Goal: Transaction & Acquisition: Obtain resource

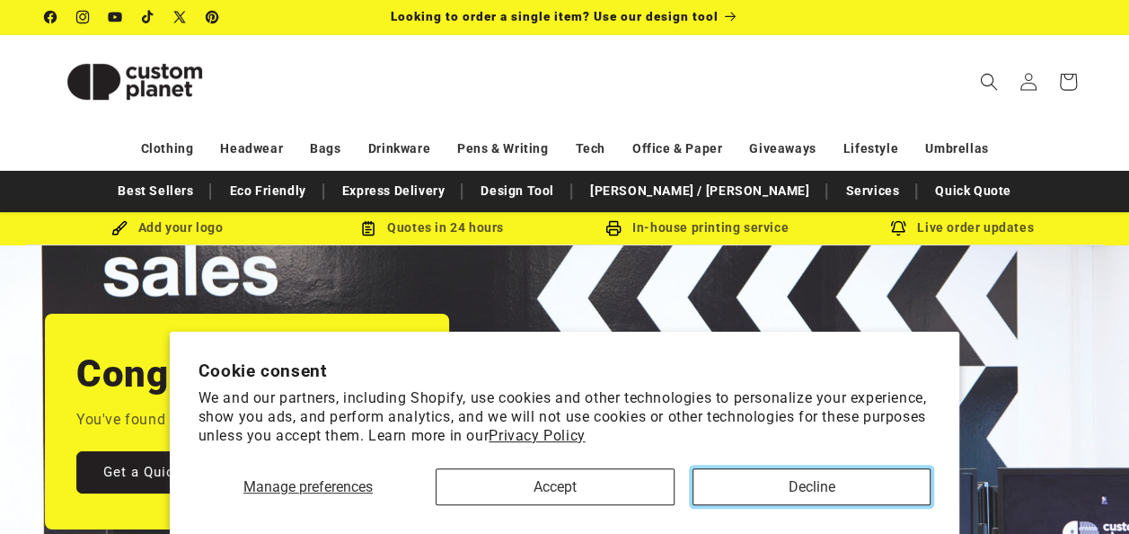
click at [811, 480] on button "Decline" at bounding box center [812, 486] width 239 height 37
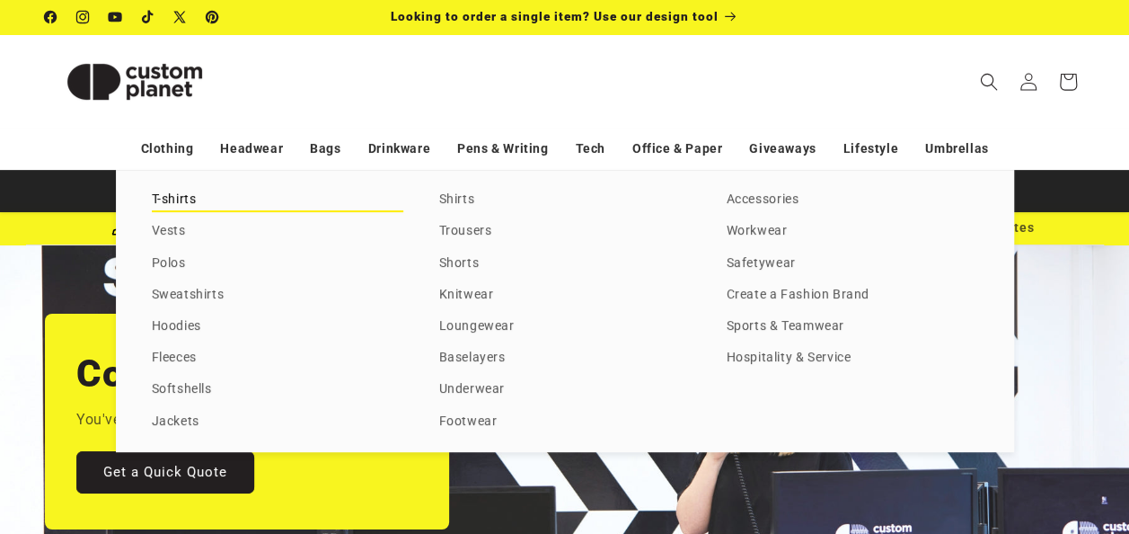
click at [172, 194] on link "T-shirts" at bounding box center [278, 200] width 252 height 24
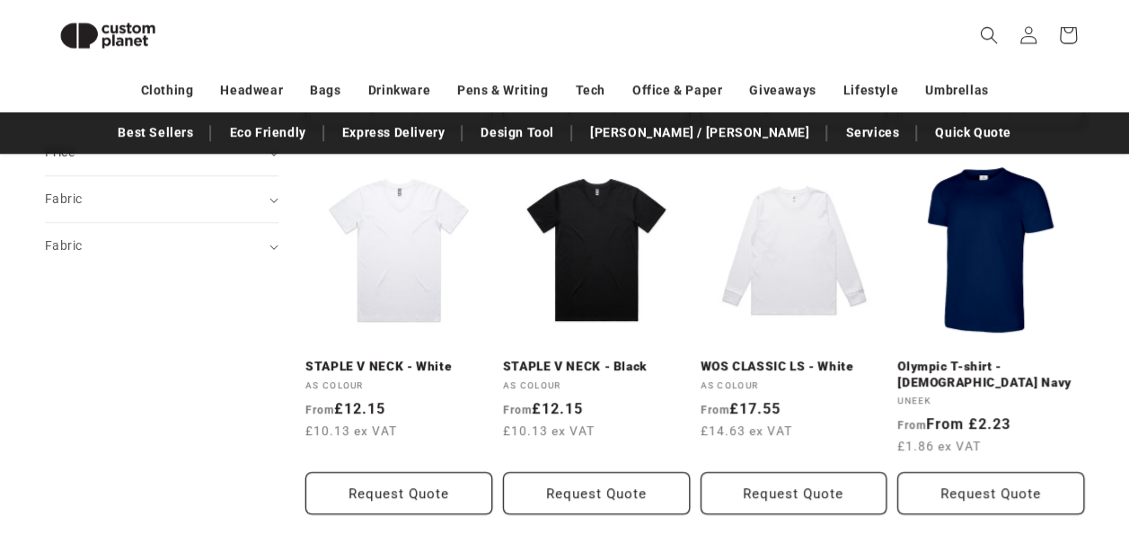
scroll to position [658, 0]
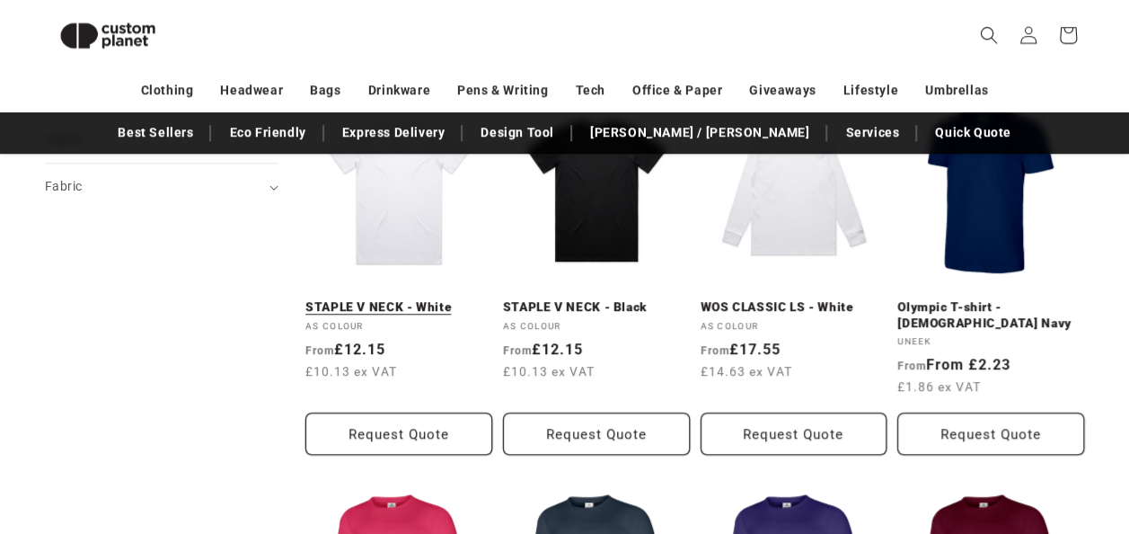
click at [420, 307] on link "STAPLE V NECK - White" at bounding box center [398, 307] width 187 height 16
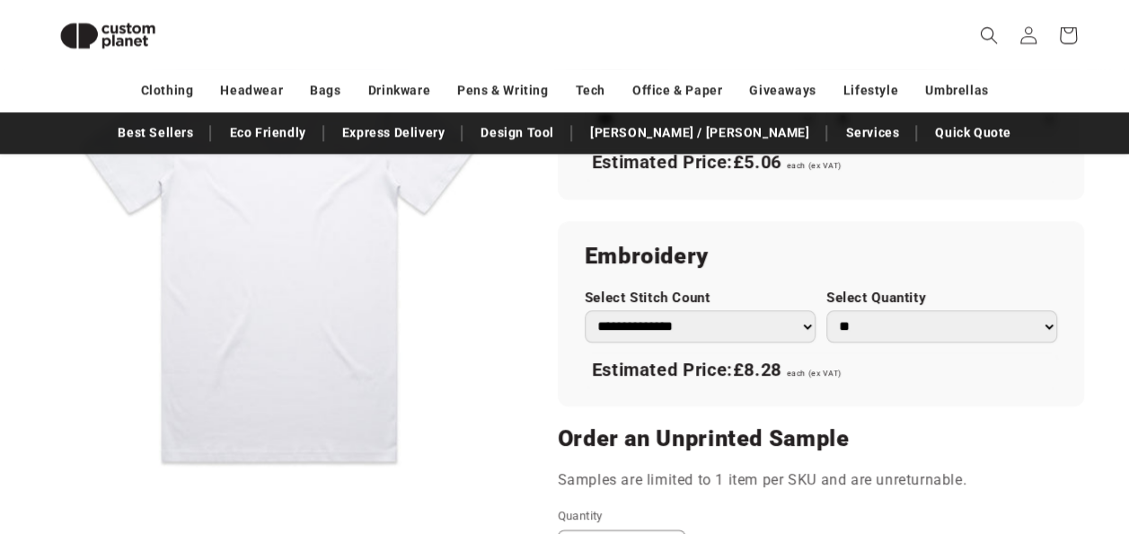
scroll to position [1141, 0]
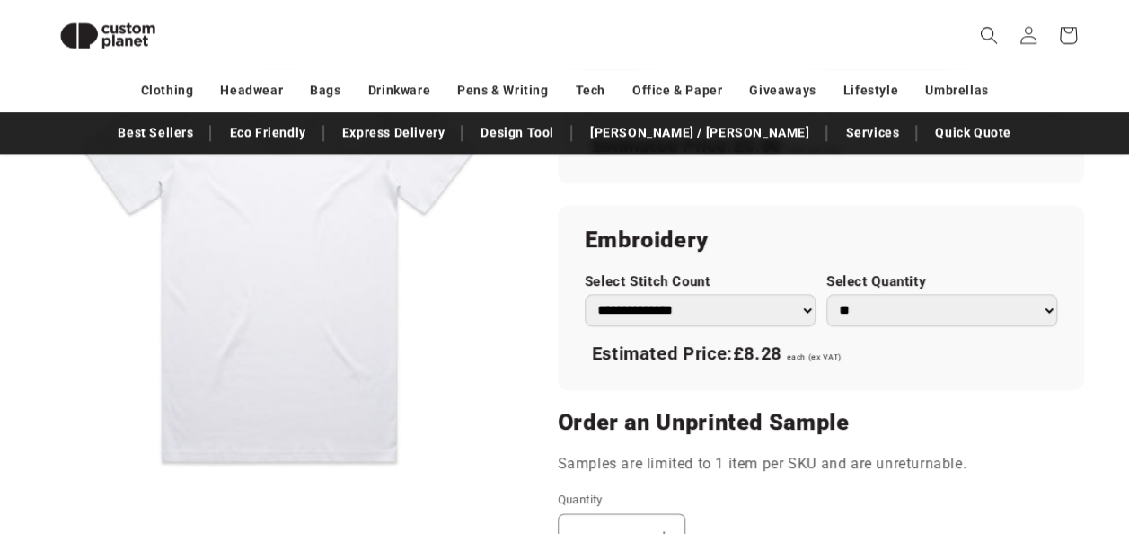
click at [793, 309] on select "**********" at bounding box center [700, 309] width 231 height 31
click at [585, 294] on select "**********" at bounding box center [700, 309] width 231 height 31
click at [764, 324] on div "**********" at bounding box center [821, 298] width 526 height 186
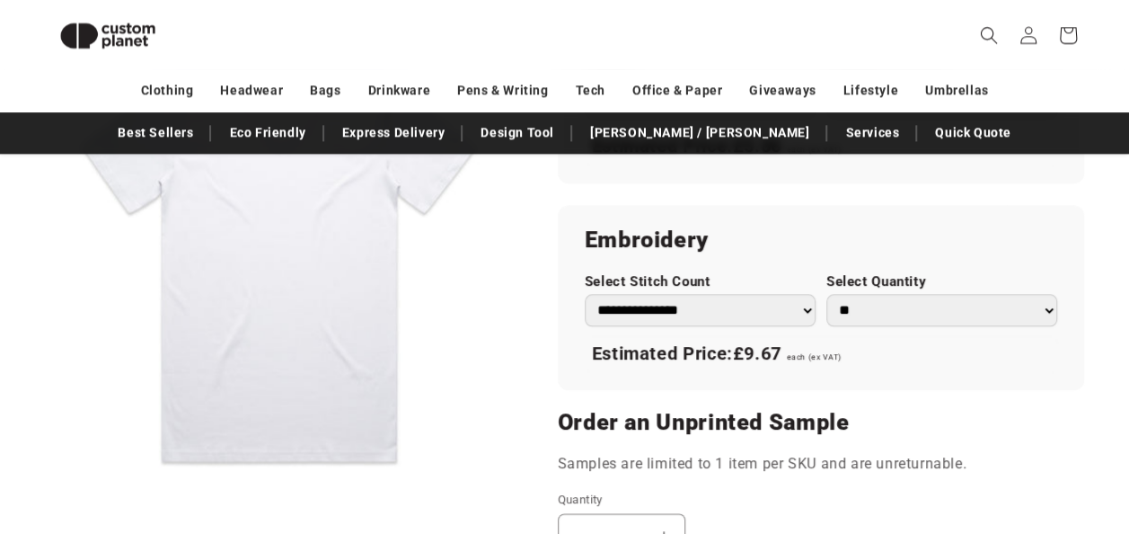
click at [764, 323] on select "**********" at bounding box center [700, 309] width 231 height 31
select select "*"
click at [585, 294] on select "**********" at bounding box center [700, 309] width 231 height 31
click at [995, 268] on div "**********" at bounding box center [821, 298] width 526 height 186
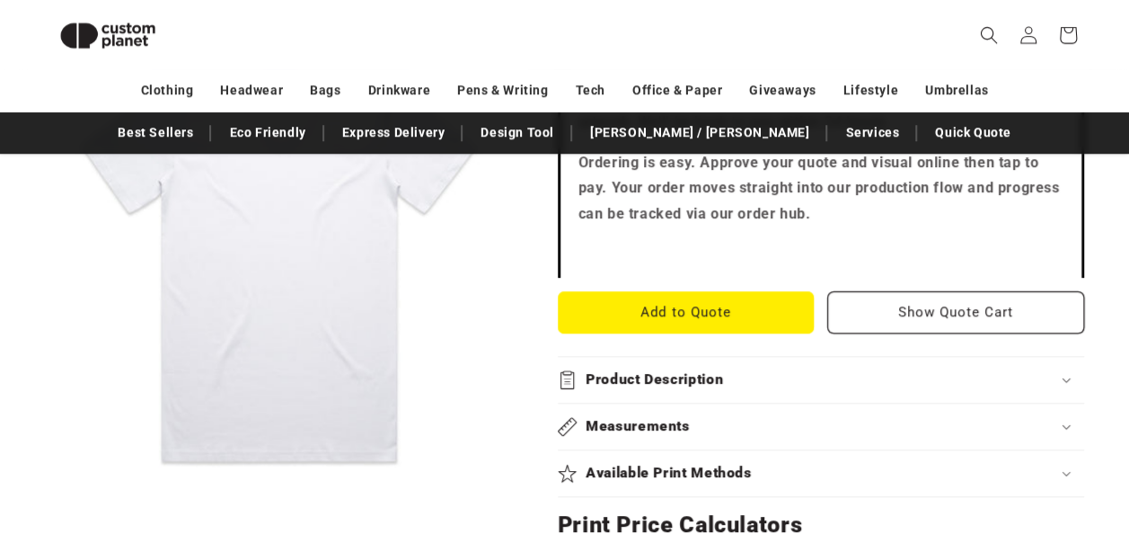
scroll to position [587, 0]
click at [730, 313] on button "Add to Quote" at bounding box center [686, 311] width 257 height 42
click at [653, 300] on button "Add to Quote" at bounding box center [686, 311] width 257 height 42
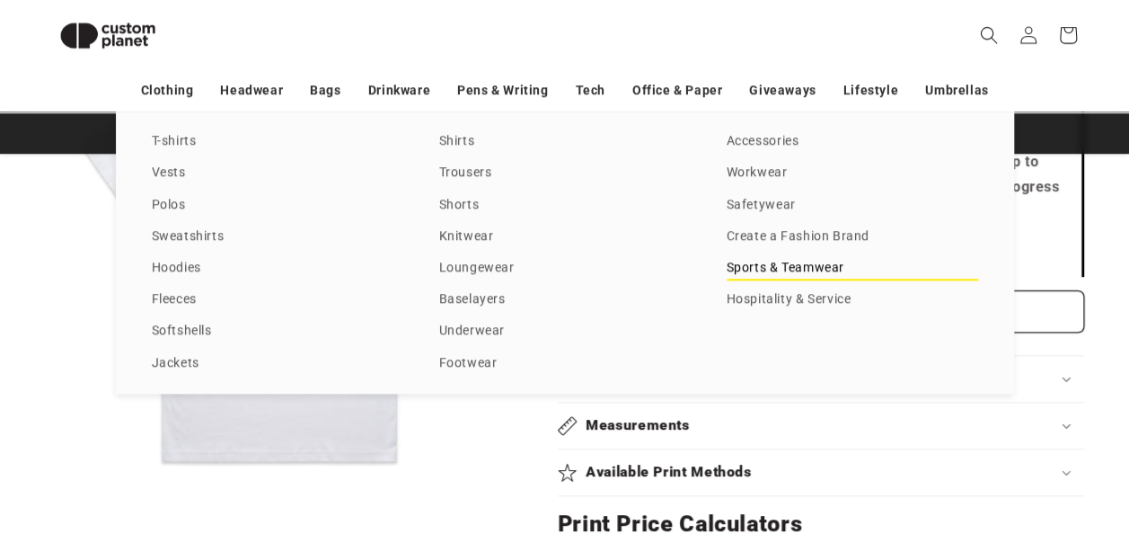
click at [800, 270] on link "Sports & Teamwear" at bounding box center [853, 268] width 252 height 24
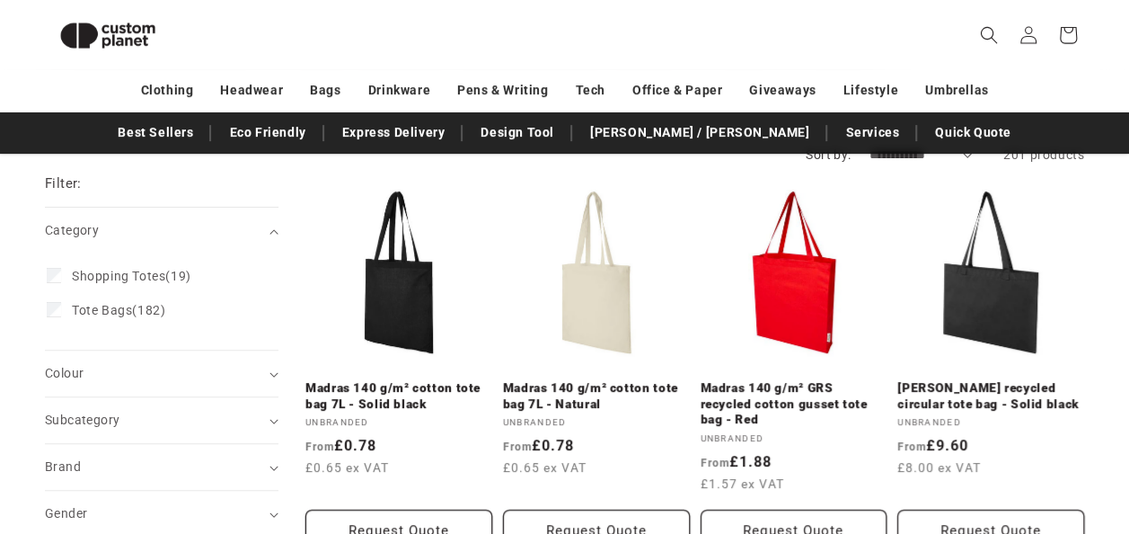
scroll to position [226, 0]
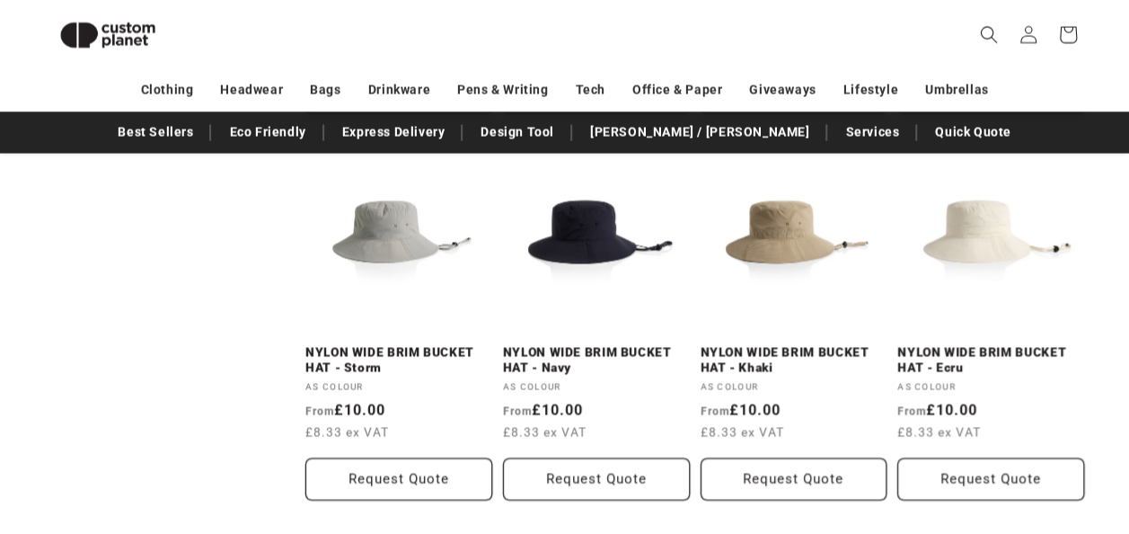
scroll to position [1773, 0]
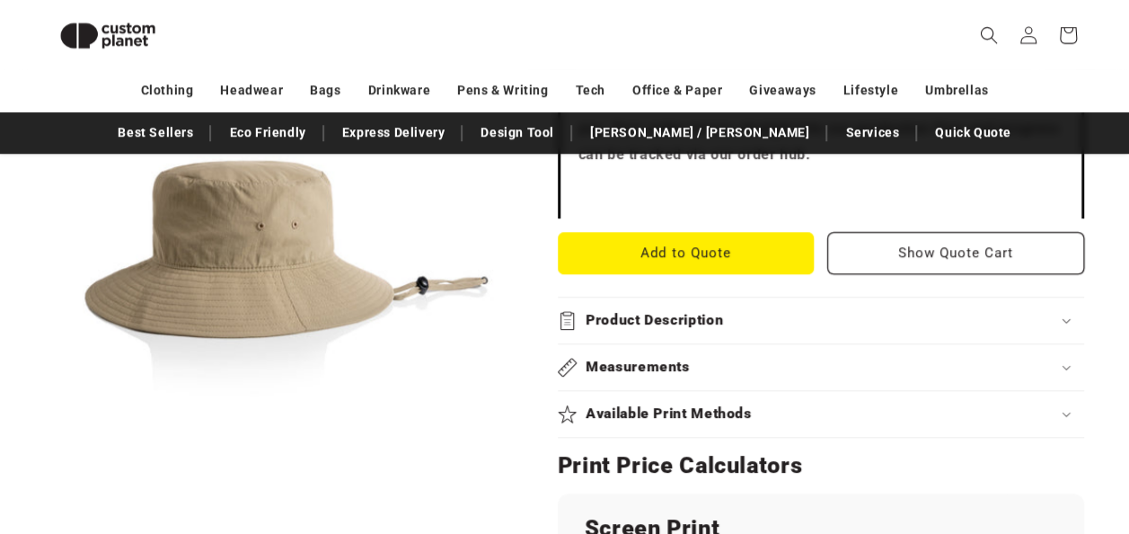
scroll to position [694, 0]
click at [730, 234] on button "Add to Quote" at bounding box center [686, 252] width 257 height 42
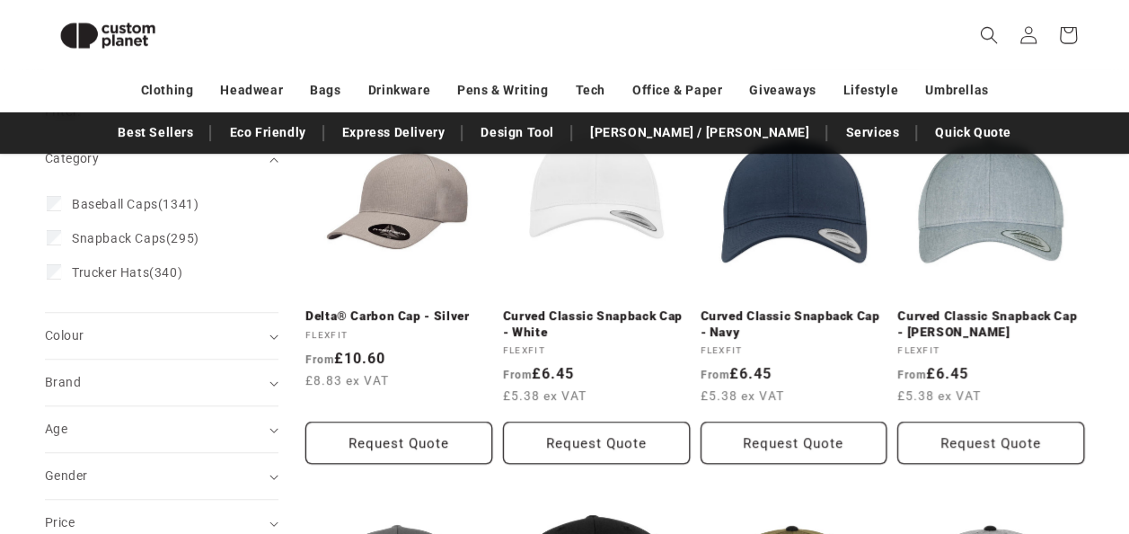
scroll to position [226, 0]
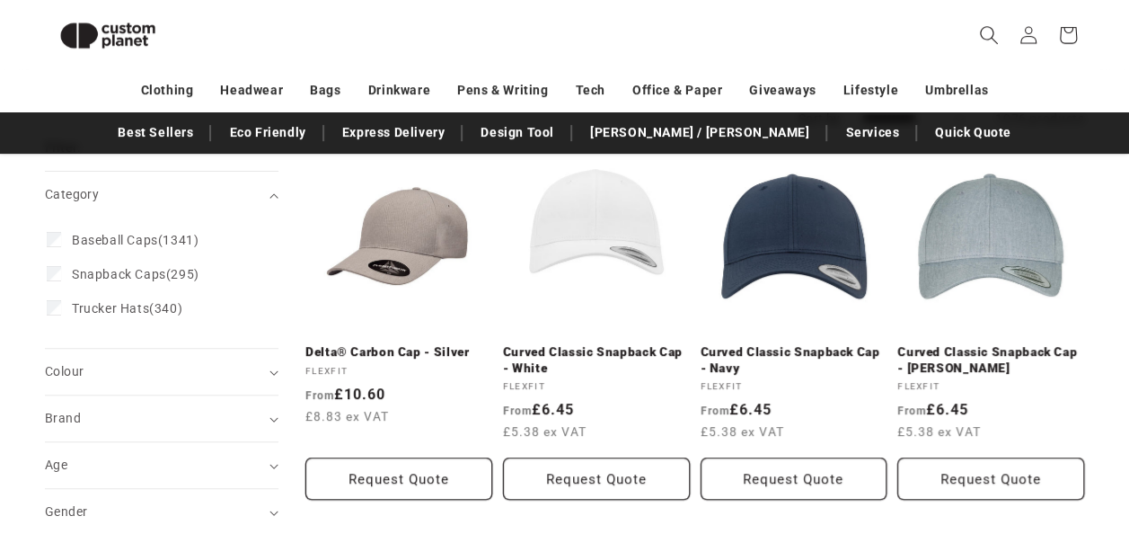
click at [985, 26] on icon "Search" at bounding box center [988, 34] width 19 height 19
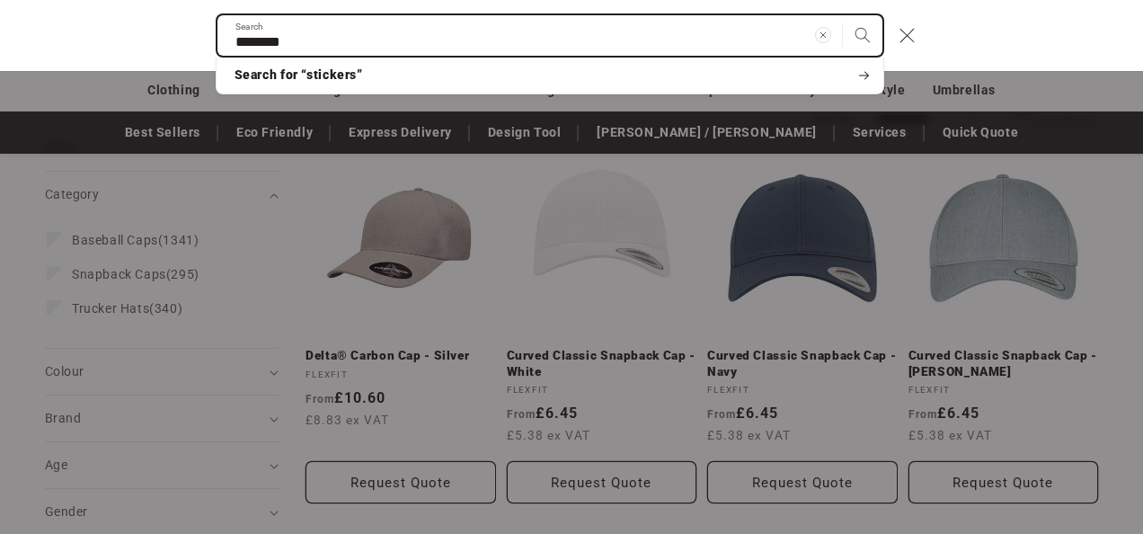
type input "********"
click at [843, 15] on button "Search" at bounding box center [863, 35] width 40 height 40
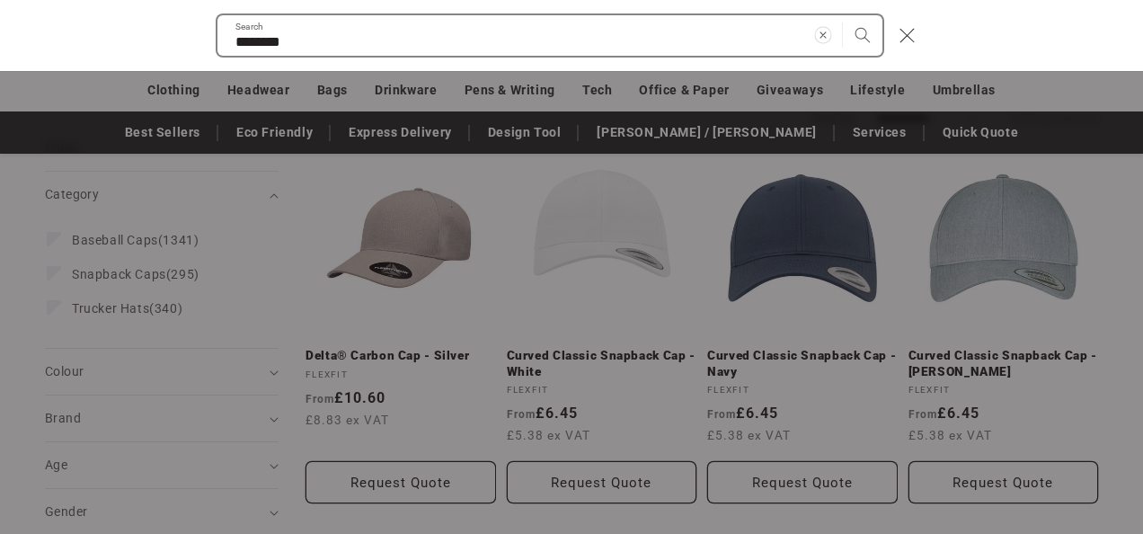
click at [825, 29] on icon "Clear search term" at bounding box center [822, 34] width 17 height 17
click at [910, 47] on button "Close" at bounding box center [908, 36] width 40 height 40
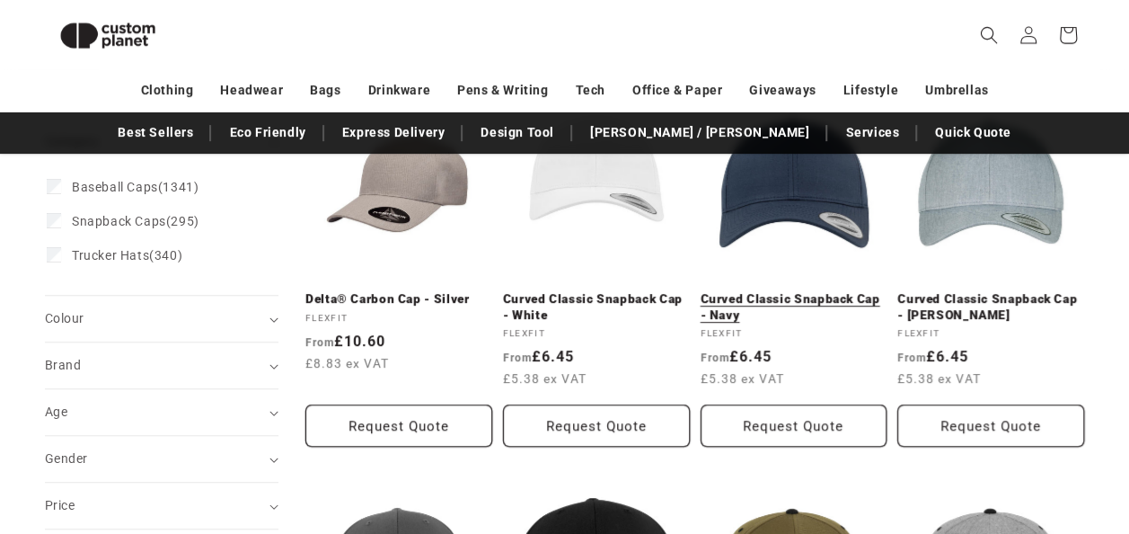
scroll to position [243, 0]
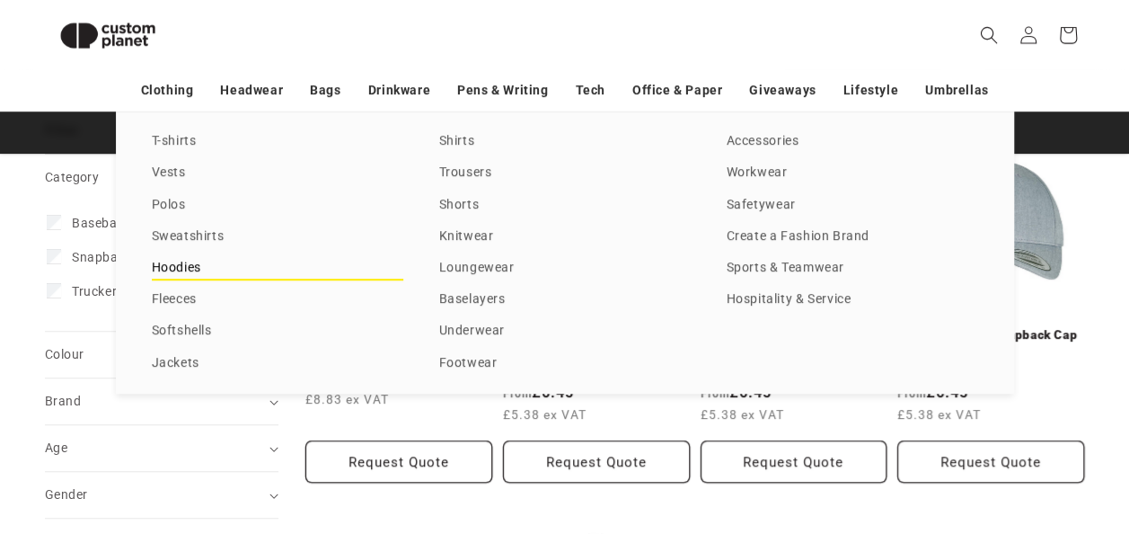
click at [180, 264] on link "Hoodies" at bounding box center [278, 268] width 252 height 24
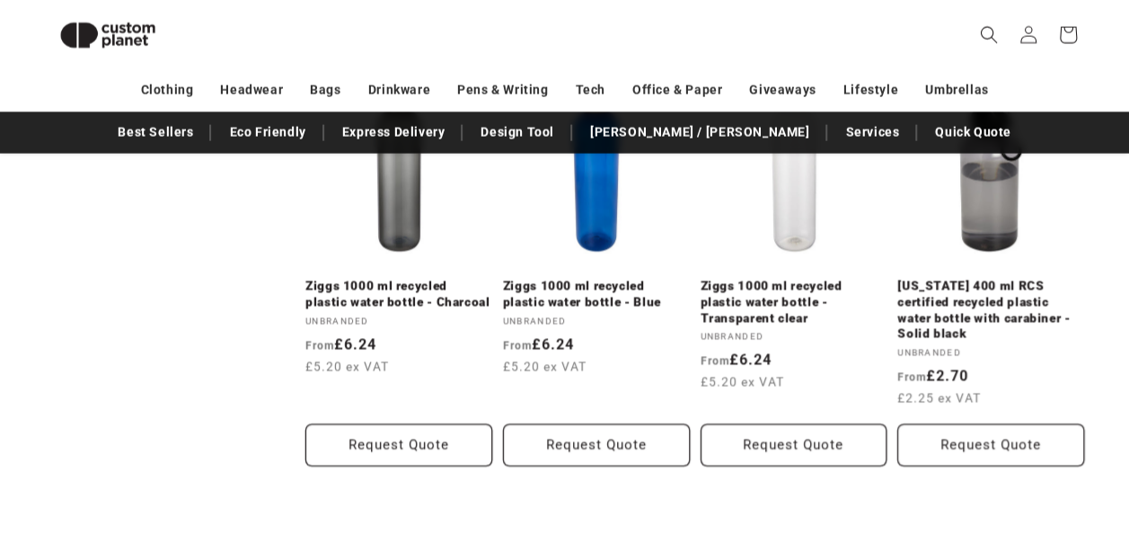
scroll to position [1951, 0]
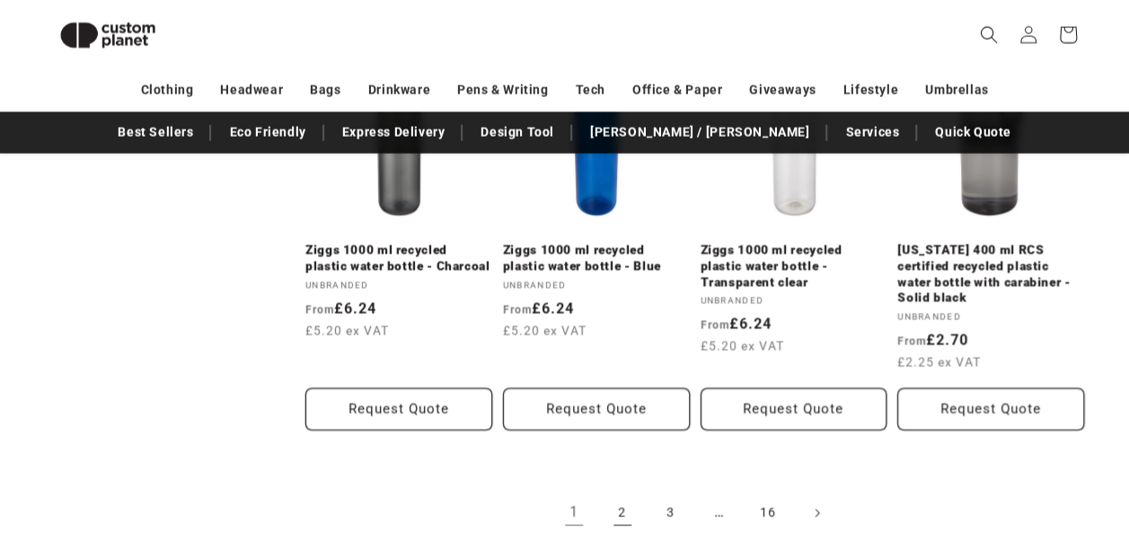
click at [616, 493] on link "2" at bounding box center [623, 513] width 40 height 40
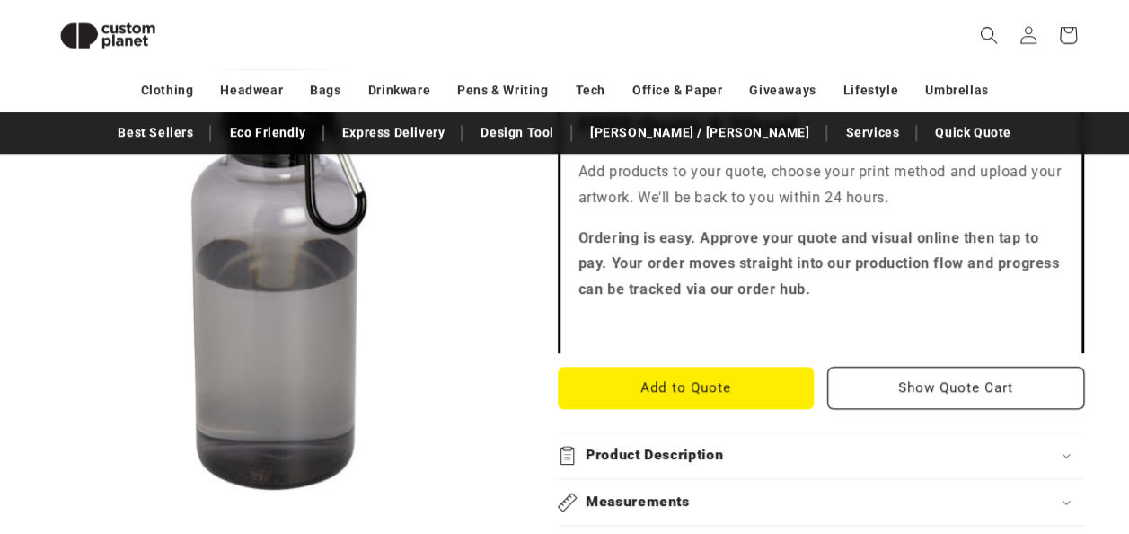
scroll to position [730, 0]
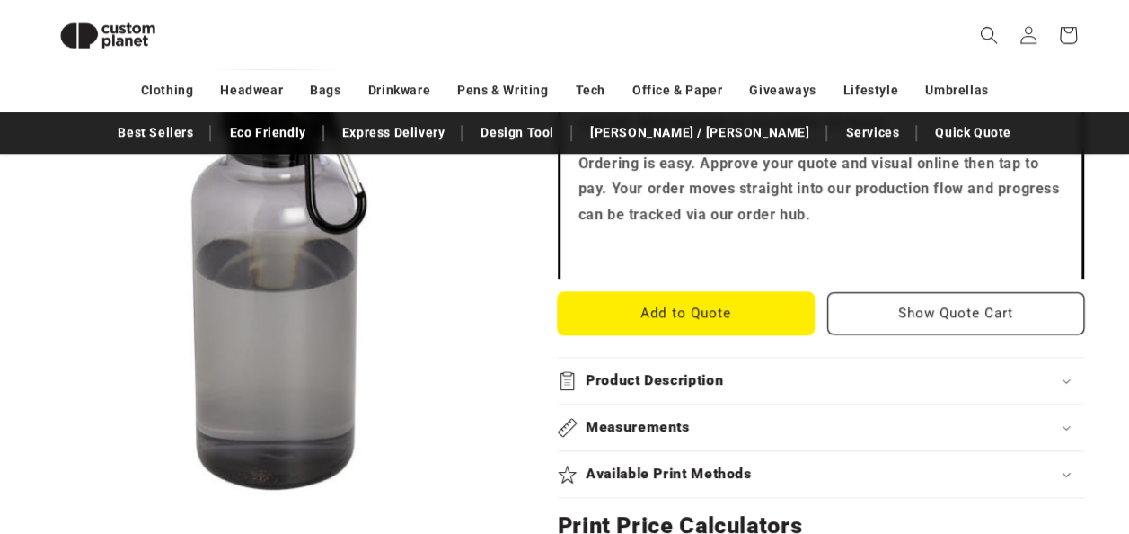
click at [629, 292] on button "Add to Quote" at bounding box center [686, 313] width 257 height 42
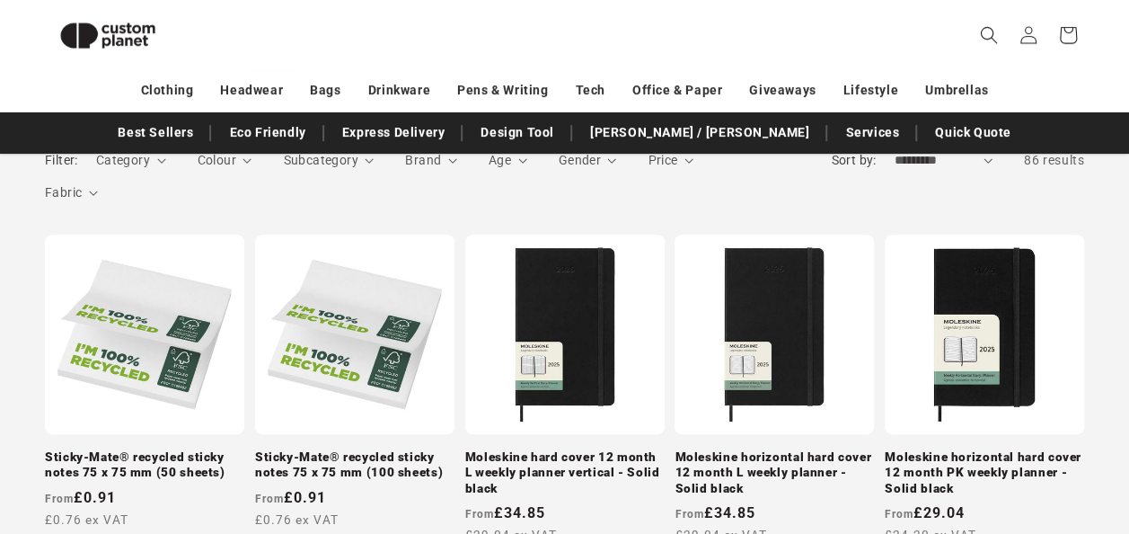
scroll to position [262, 0]
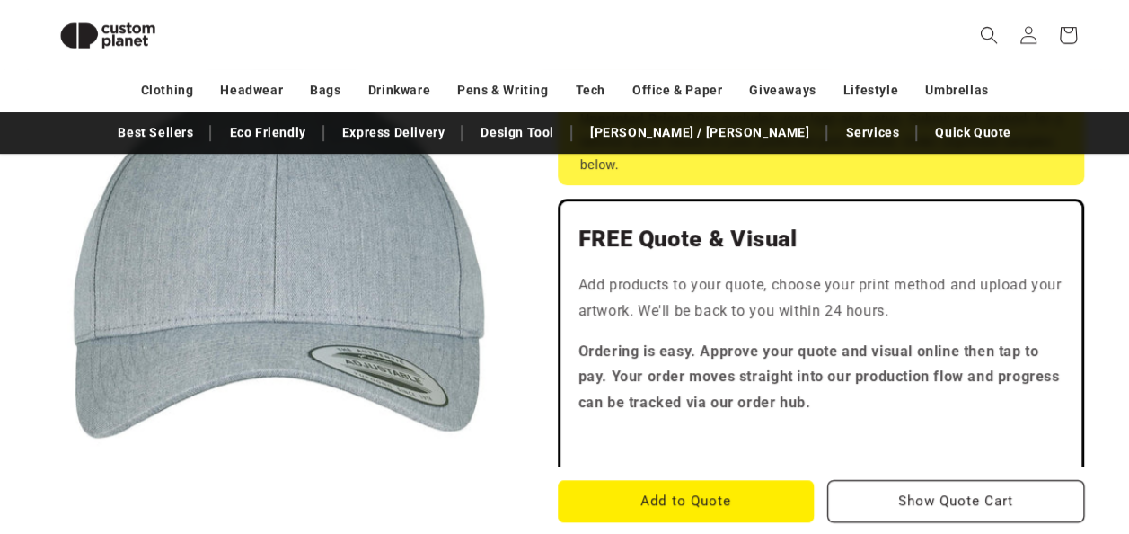
scroll to position [479, 0]
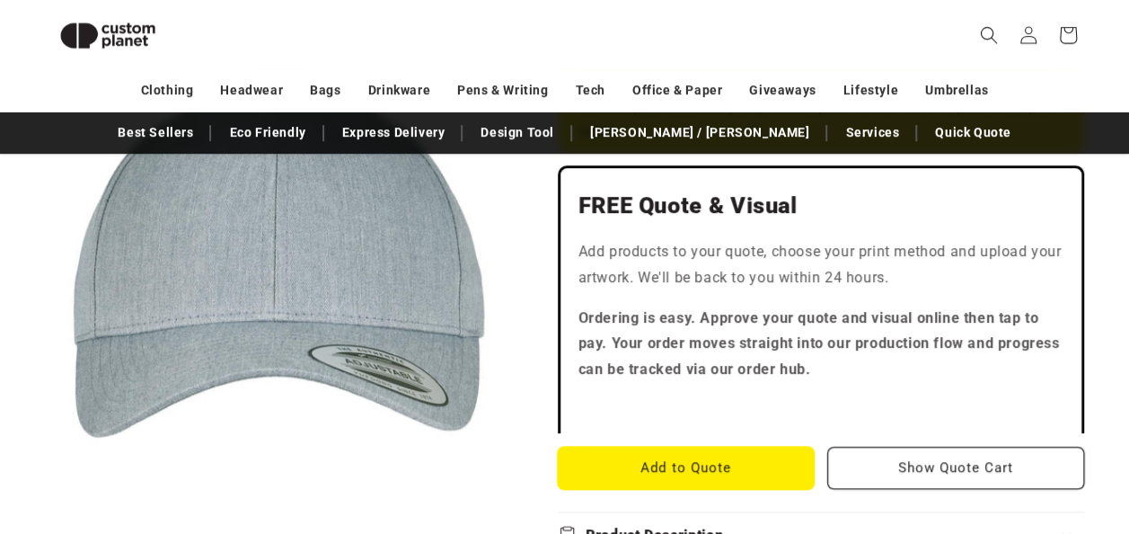
click at [692, 457] on button "Add to Quote" at bounding box center [686, 468] width 257 height 42
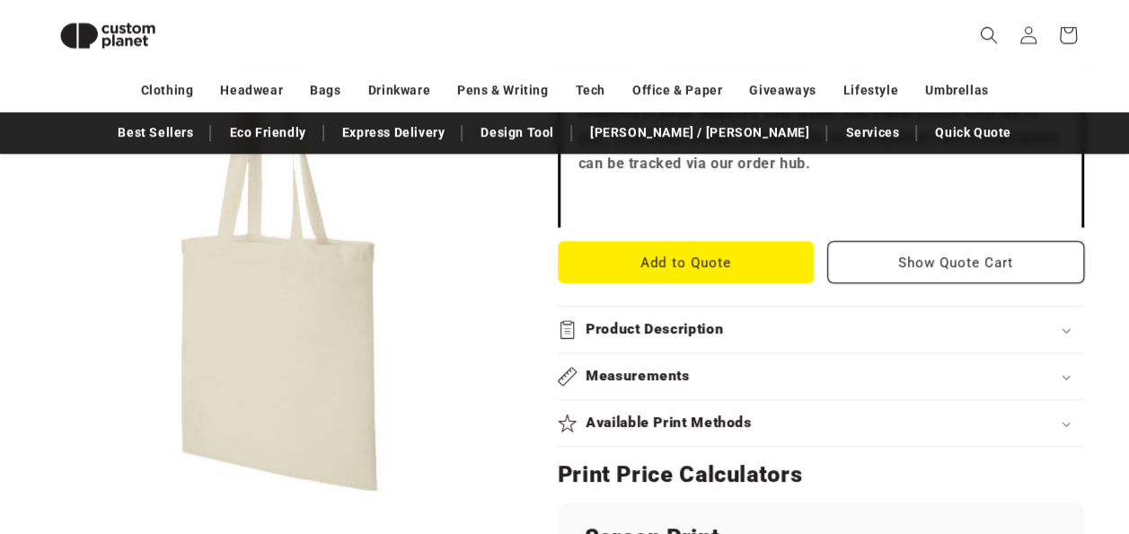
scroll to position [659, 0]
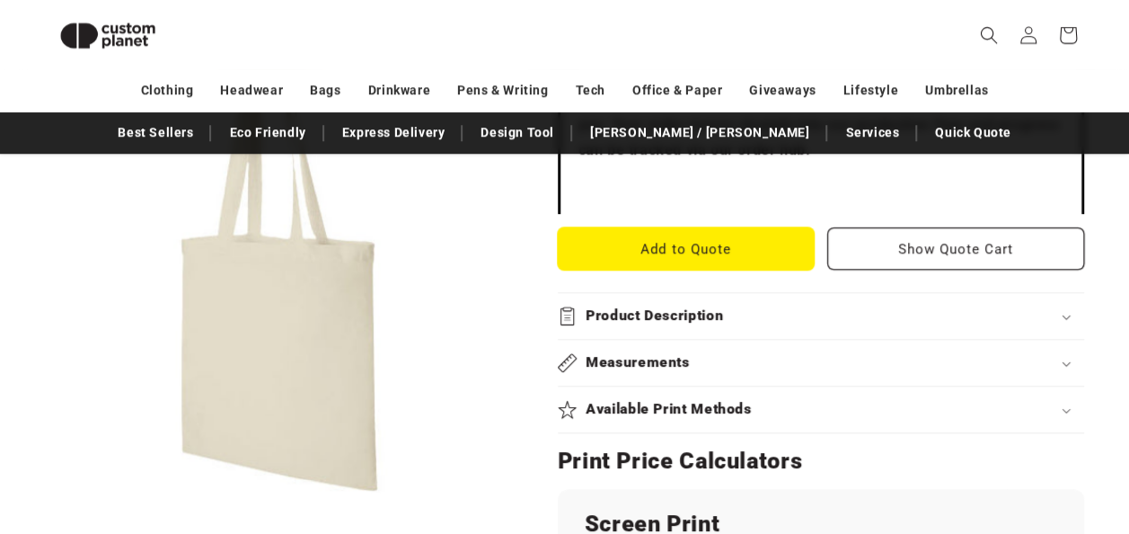
click at [732, 260] on button "Add to Quote" at bounding box center [686, 248] width 257 height 42
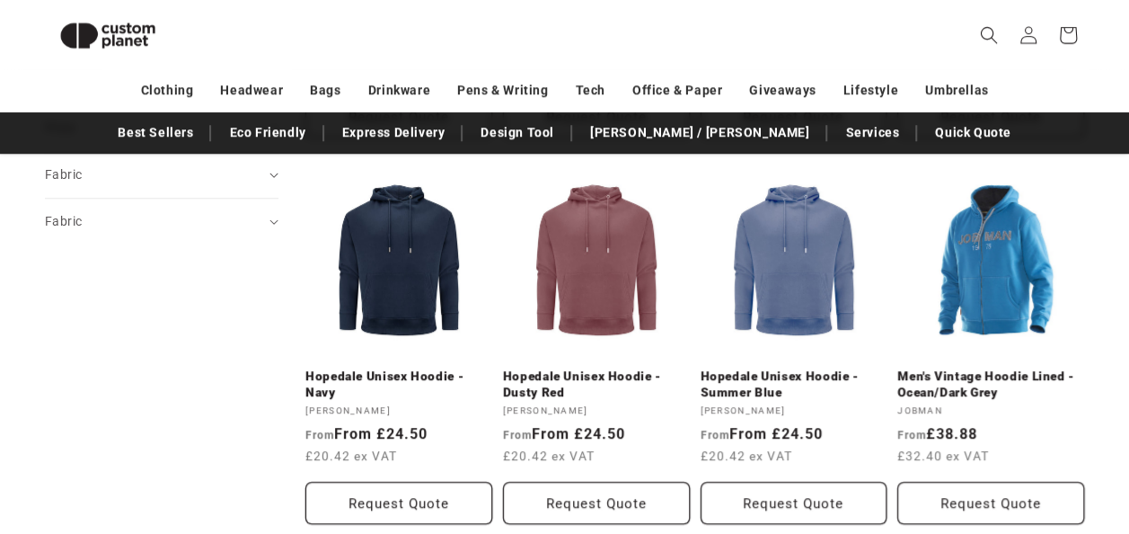
scroll to position [586, 0]
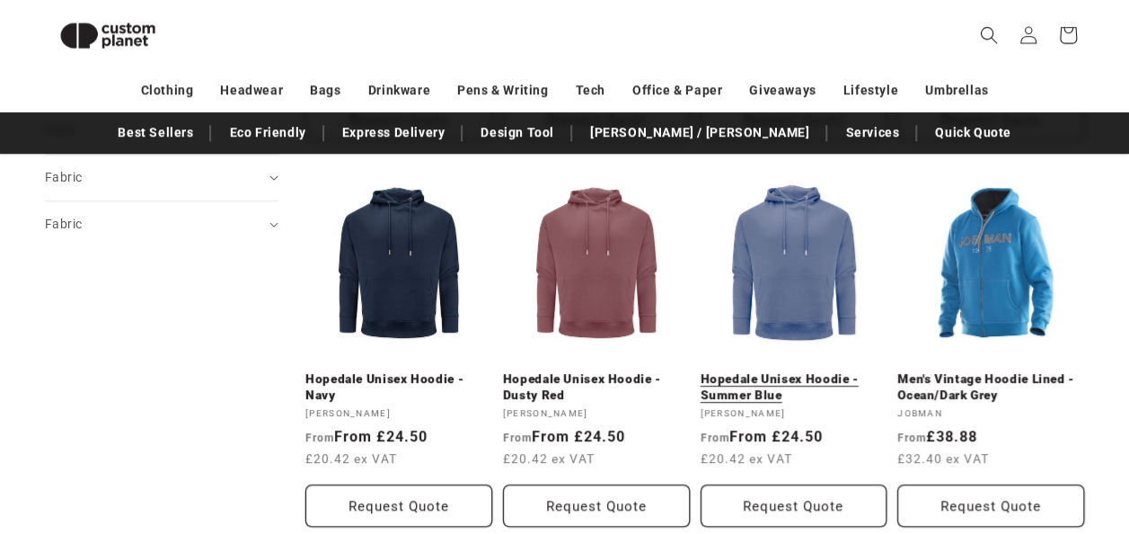
click at [747, 393] on link "Hopedale Unisex Hoodie - Summer Blue" at bounding box center [794, 386] width 187 height 31
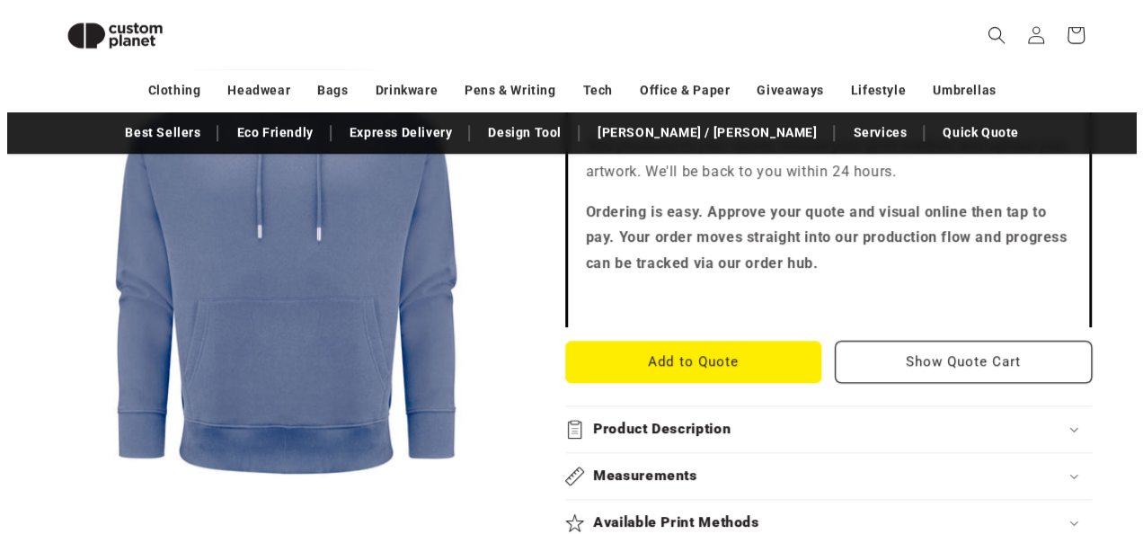
scroll to position [586, 0]
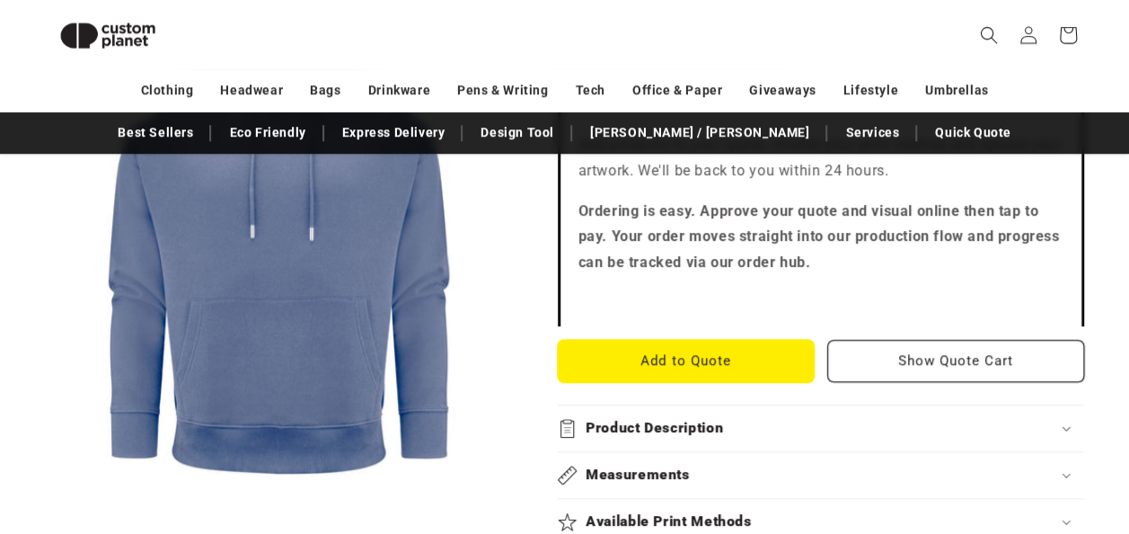
click at [687, 366] on button "Add to Quote" at bounding box center [686, 361] width 257 height 42
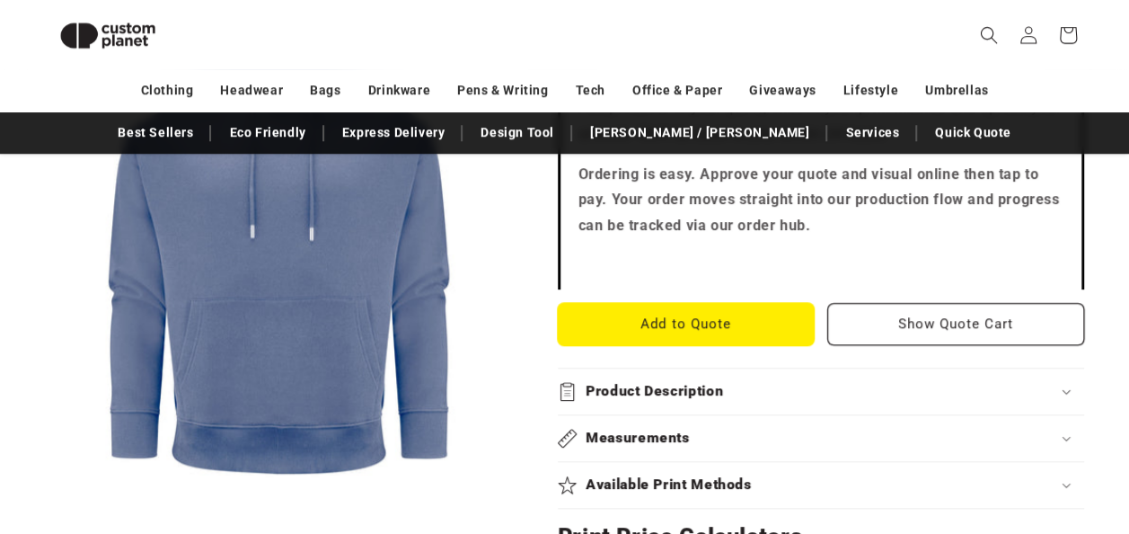
click at [668, 323] on button "Add to Quote" at bounding box center [686, 324] width 257 height 42
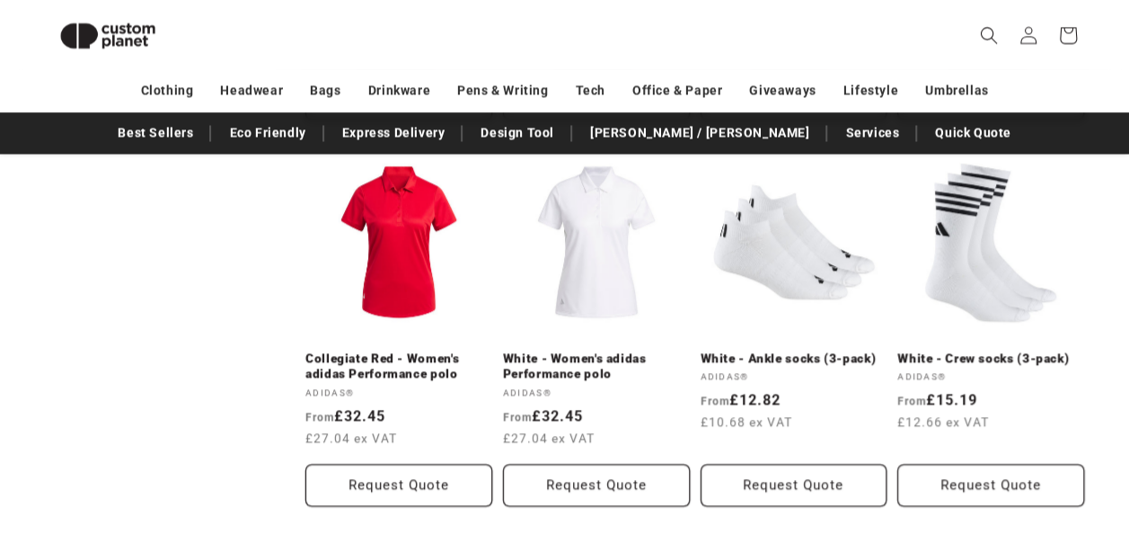
scroll to position [1376, 0]
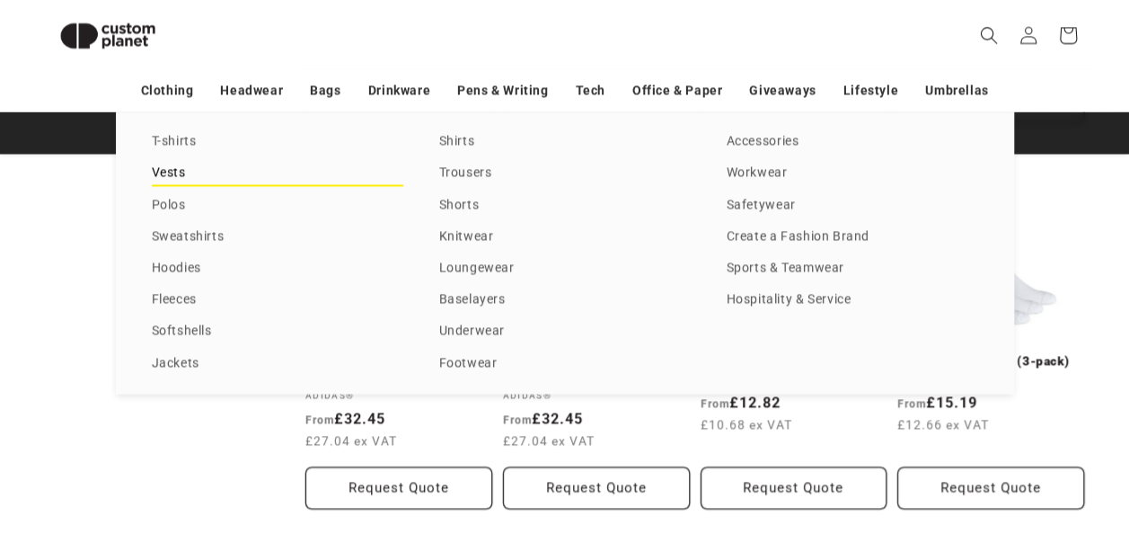
click at [185, 174] on link "Vests" at bounding box center [278, 173] width 252 height 24
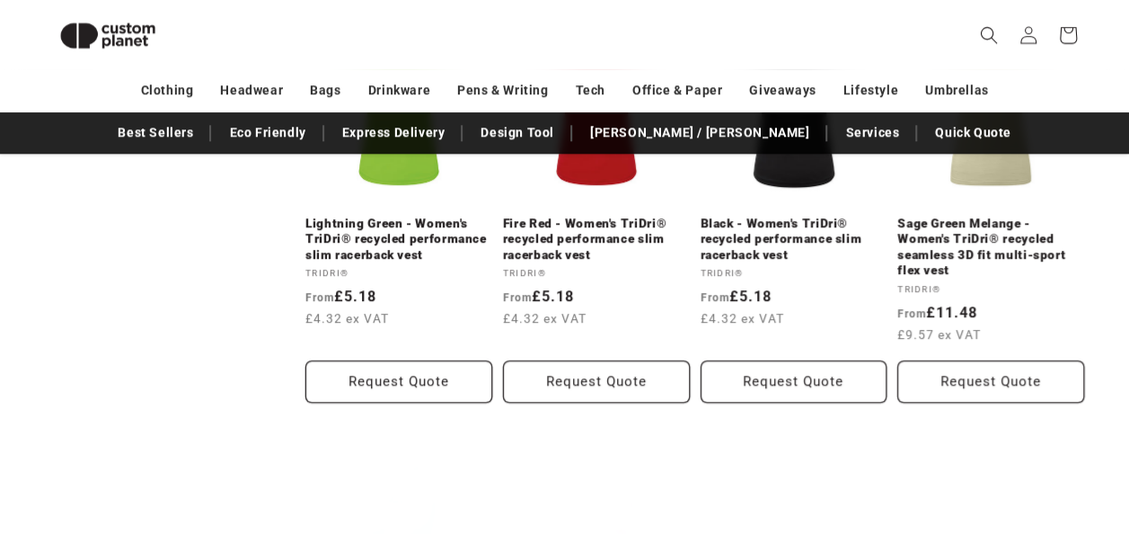
scroll to position [765, 0]
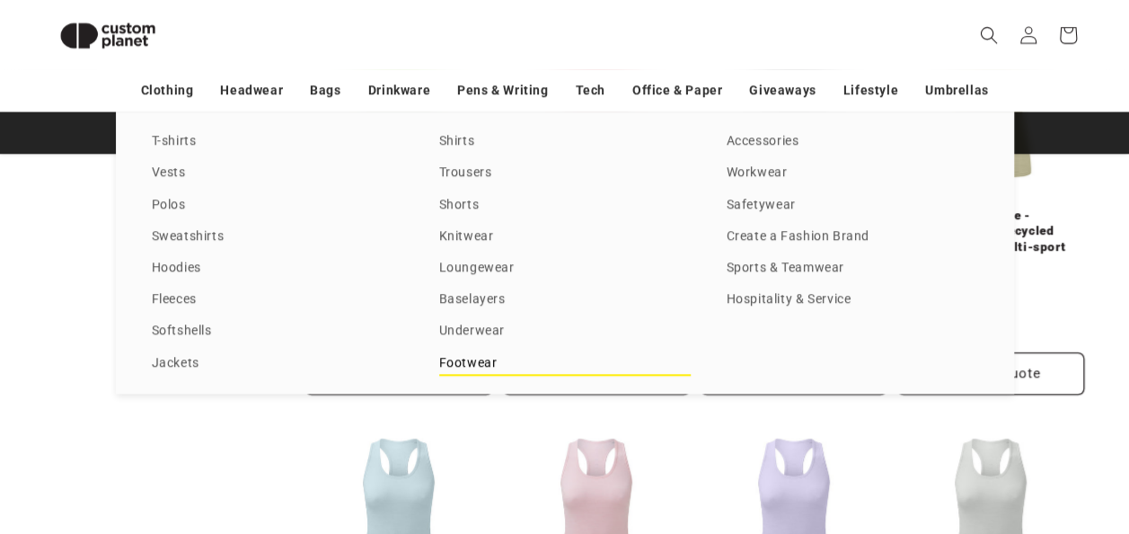
click at [467, 367] on link "Footwear" at bounding box center [565, 363] width 252 height 24
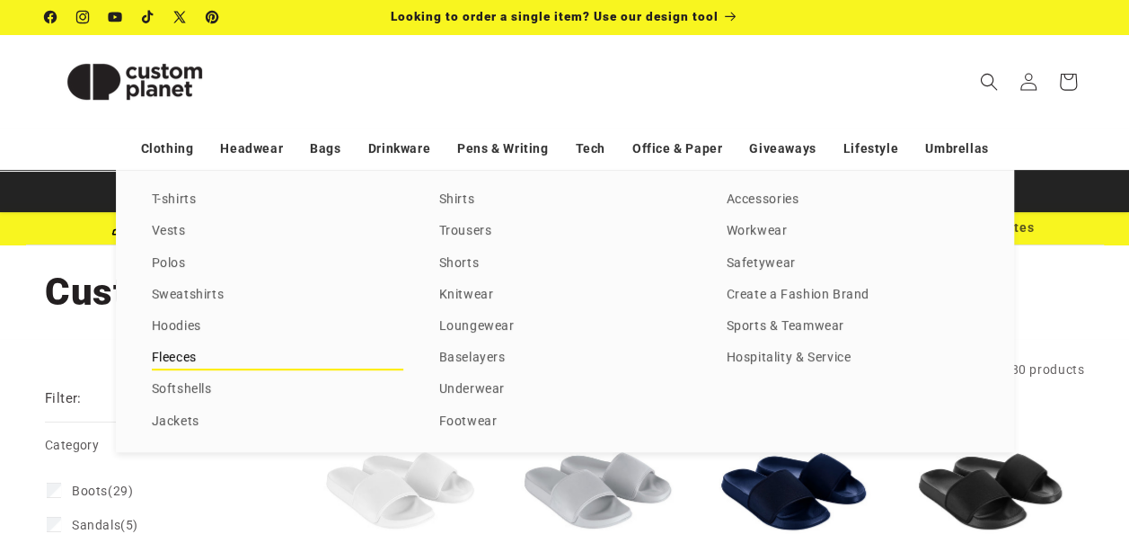
click at [169, 357] on link "Fleeces" at bounding box center [278, 358] width 252 height 24
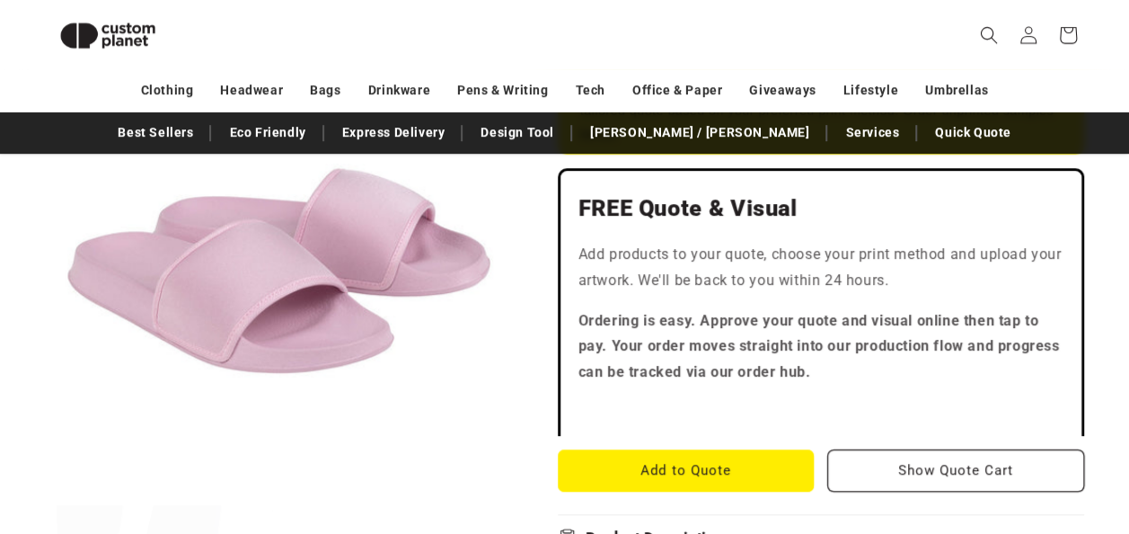
scroll to position [443, 0]
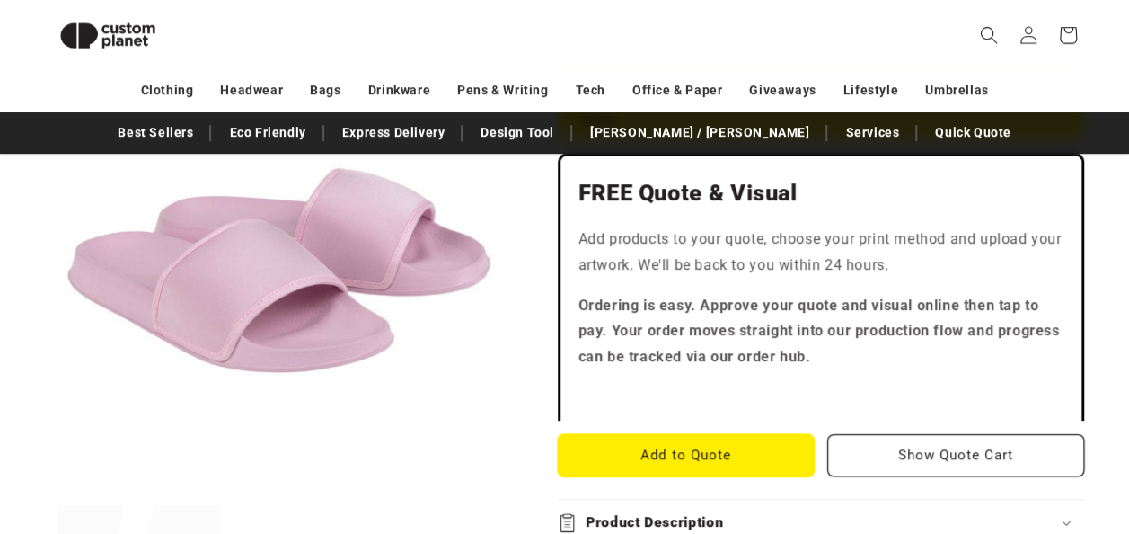
click at [690, 451] on button "Add to Quote" at bounding box center [686, 455] width 257 height 42
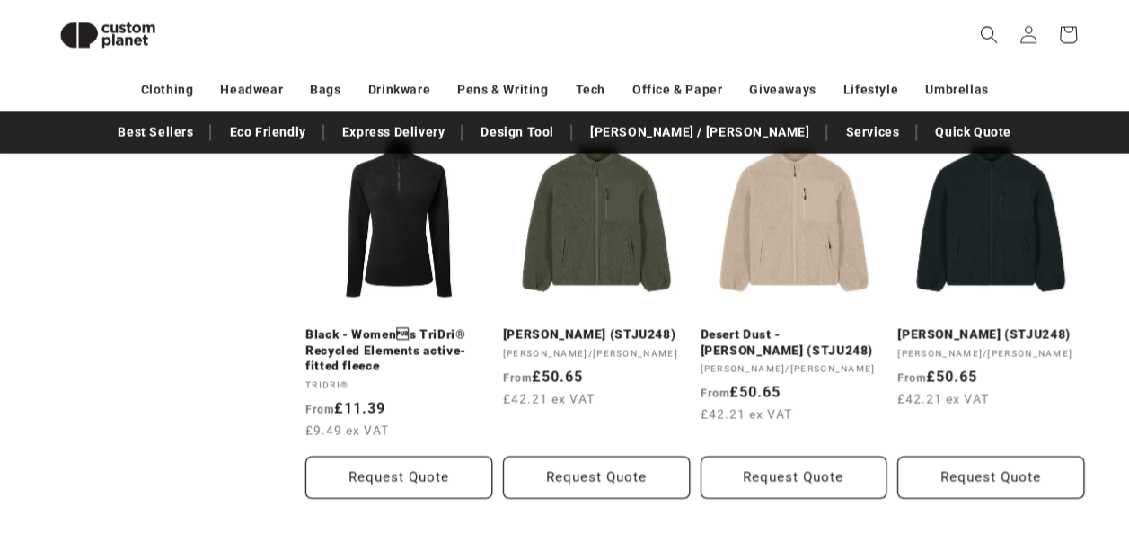
scroll to position [1808, 0]
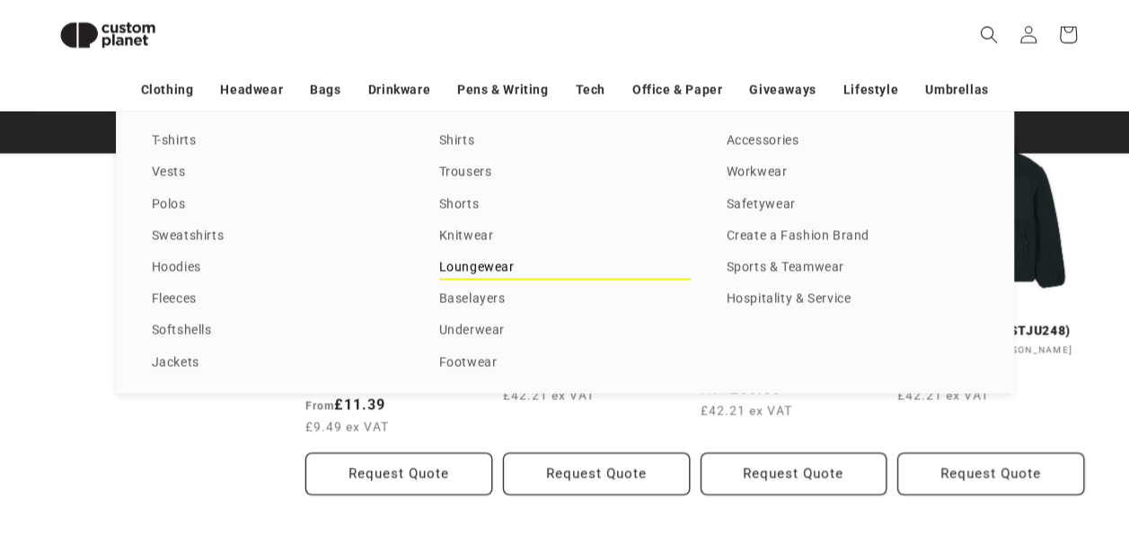
click at [522, 266] on link "Loungewear" at bounding box center [565, 268] width 252 height 24
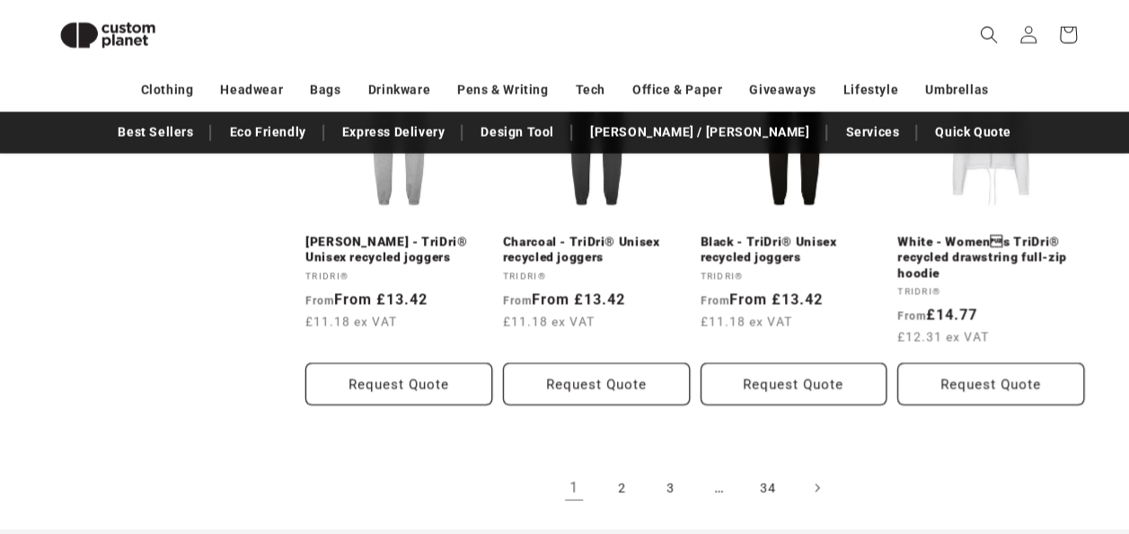
scroll to position [1951, 0]
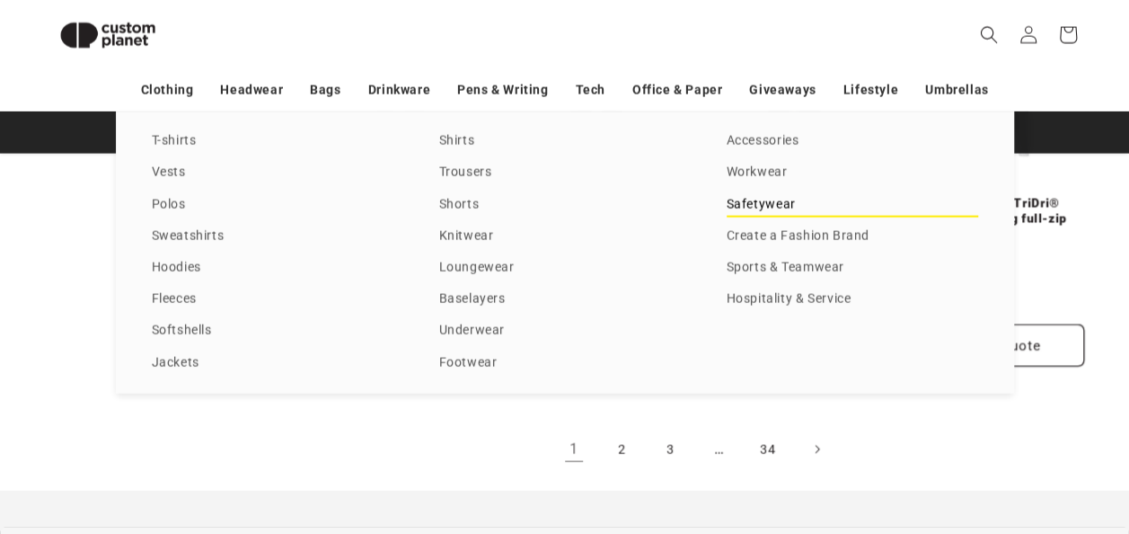
click at [766, 199] on link "Safetywear" at bounding box center [853, 205] width 252 height 24
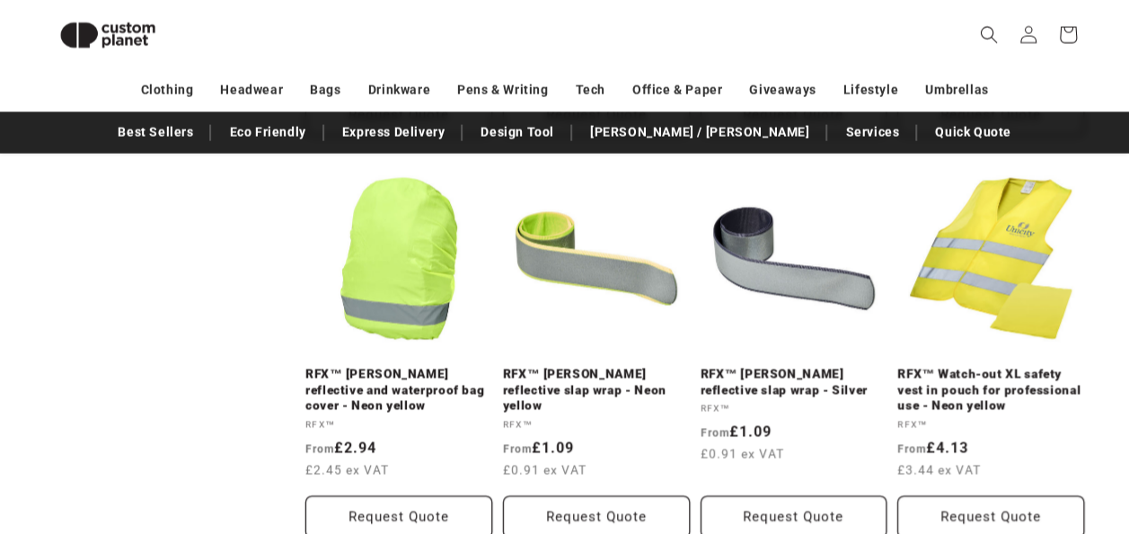
scroll to position [1880, 0]
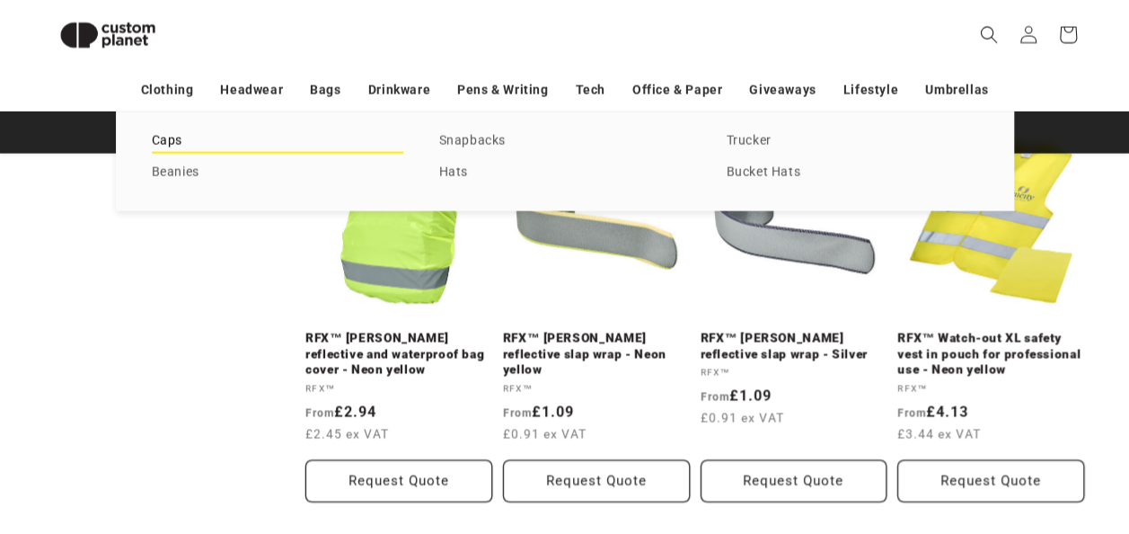
click at [191, 138] on link "Caps" at bounding box center [278, 141] width 252 height 24
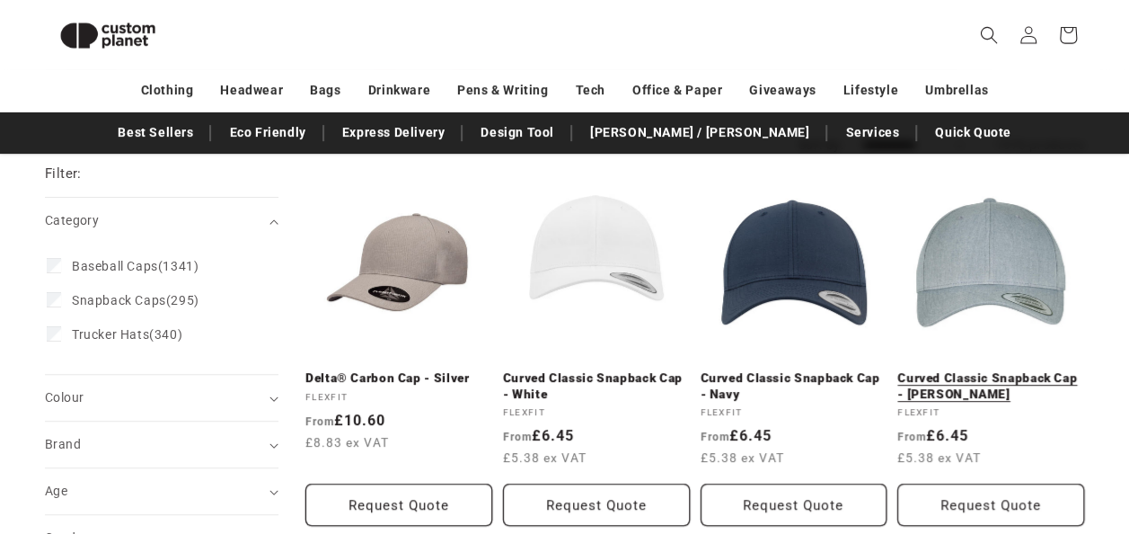
scroll to position [191, 0]
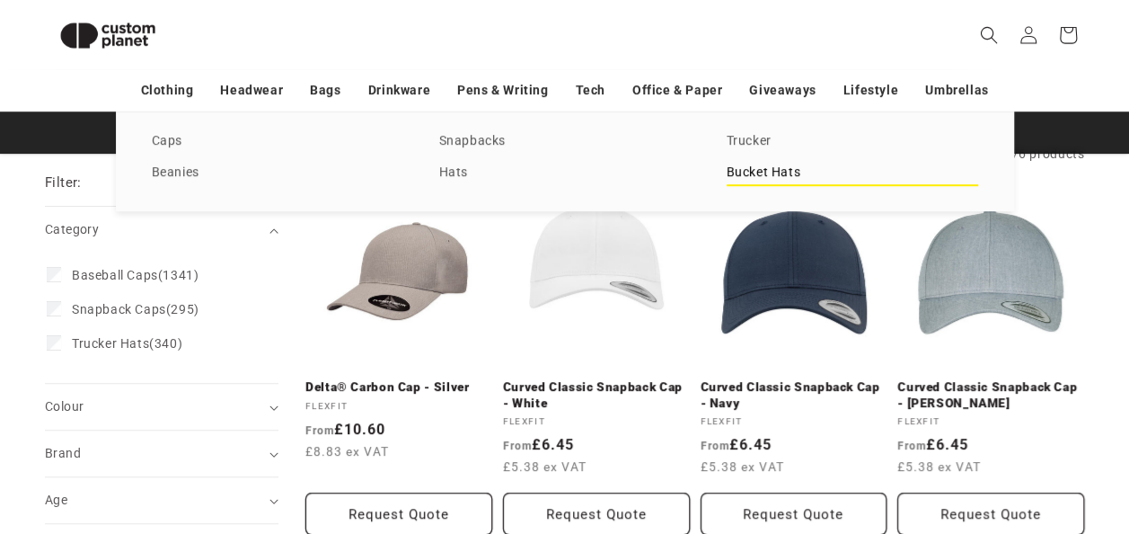
click at [760, 172] on link "Bucket Hats" at bounding box center [853, 173] width 252 height 24
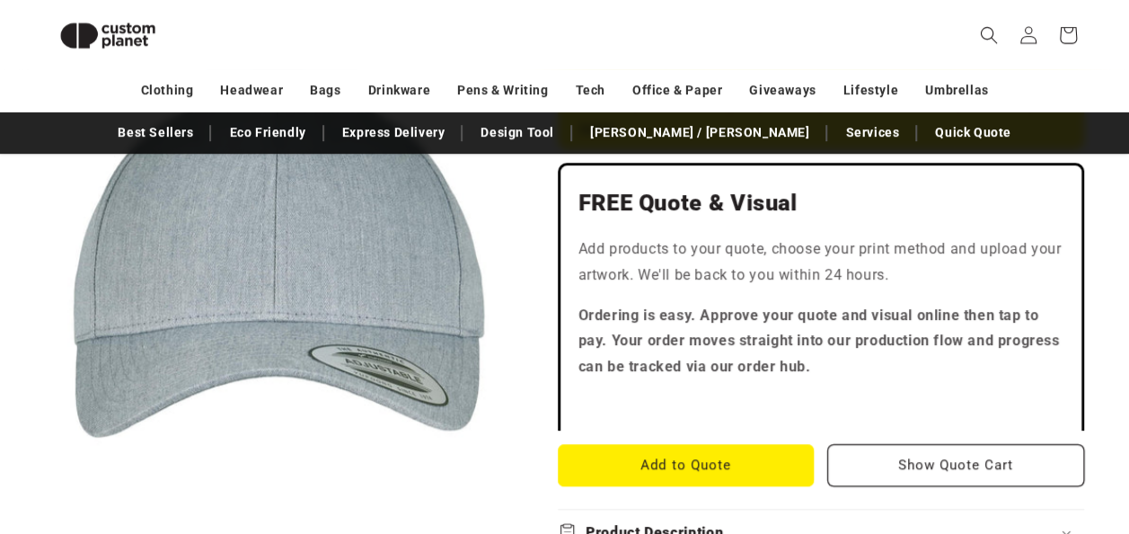
scroll to position [623, 0]
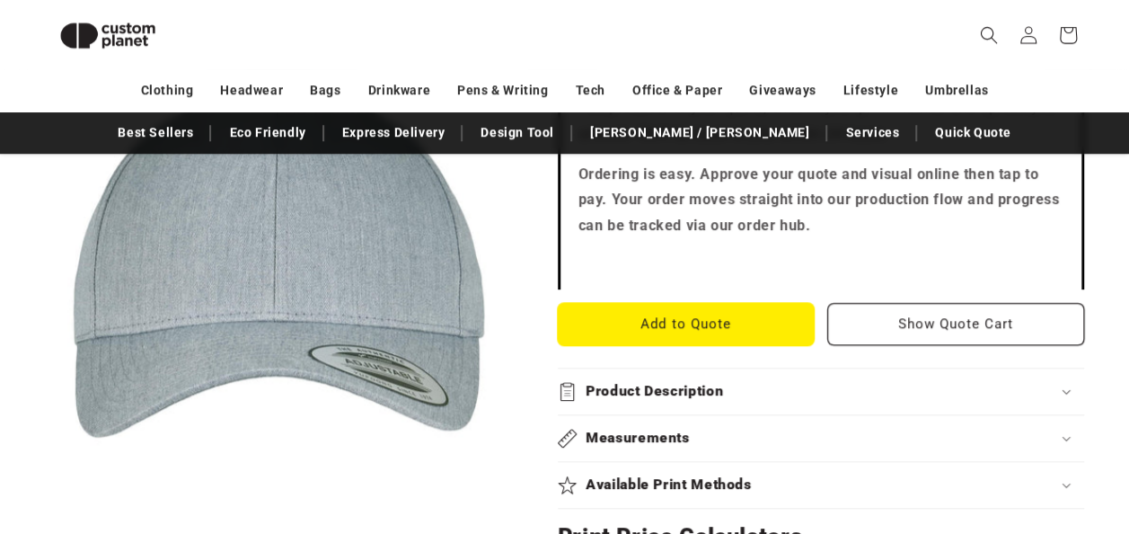
click at [673, 339] on button "Add to Quote" at bounding box center [686, 324] width 257 height 42
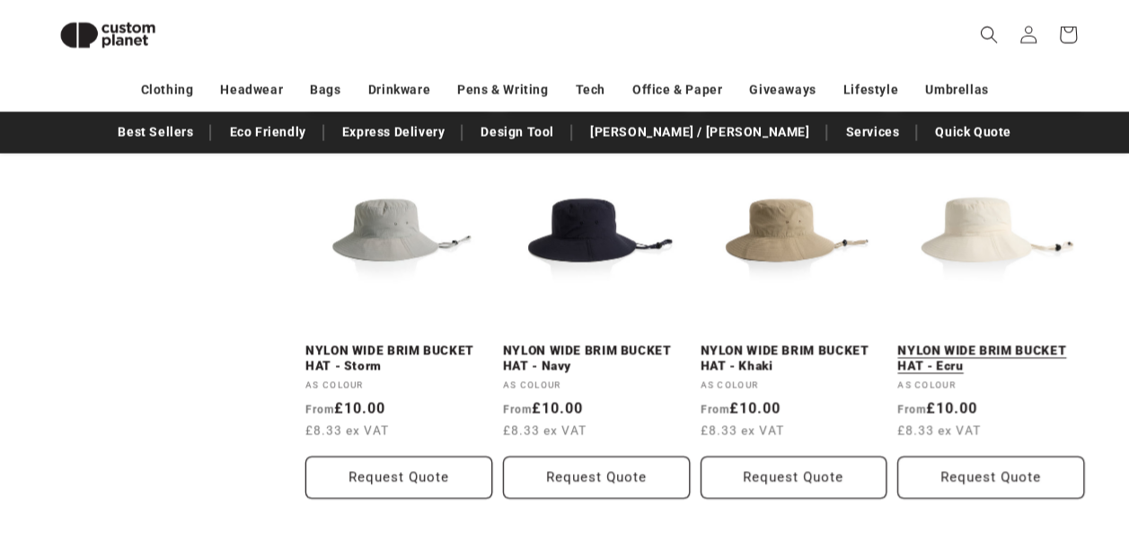
scroll to position [1809, 0]
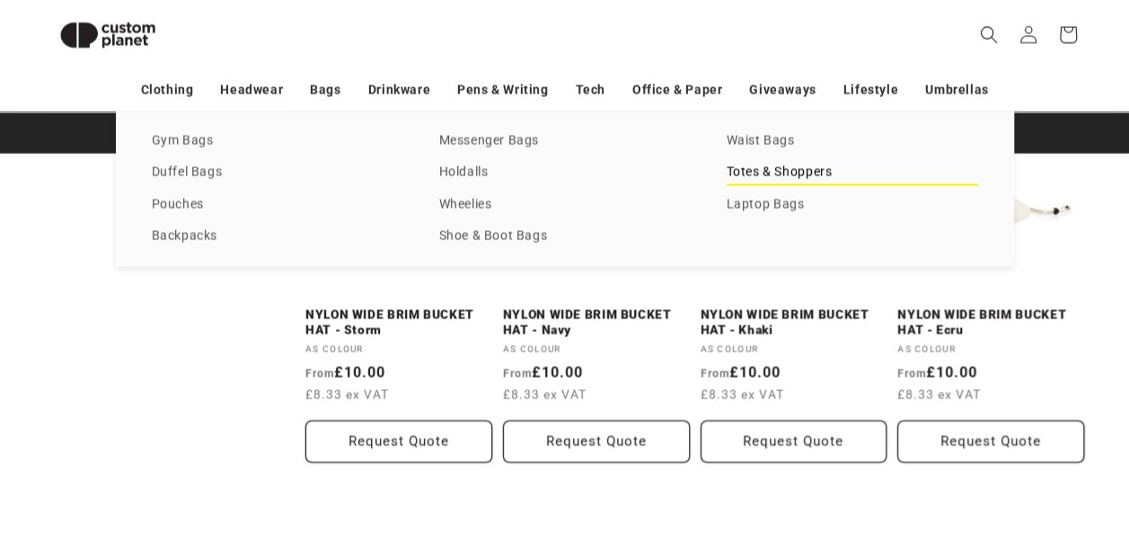
click at [761, 165] on link "Totes & Shoppers" at bounding box center [853, 173] width 252 height 24
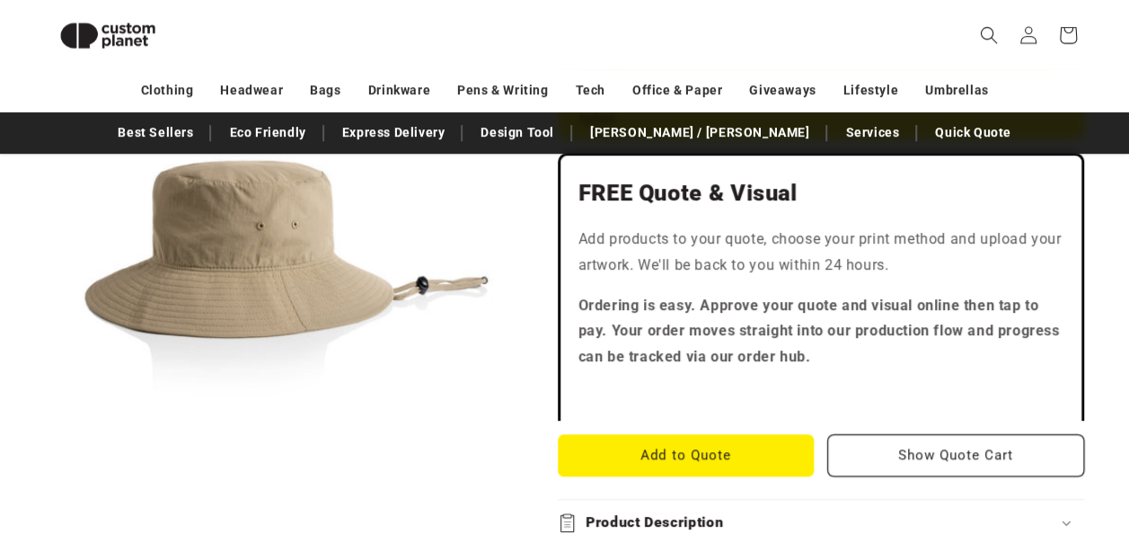
scroll to position [515, 0]
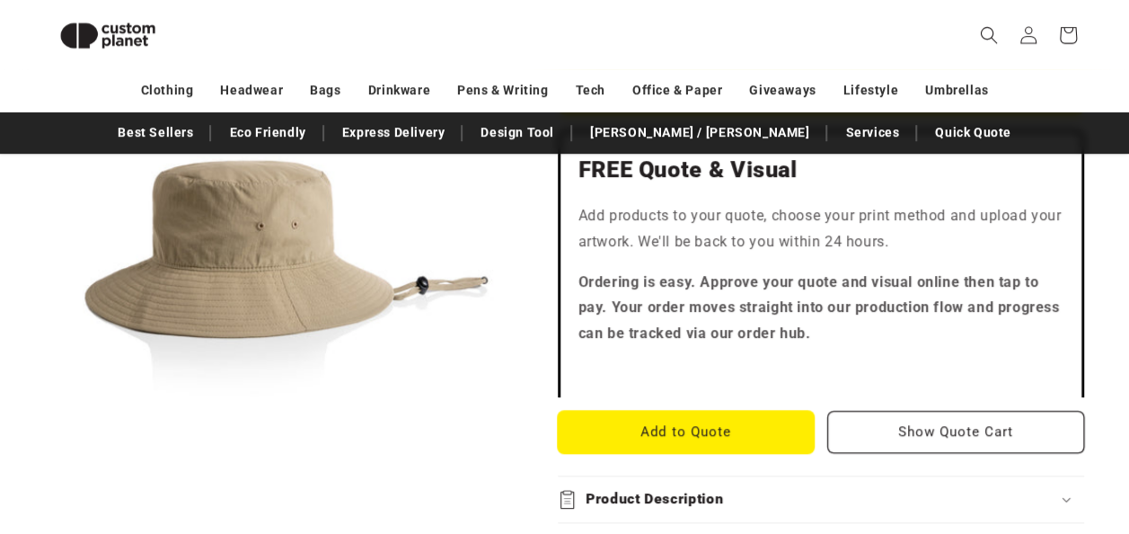
click at [663, 429] on button "Add to Quote" at bounding box center [686, 432] width 257 height 42
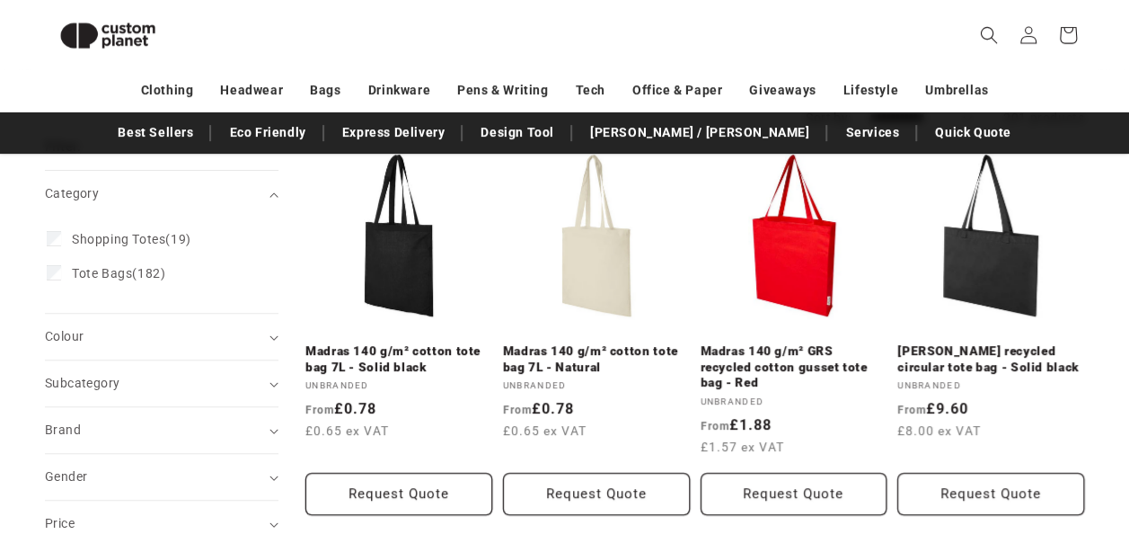
scroll to position [191, 0]
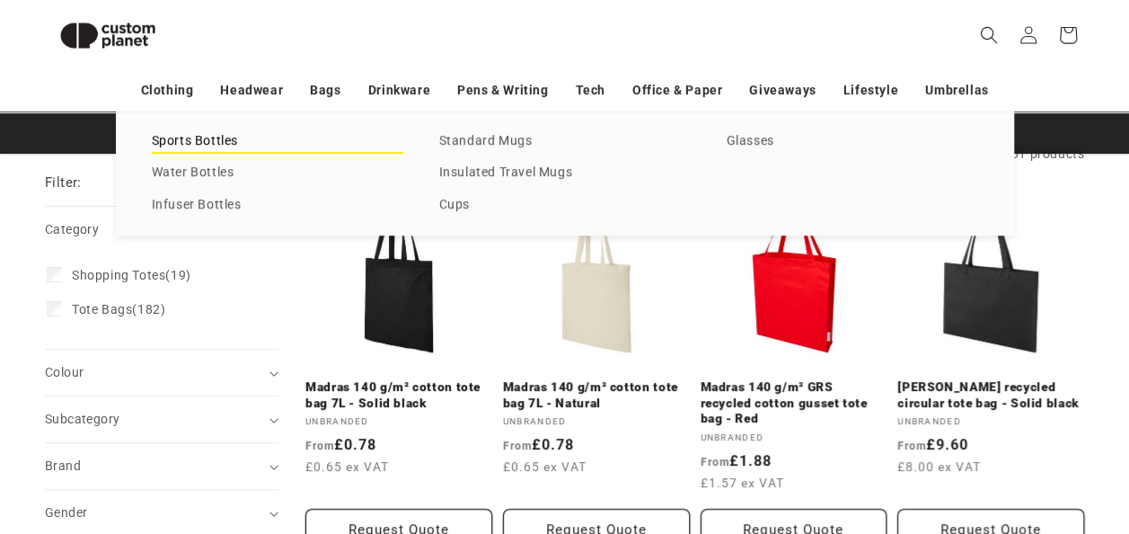
click at [229, 137] on link "Sports Bottles" at bounding box center [278, 141] width 252 height 24
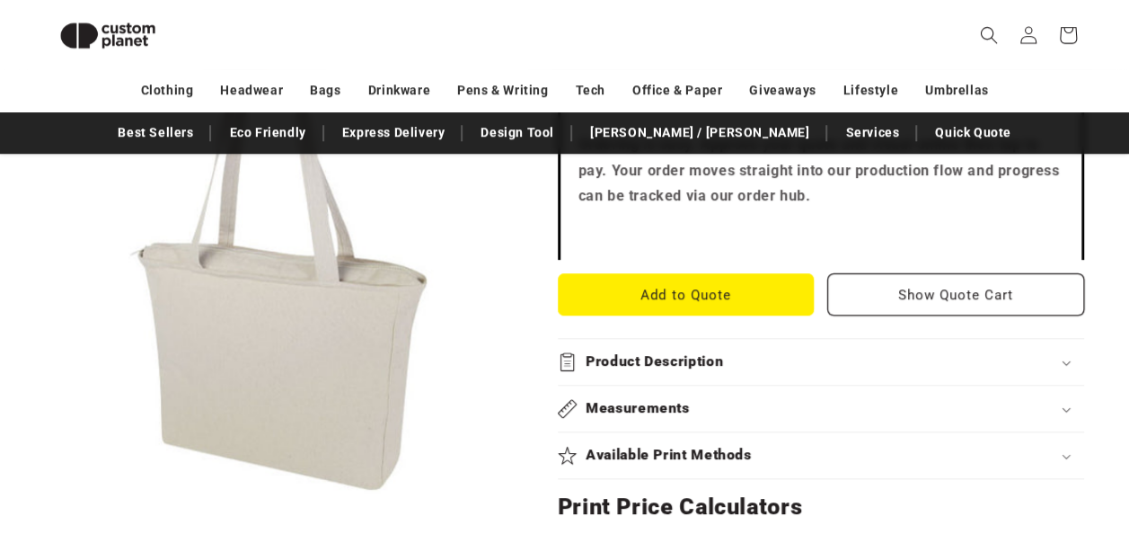
scroll to position [623, 0]
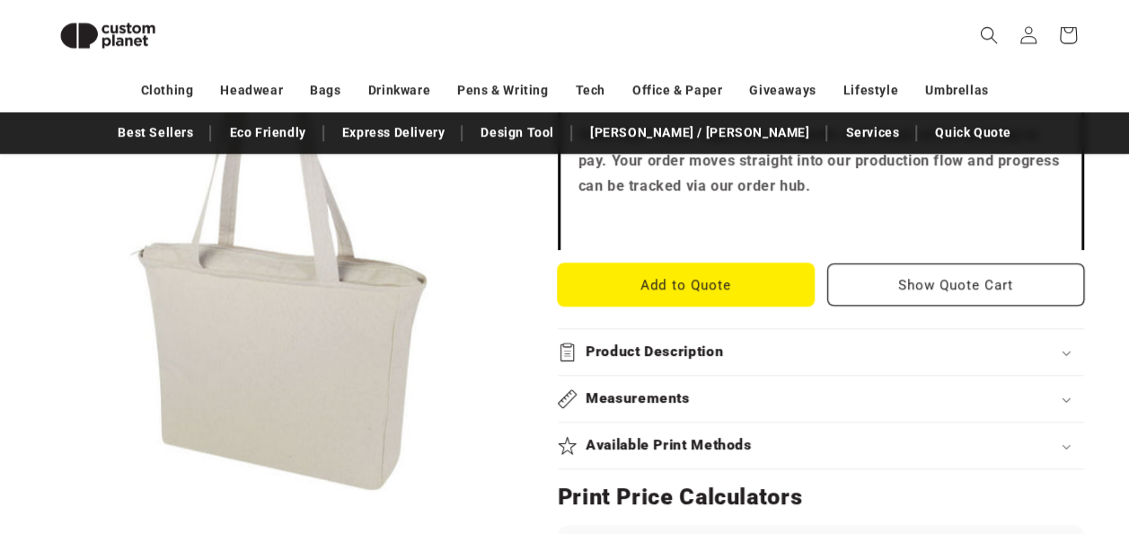
click at [685, 292] on button "Add to Quote" at bounding box center [686, 284] width 257 height 42
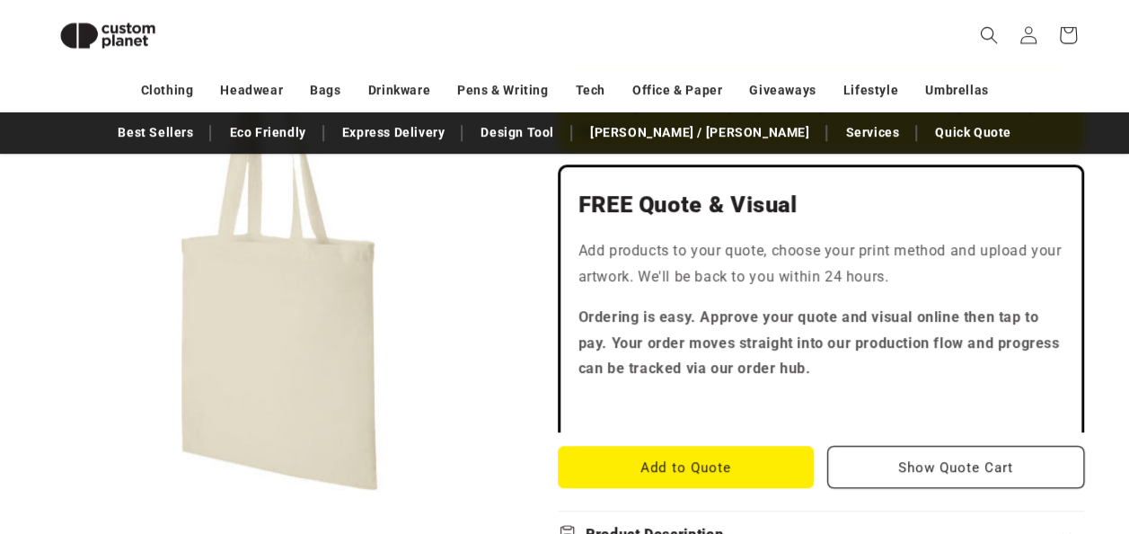
scroll to position [443, 0]
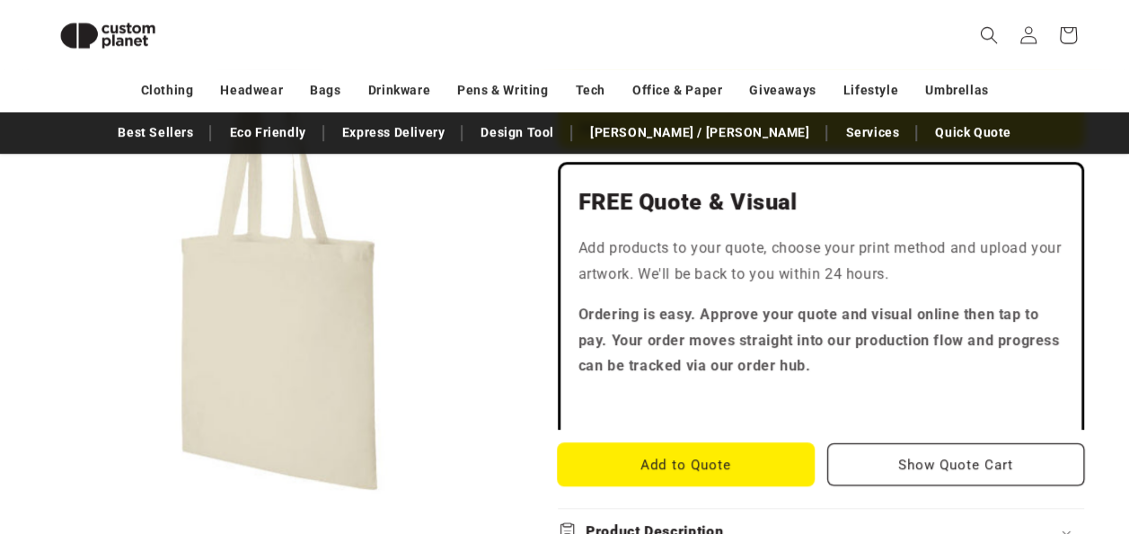
click at [678, 459] on button "Add to Quote" at bounding box center [686, 464] width 257 height 42
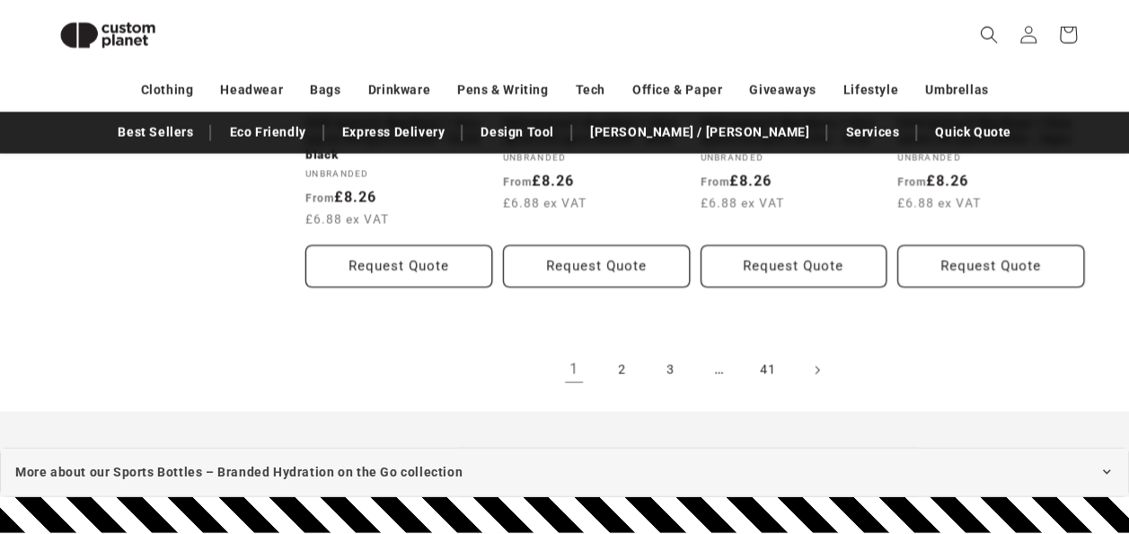
scroll to position [2060, 0]
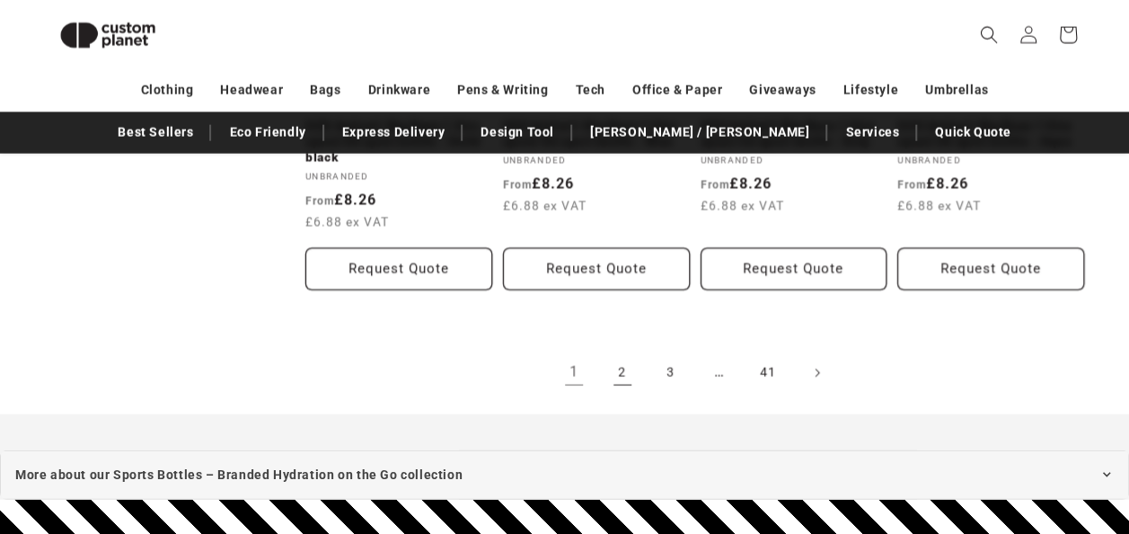
click at [615, 382] on link "2" at bounding box center [623, 373] width 40 height 40
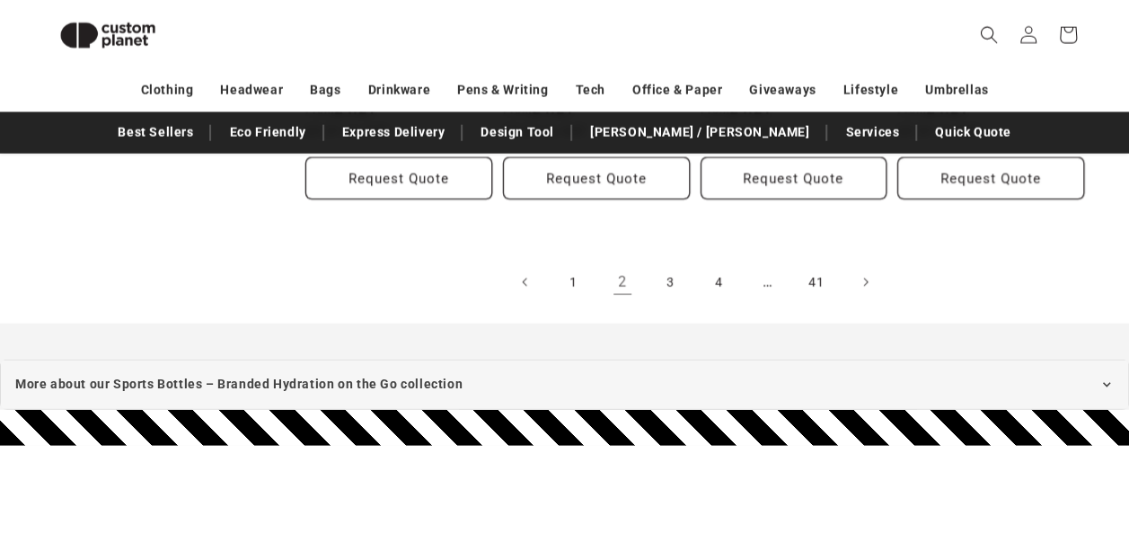
scroll to position [2132, 0]
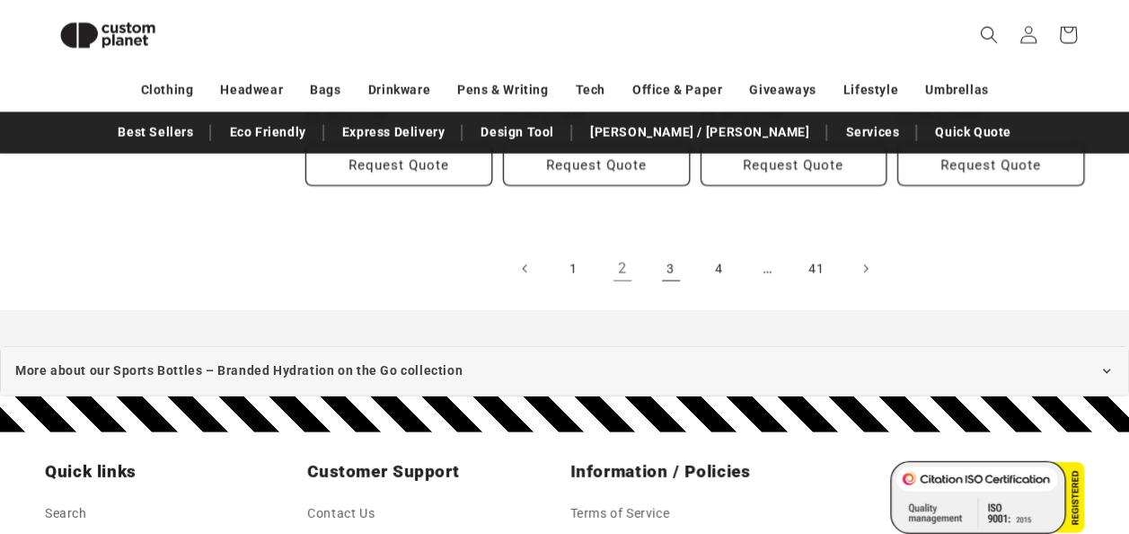
click at [665, 268] on link "3" at bounding box center [671, 269] width 40 height 40
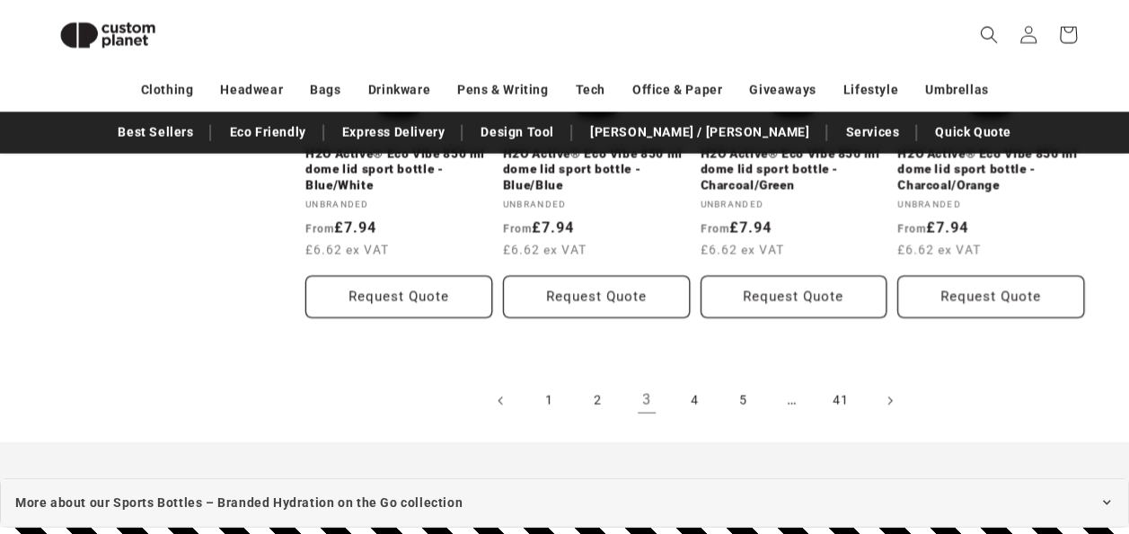
scroll to position [2059, 0]
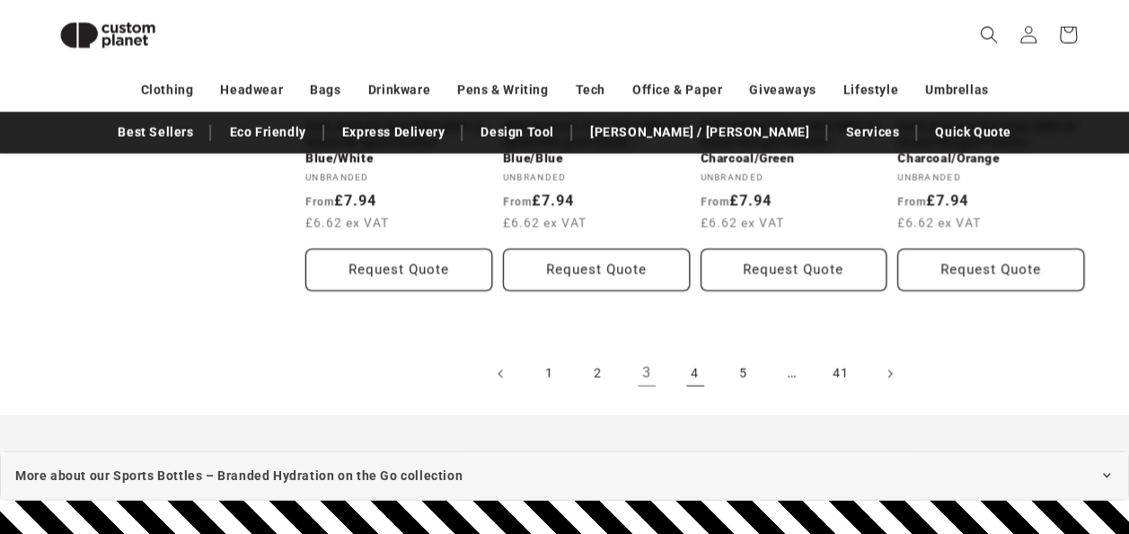
click at [699, 378] on link "4" at bounding box center [696, 374] width 40 height 40
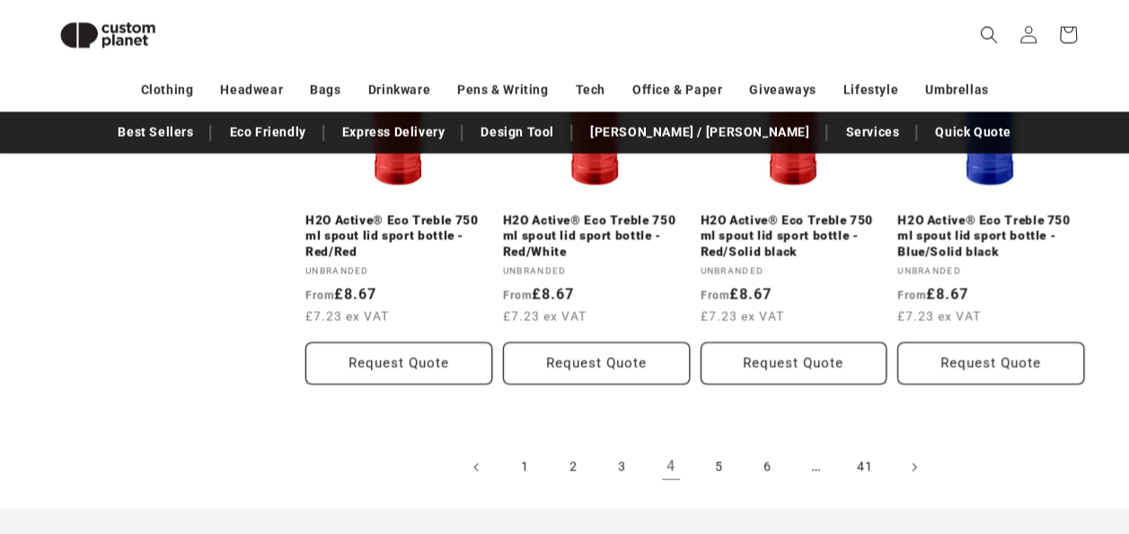
scroll to position [2168, 0]
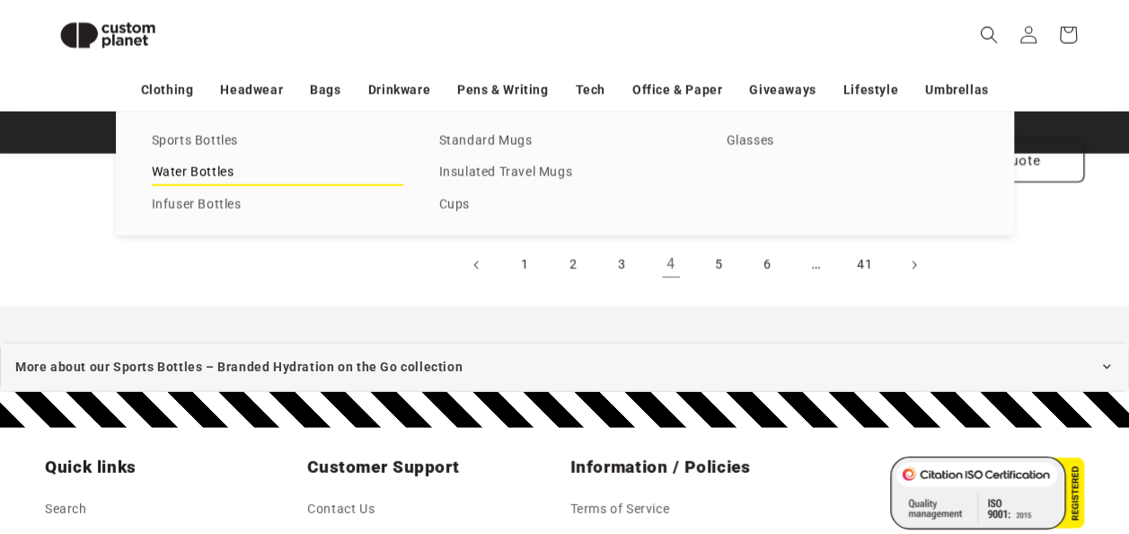
click at [190, 176] on link "Water Bottles" at bounding box center [278, 173] width 252 height 24
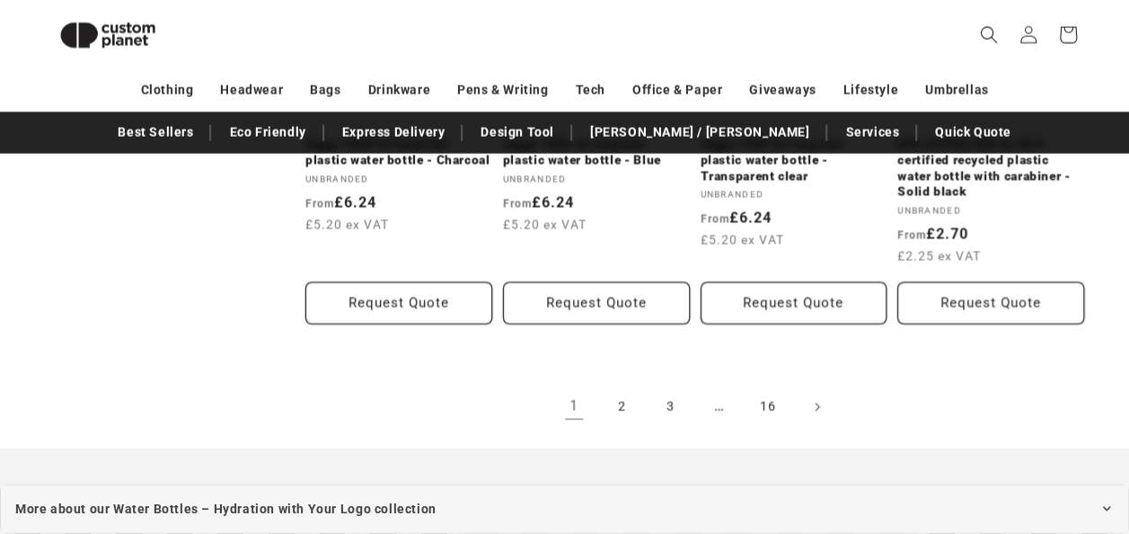
scroll to position [2059, 0]
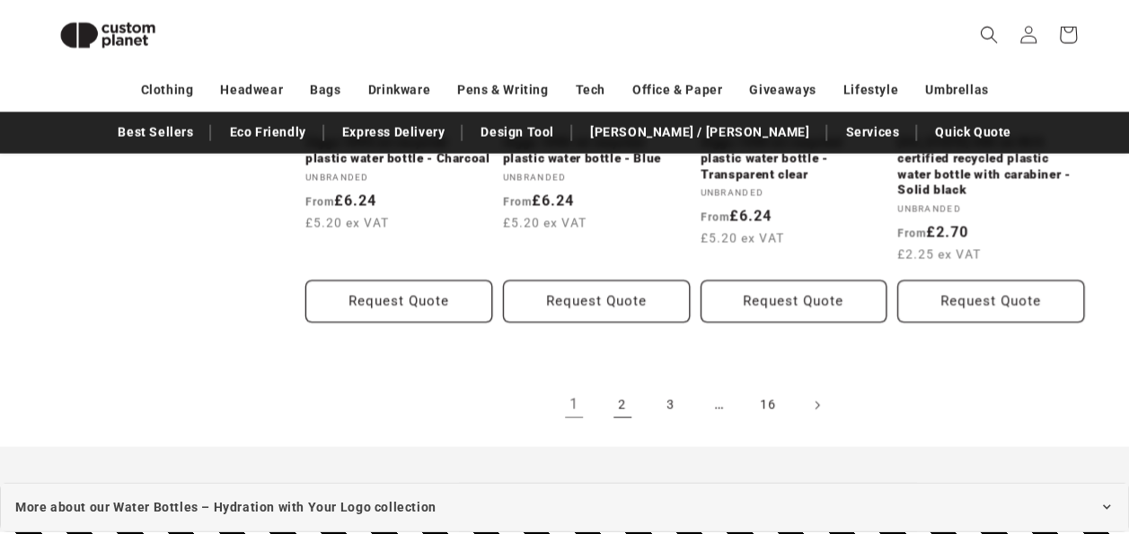
click at [616, 385] on link "2" at bounding box center [623, 405] width 40 height 40
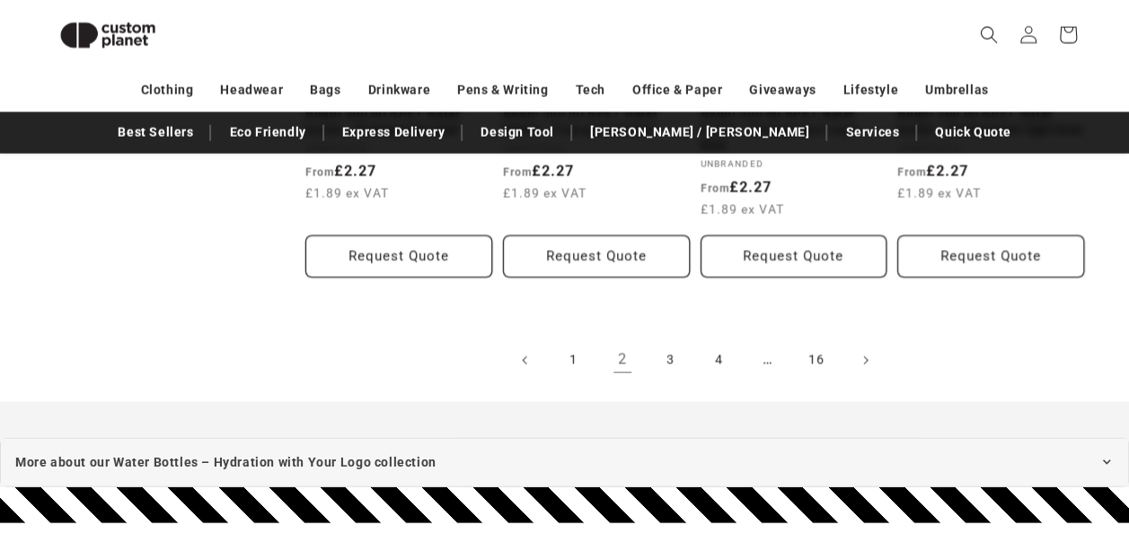
scroll to position [2131, 0]
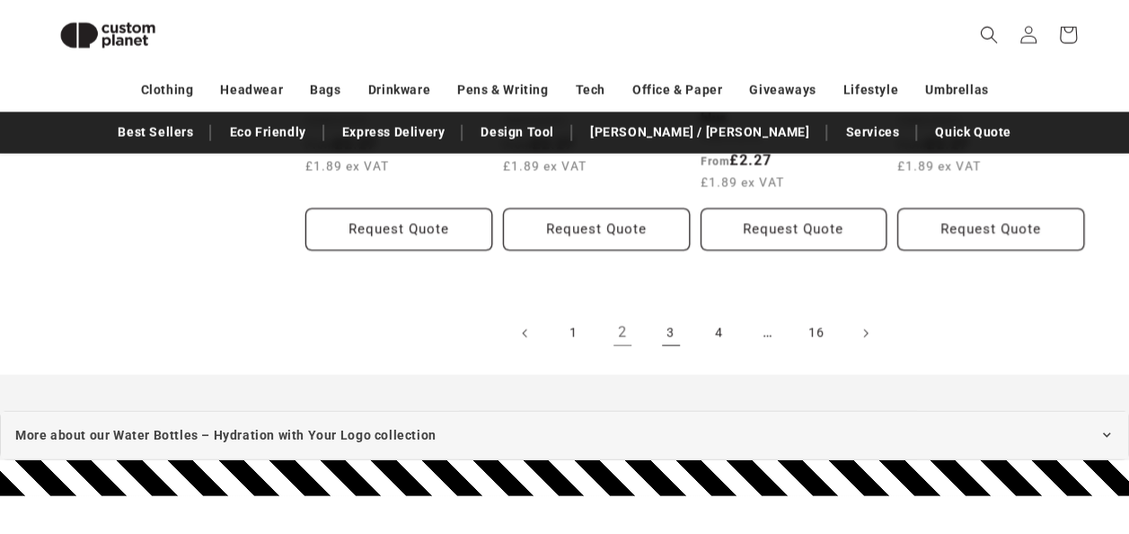
click at [675, 314] on link "3" at bounding box center [671, 334] width 40 height 40
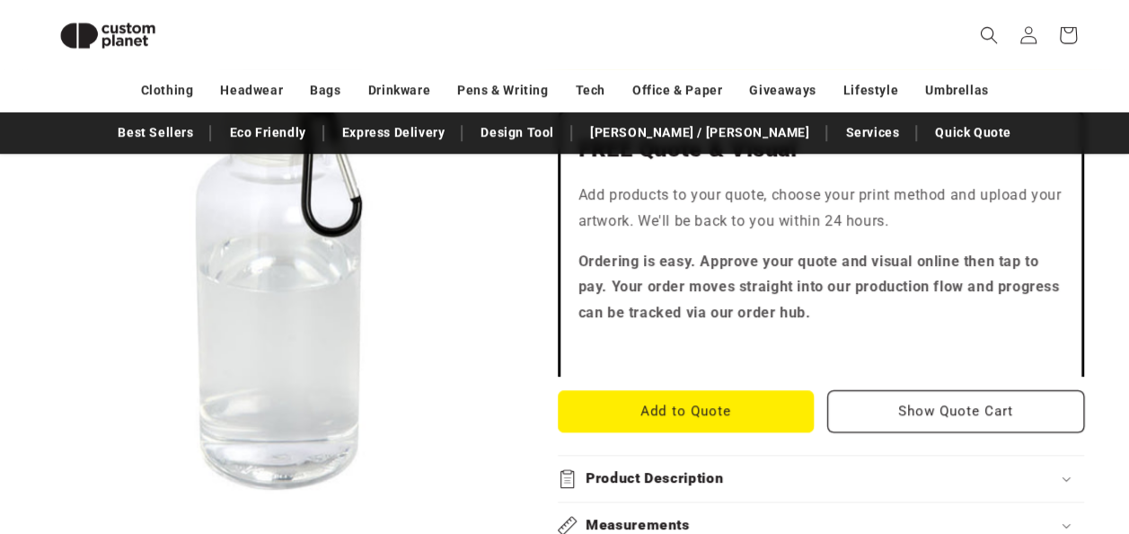
scroll to position [623, 0]
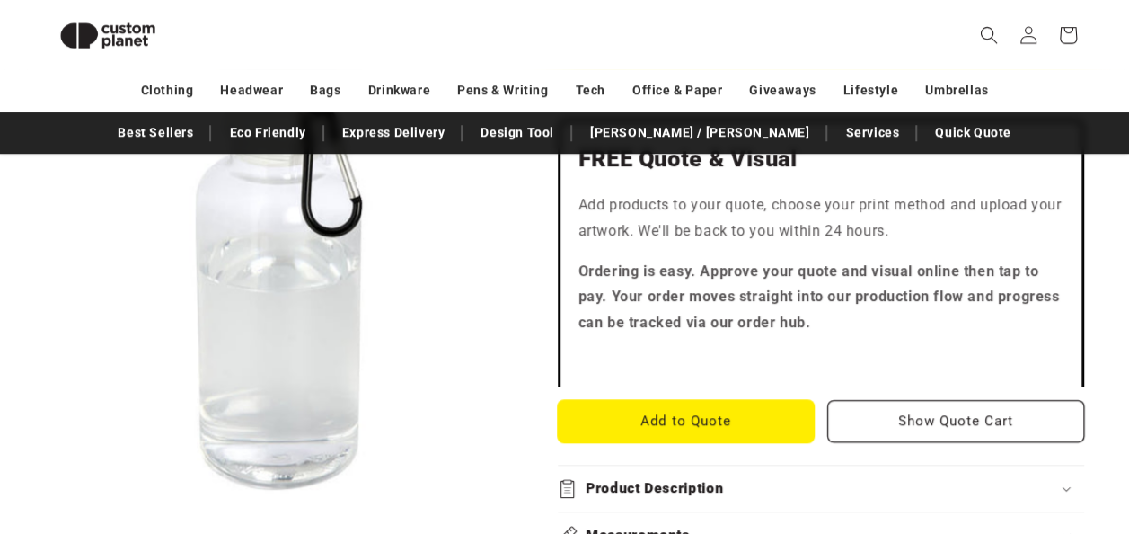
click at [620, 400] on button "Add to Quote" at bounding box center [686, 421] width 257 height 42
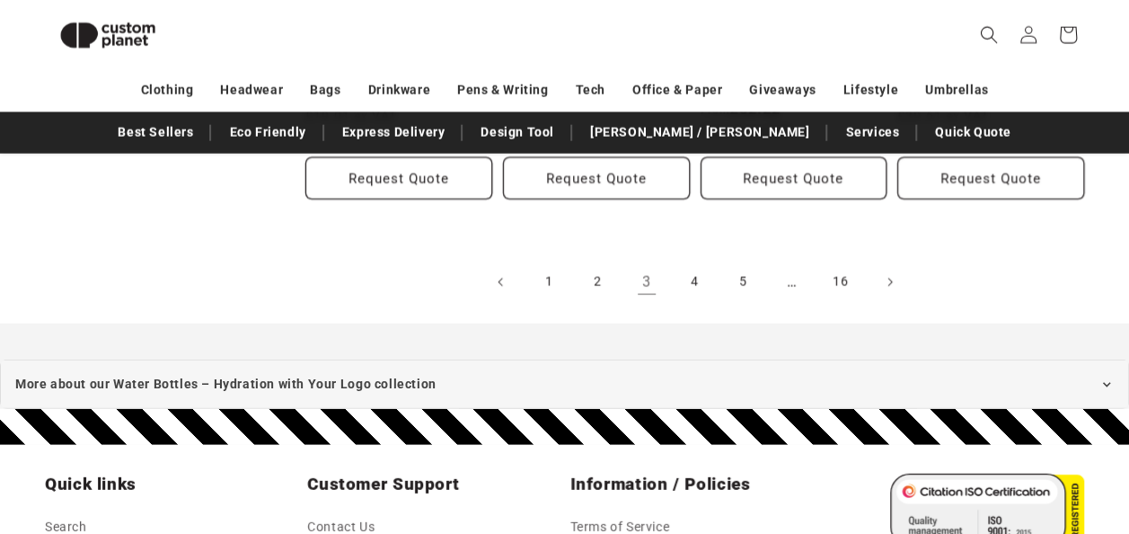
scroll to position [2204, 0]
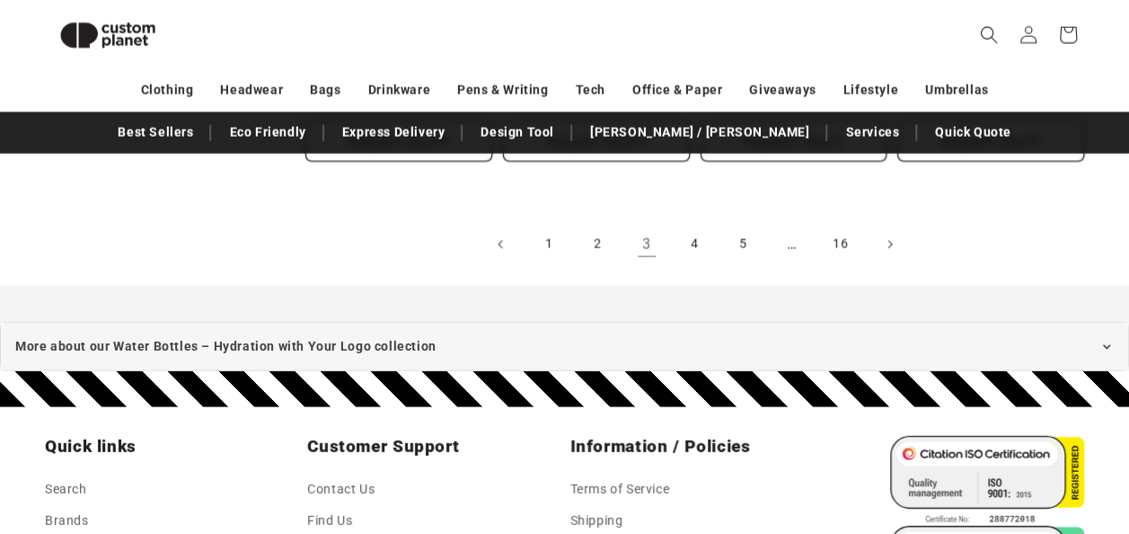
drag, startPoint x: 699, startPoint y: 252, endPoint x: 582, endPoint y: 217, distance: 121.7
click at [699, 252] on link "4" at bounding box center [696, 245] width 40 height 40
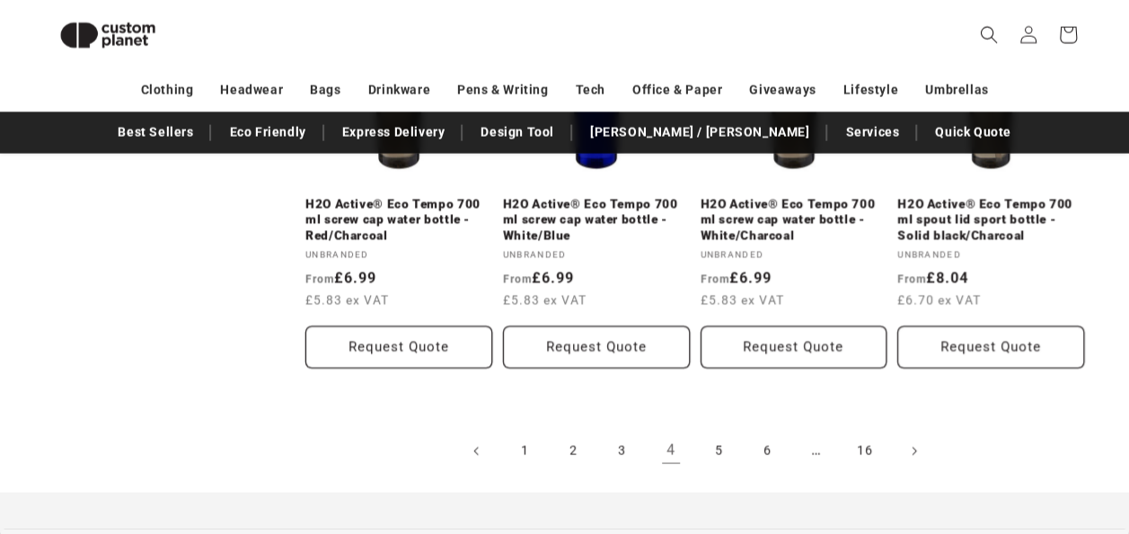
scroll to position [2023, 0]
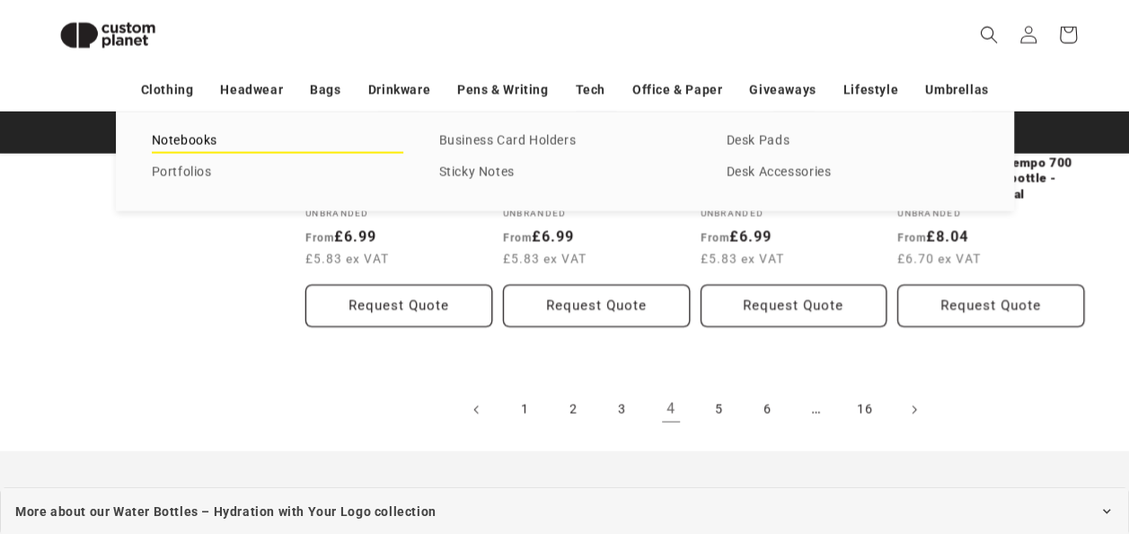
click at [234, 139] on link "Notebooks" at bounding box center [278, 141] width 252 height 24
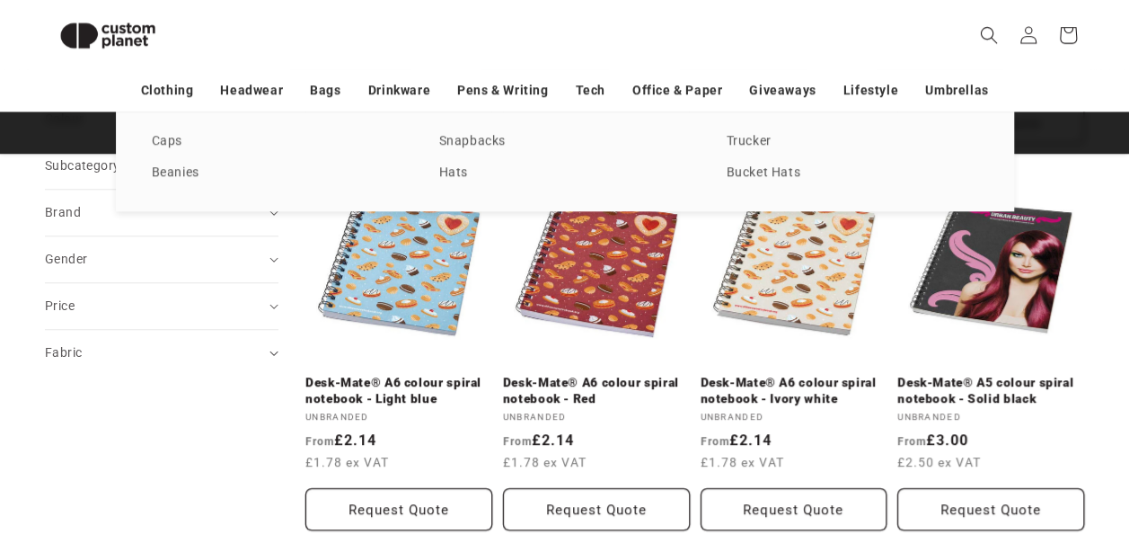
scroll to position [587, 0]
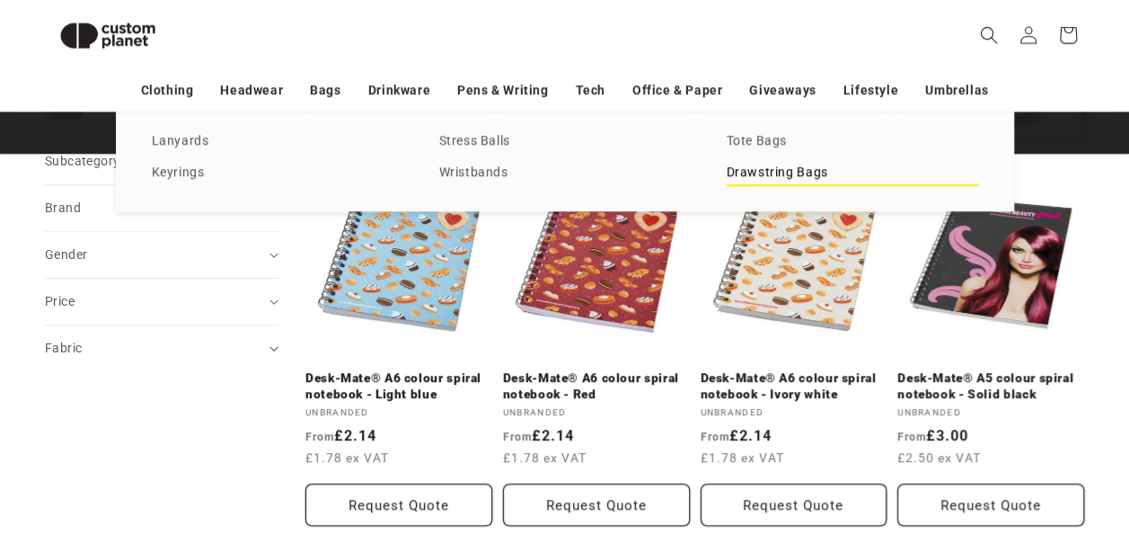
click at [758, 169] on link "Drawstring Bags" at bounding box center [853, 173] width 252 height 24
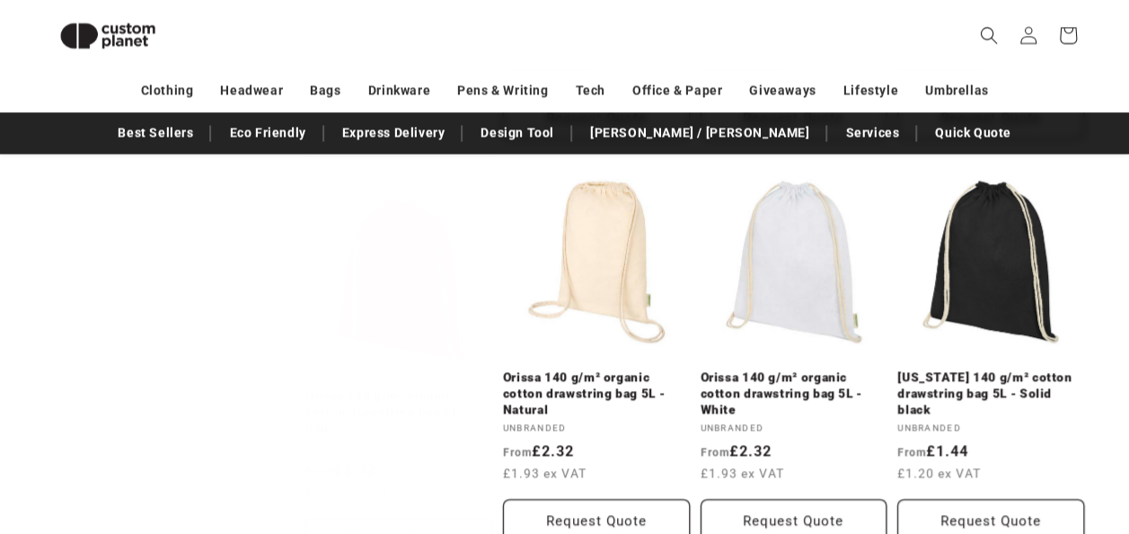
scroll to position [1412, 0]
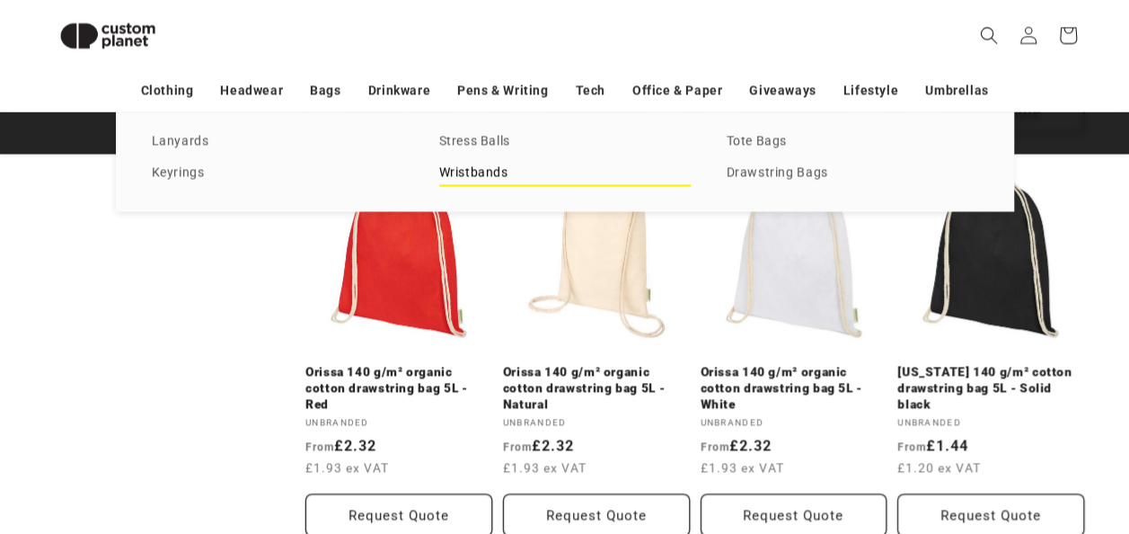
click at [469, 171] on link "Wristbands" at bounding box center [565, 173] width 252 height 24
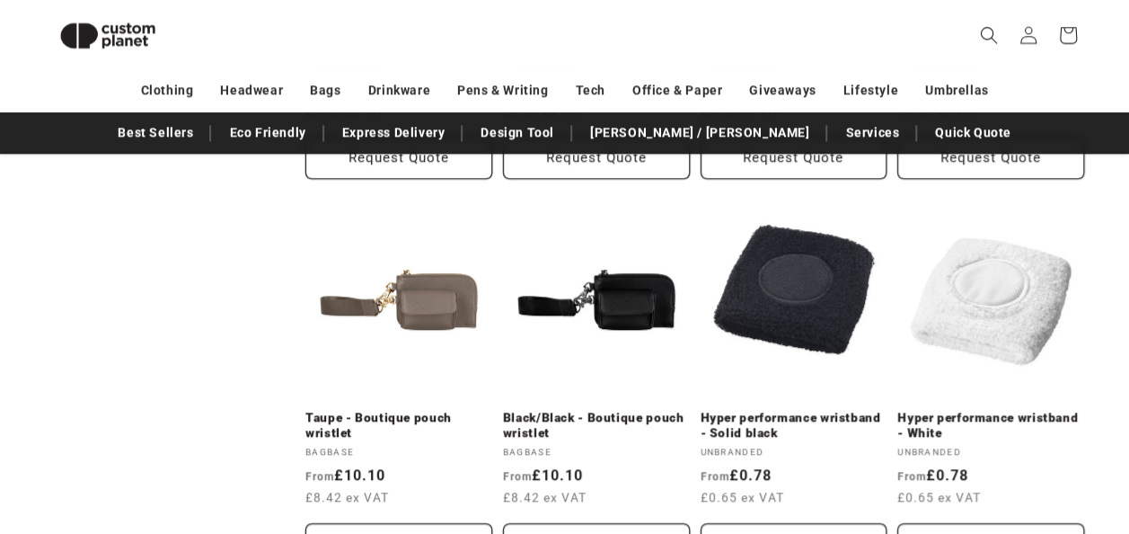
scroll to position [946, 0]
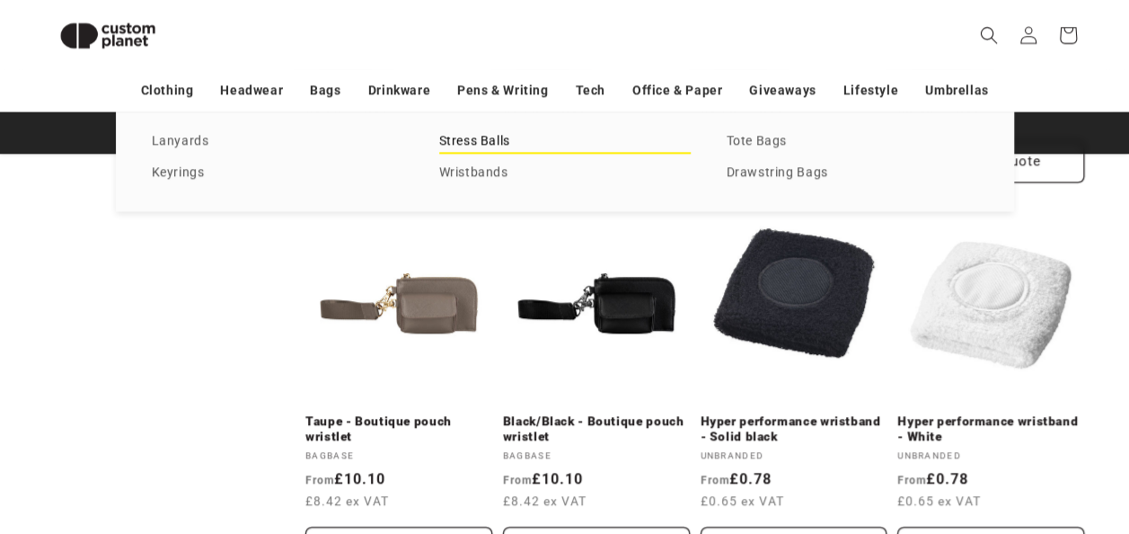
click at [457, 143] on link "Stress Balls" at bounding box center [565, 141] width 252 height 24
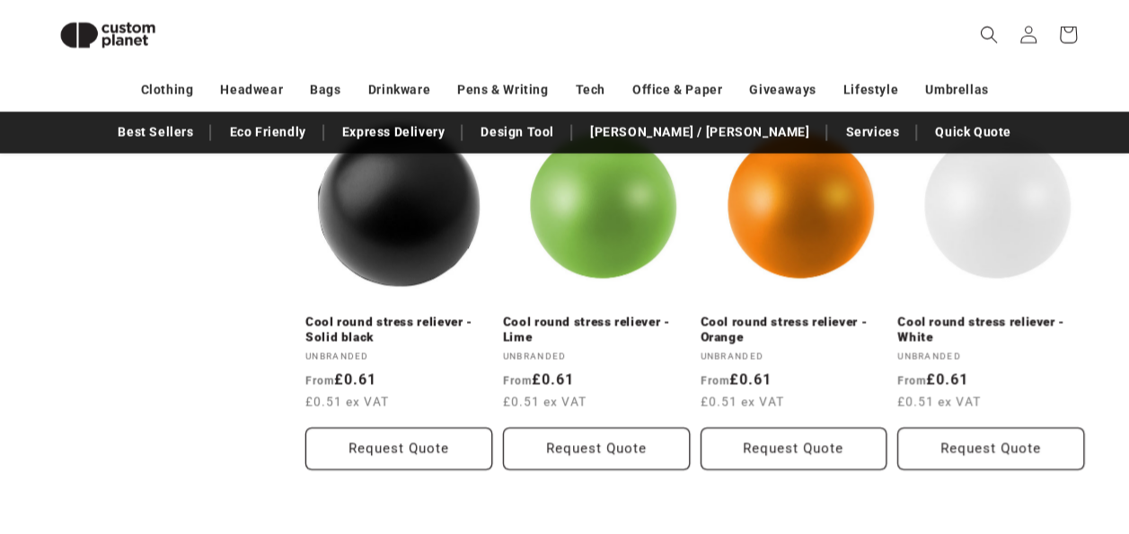
scroll to position [1916, 0]
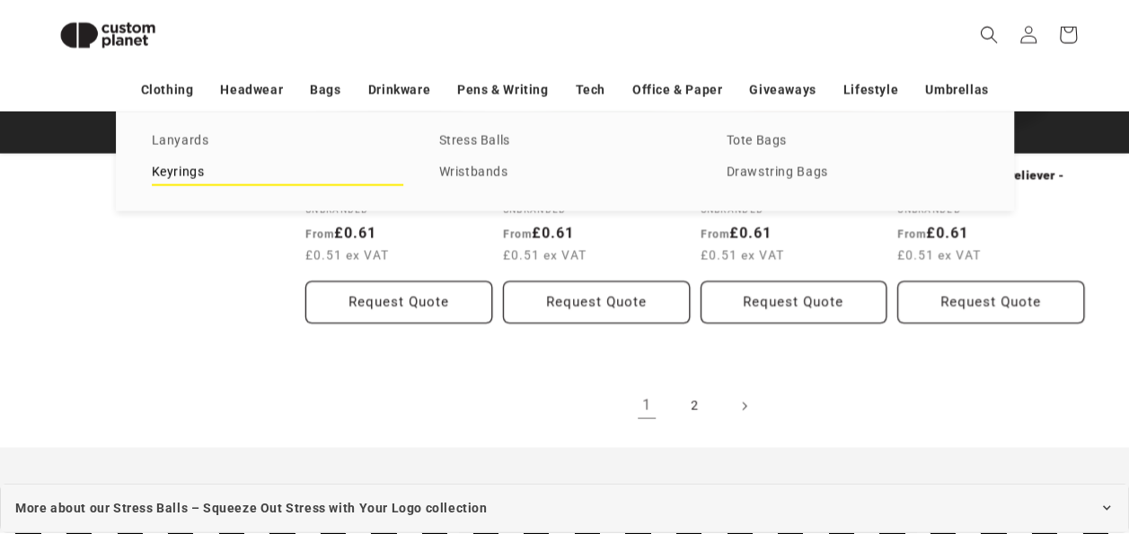
click at [205, 164] on link "Keyrings" at bounding box center [278, 173] width 252 height 24
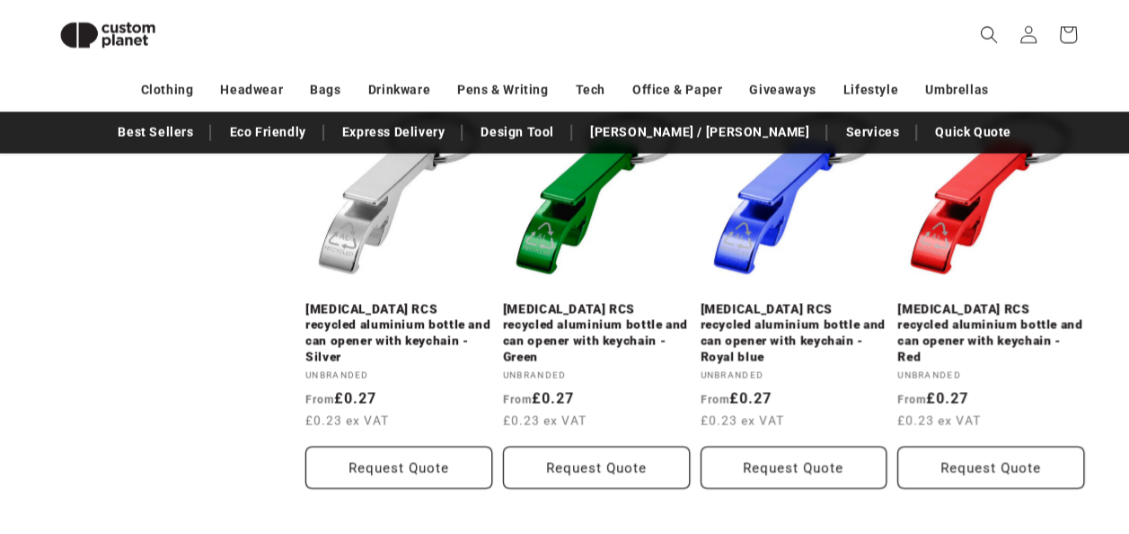
scroll to position [1952, 0]
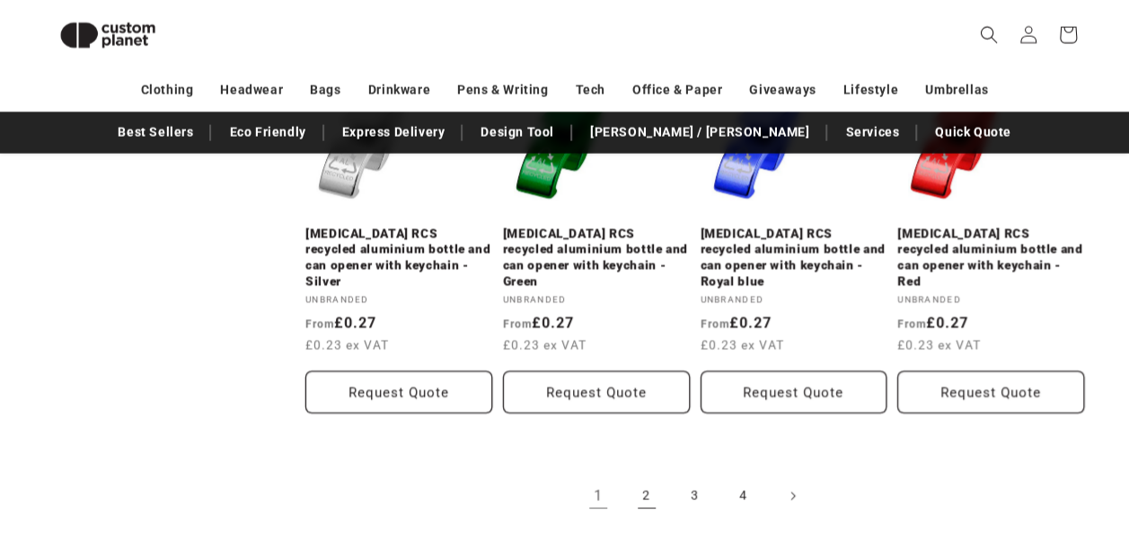
click at [643, 476] on link "2" at bounding box center [647, 496] width 40 height 40
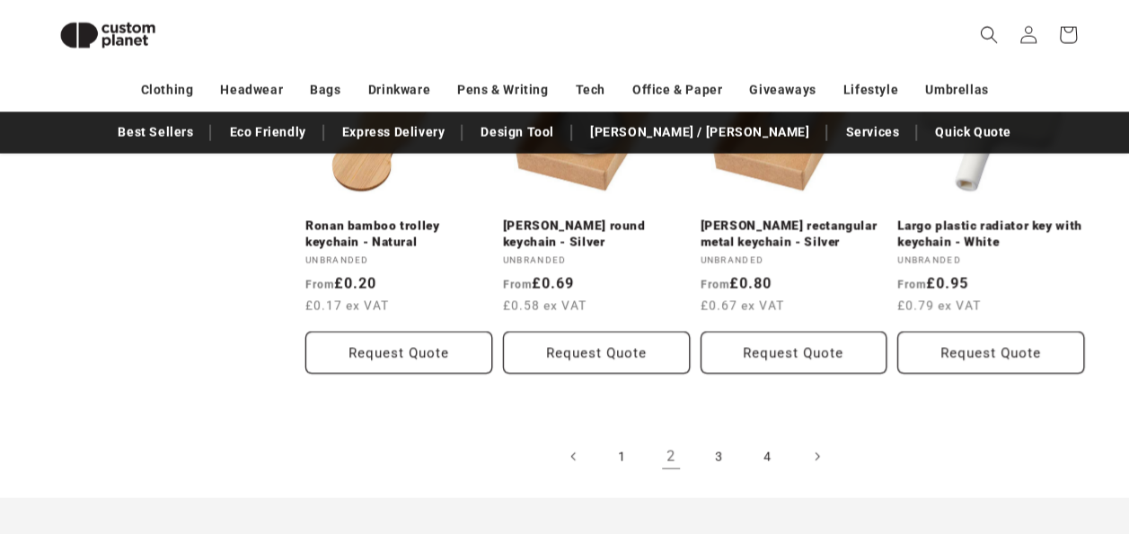
scroll to position [2060, 0]
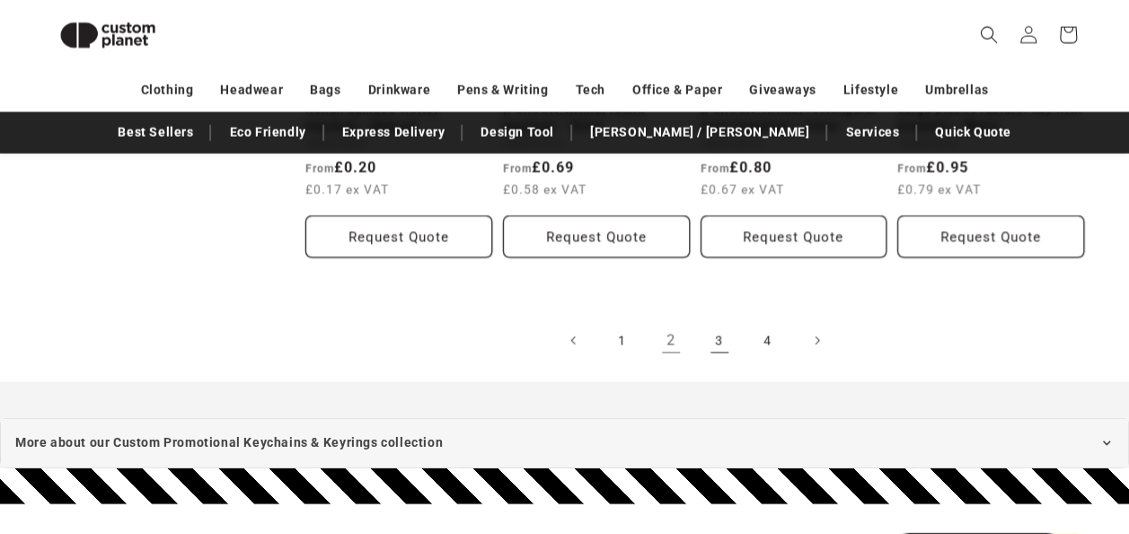
click at [723, 321] on link "3" at bounding box center [720, 341] width 40 height 40
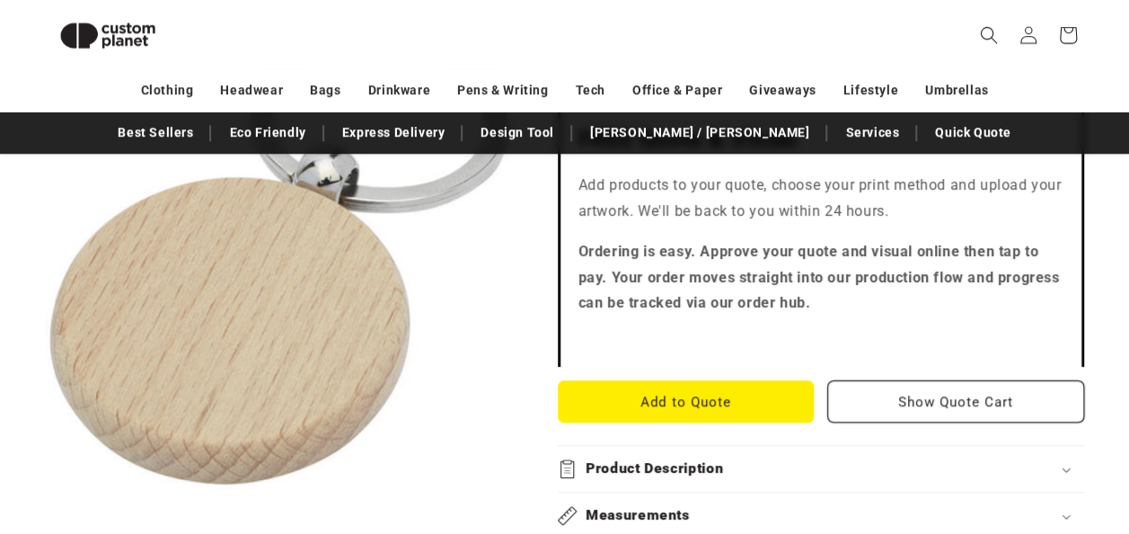
scroll to position [587, 0]
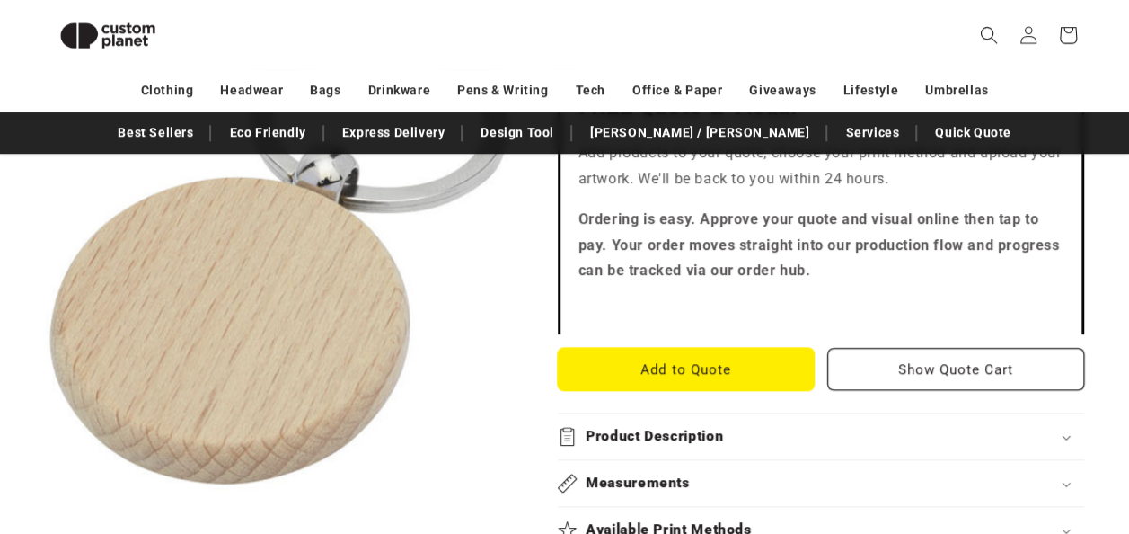
click at [665, 348] on button "Add to Quote" at bounding box center [686, 369] width 257 height 42
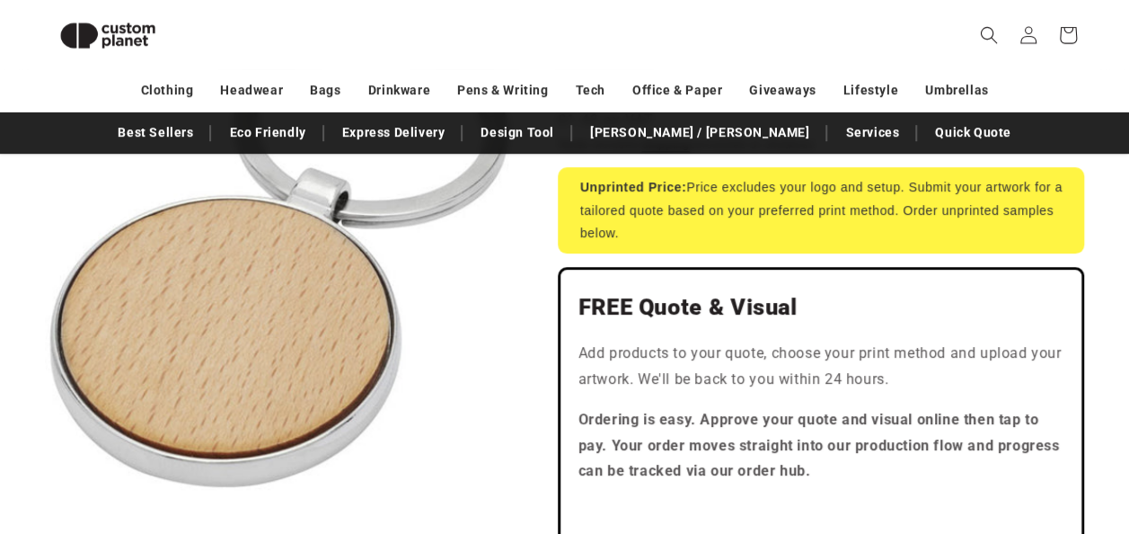
scroll to position [551, 0]
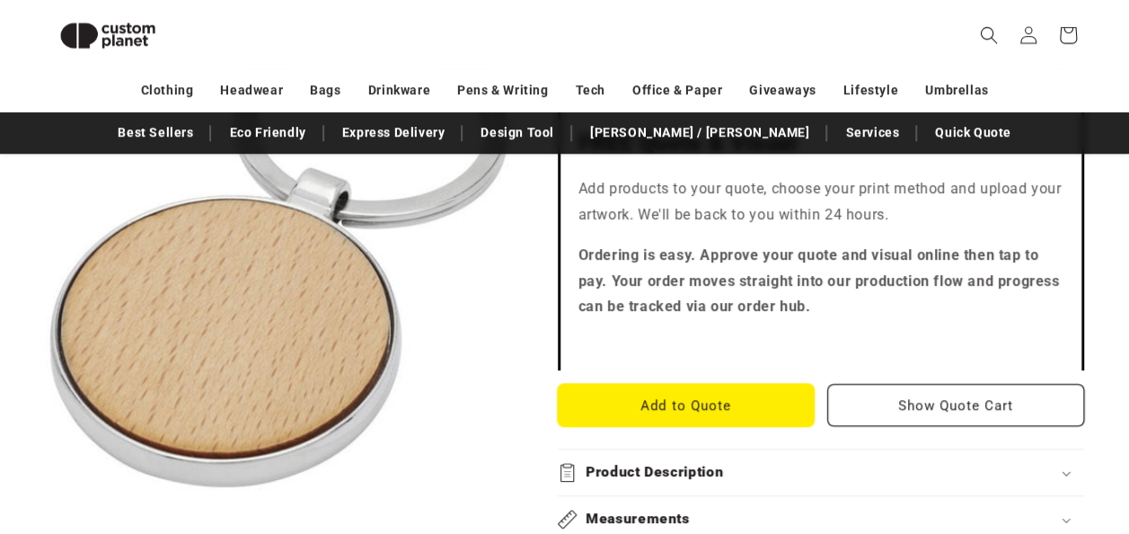
click at [648, 384] on button "Add to Quote" at bounding box center [686, 405] width 257 height 42
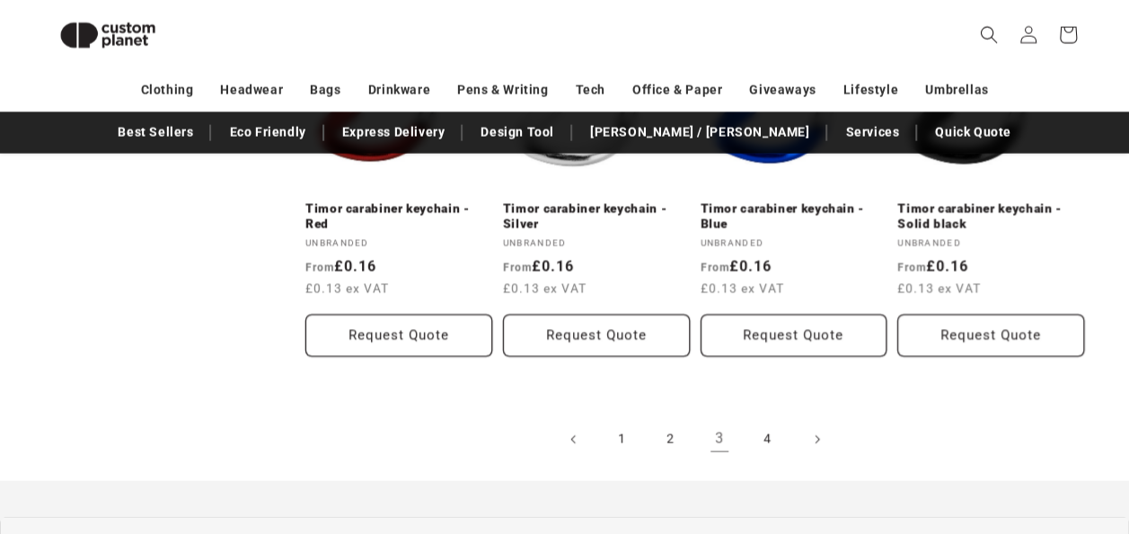
scroll to position [2167, 0]
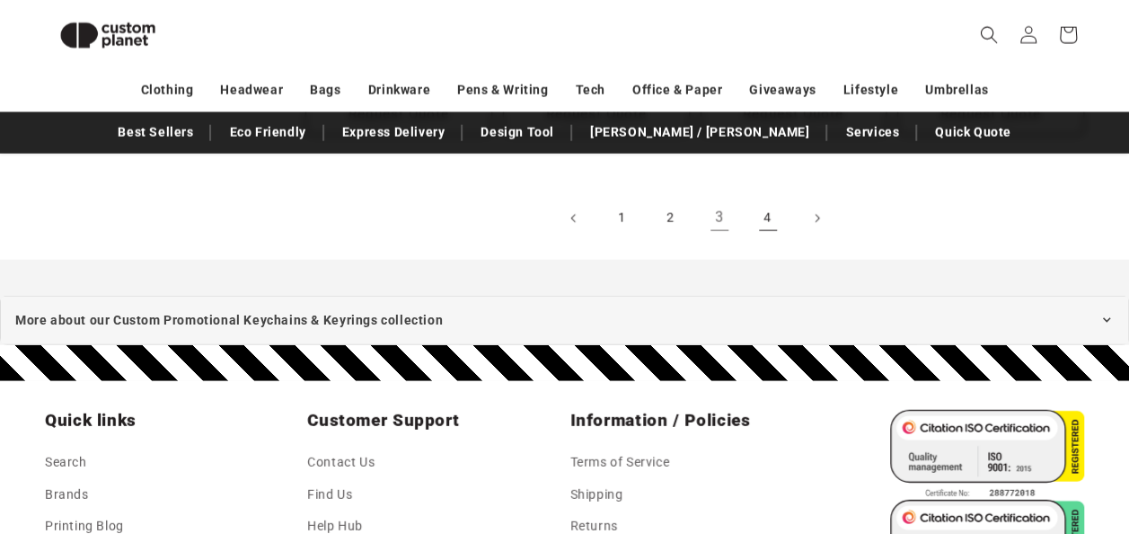
drag, startPoint x: 769, startPoint y: 185, endPoint x: 890, endPoint y: 233, distance: 130.3
click at [769, 199] on link "4" at bounding box center [768, 219] width 40 height 40
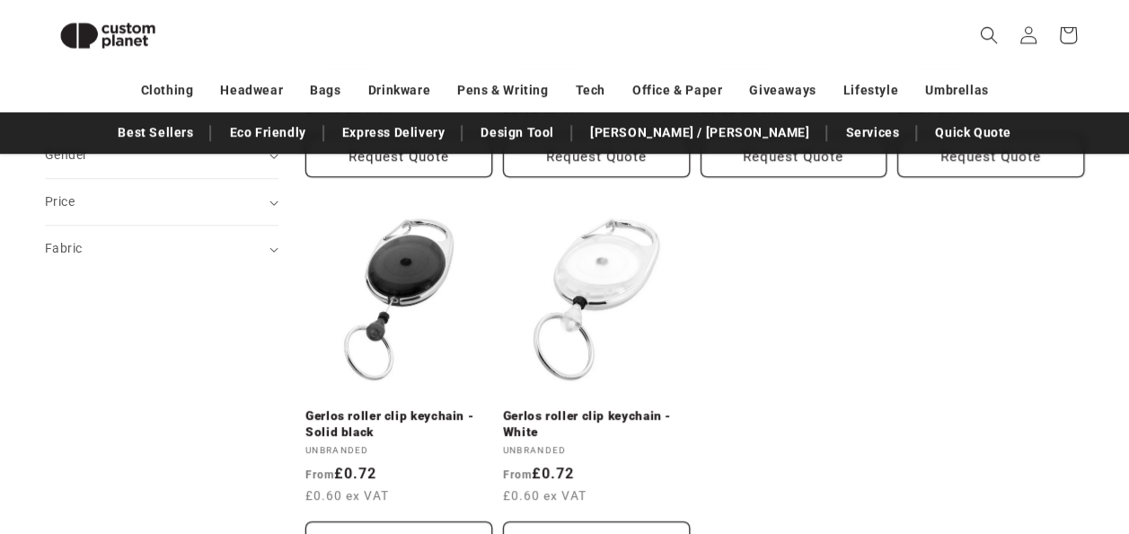
scroll to position [551, 0]
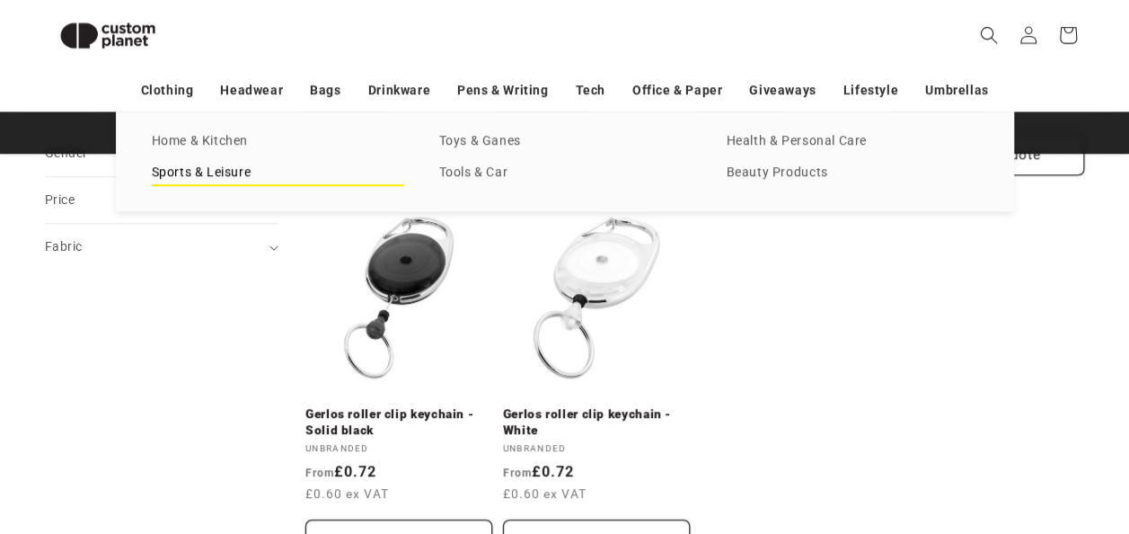
click at [234, 185] on link "Sports & Leisure" at bounding box center [278, 173] width 252 height 24
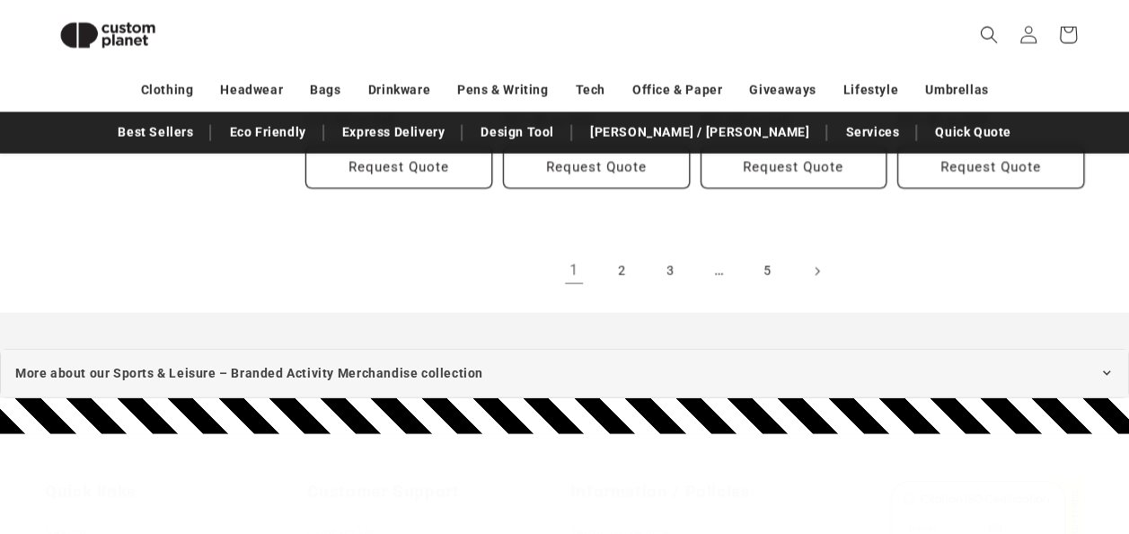
scroll to position [2095, 0]
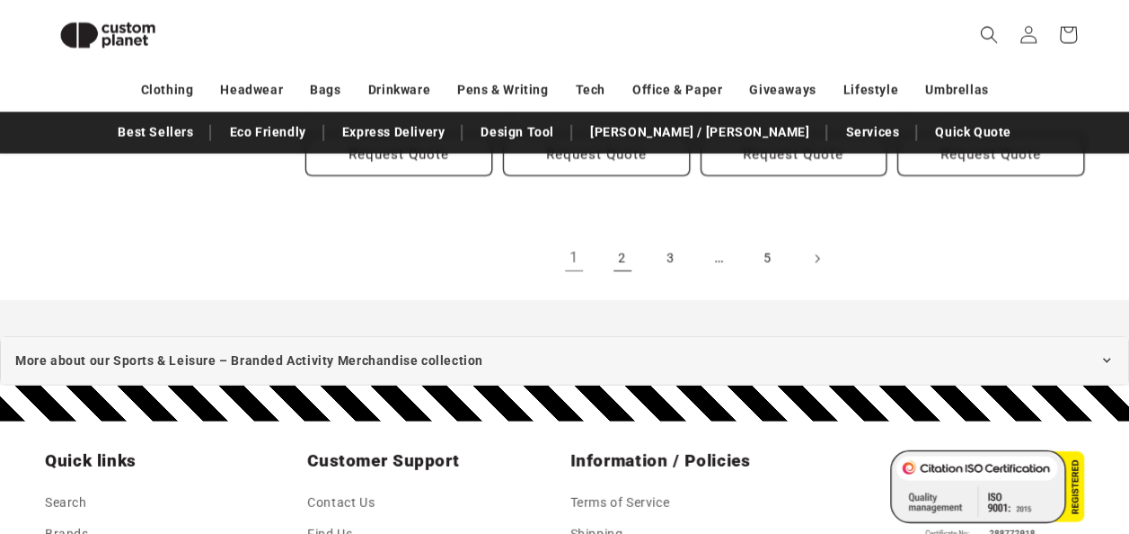
click at [624, 239] on link "2" at bounding box center [623, 259] width 40 height 40
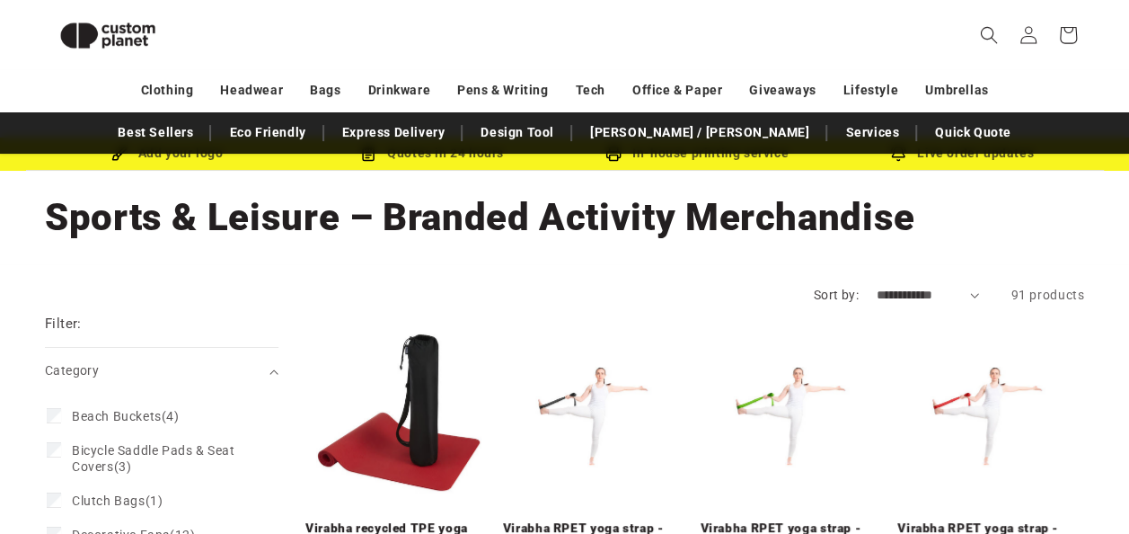
scroll to position [47, 0]
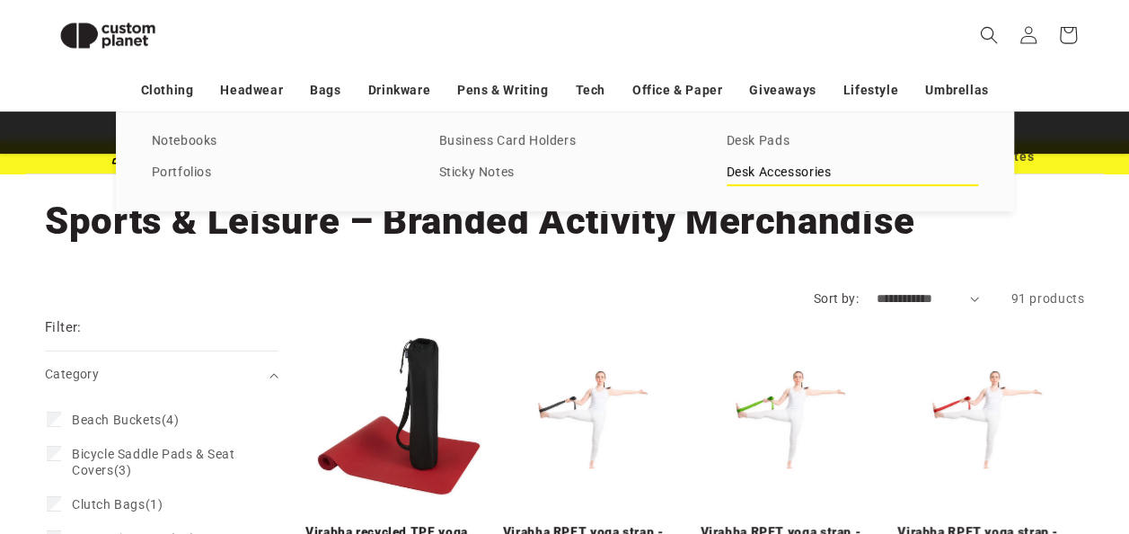
click at [747, 165] on link "Desk Accessories" at bounding box center [853, 173] width 252 height 24
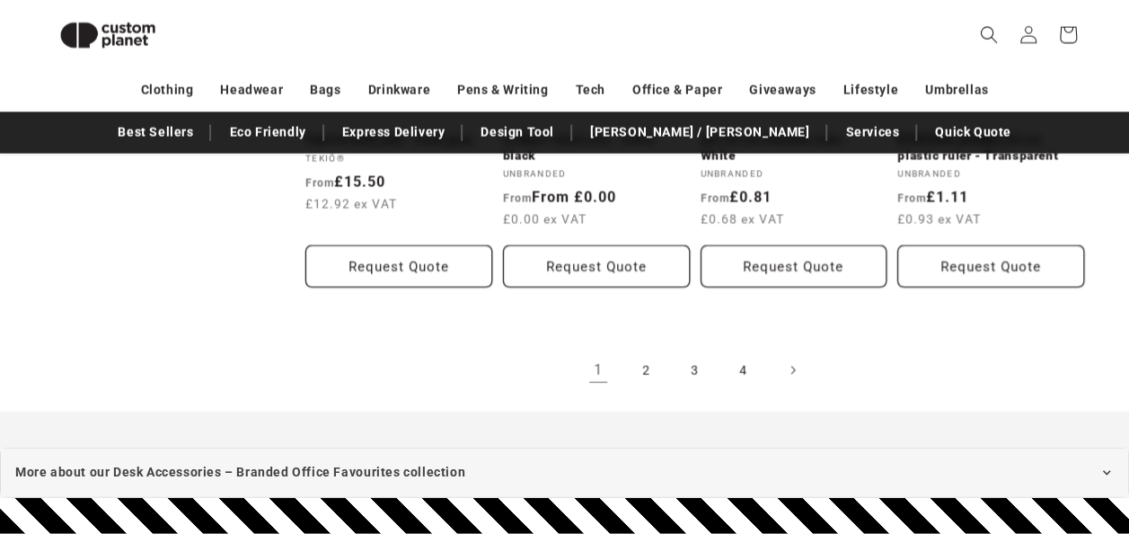
scroll to position [2059, 0]
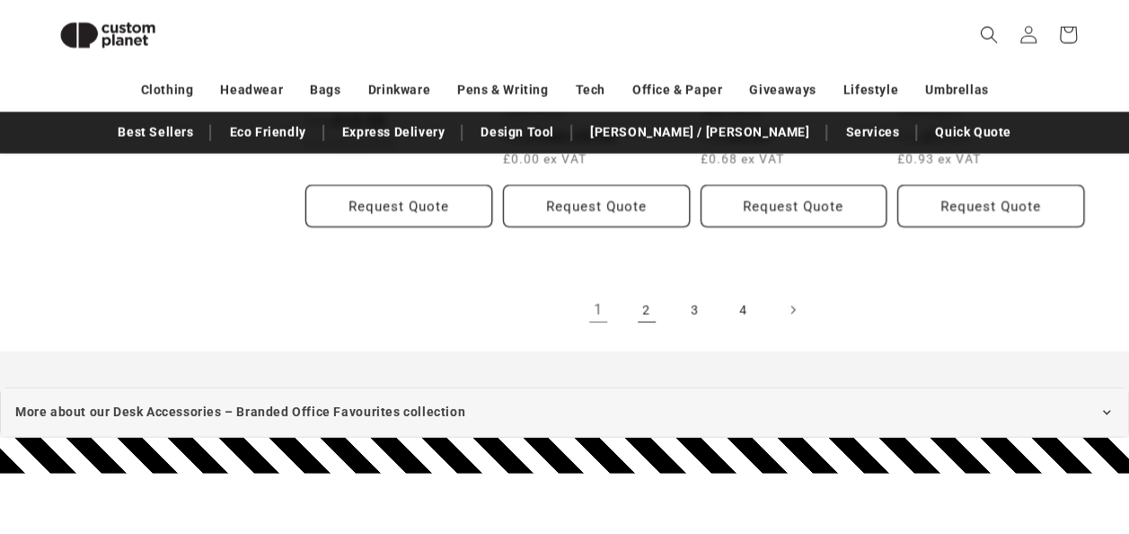
click at [642, 306] on link "2" at bounding box center [647, 310] width 40 height 40
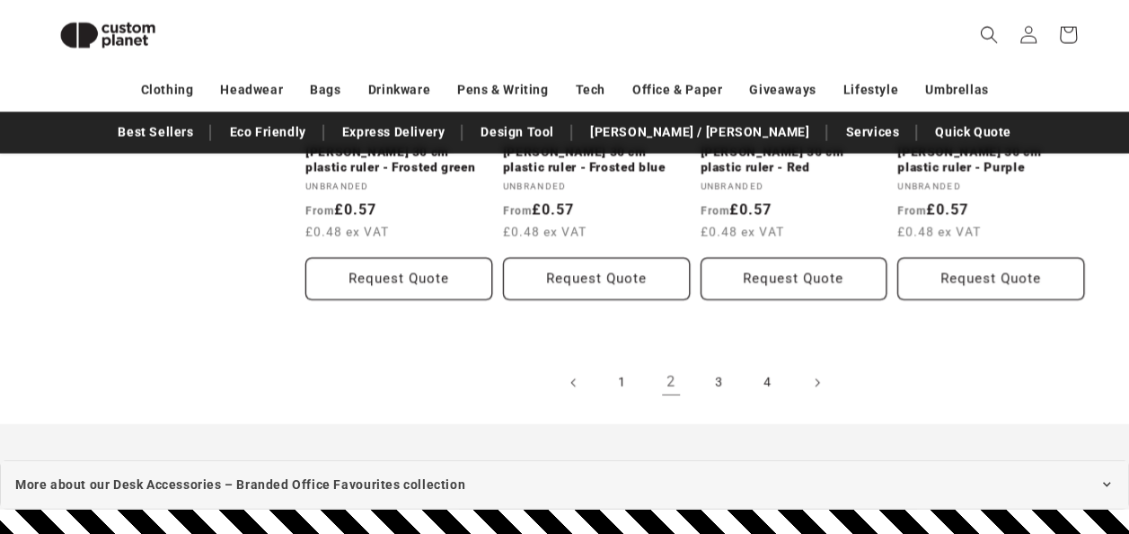
scroll to position [2023, 0]
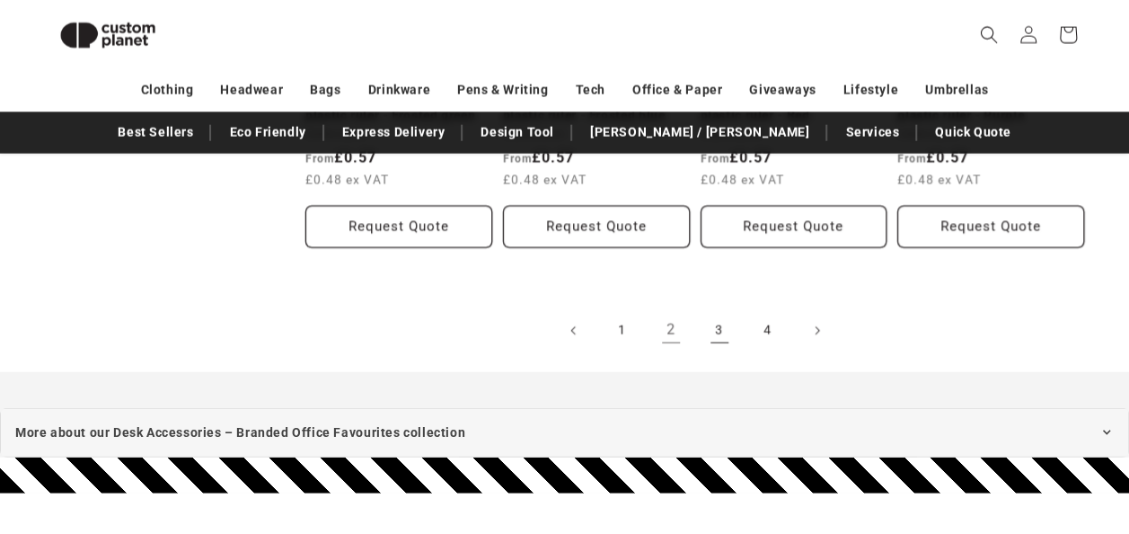
click at [728, 330] on link "3" at bounding box center [720, 331] width 40 height 40
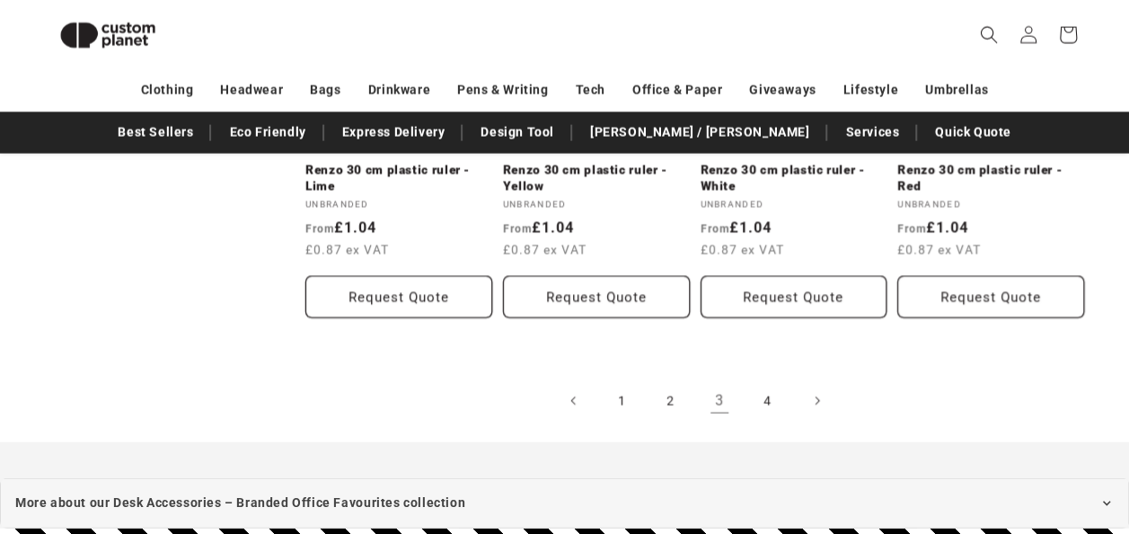
scroll to position [2167, 0]
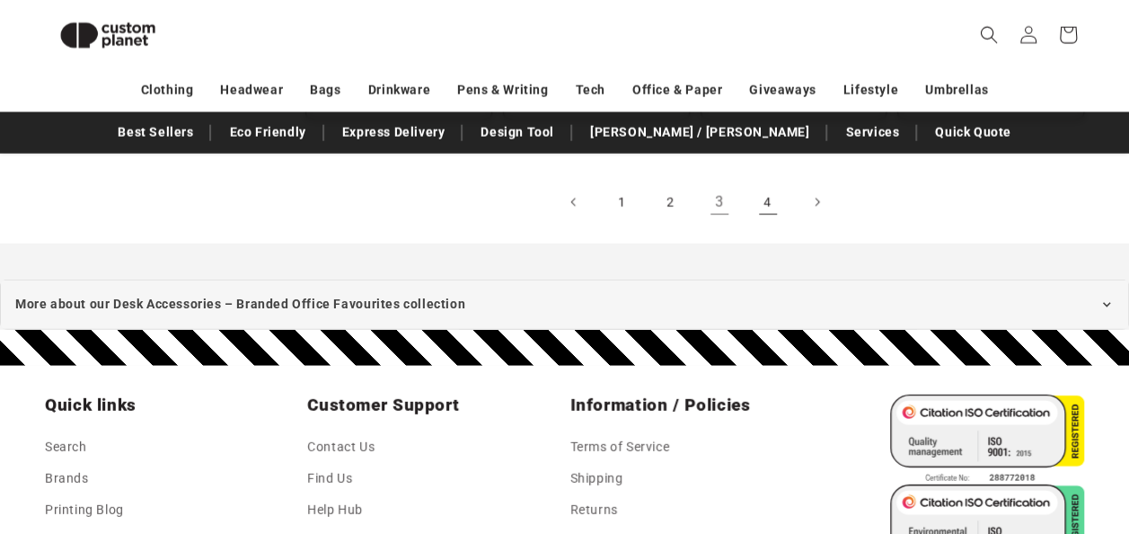
click at [765, 182] on link "4" at bounding box center [768, 202] width 40 height 40
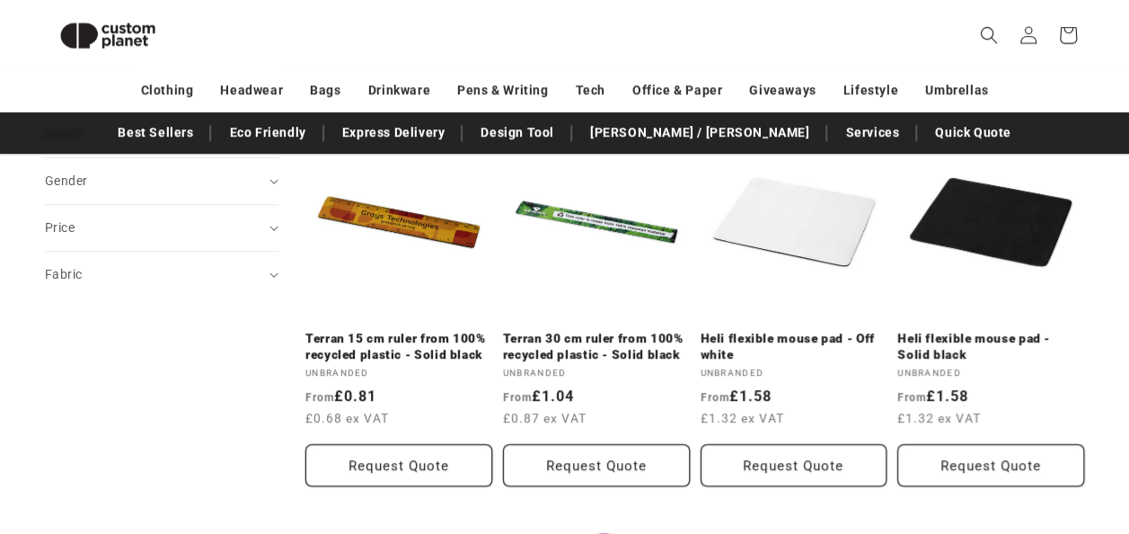
scroll to position [622, 0]
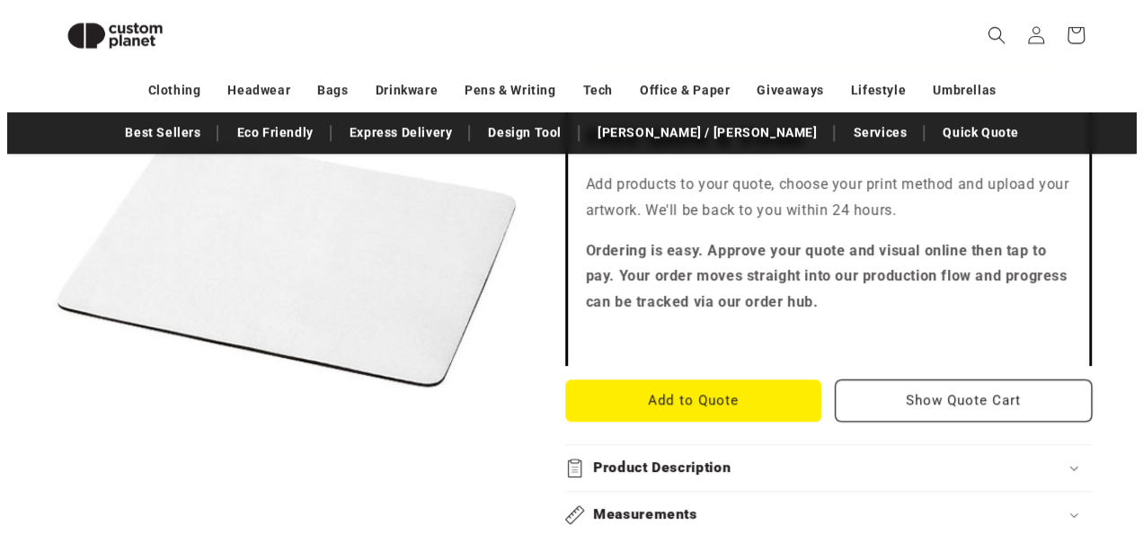
scroll to position [551, 0]
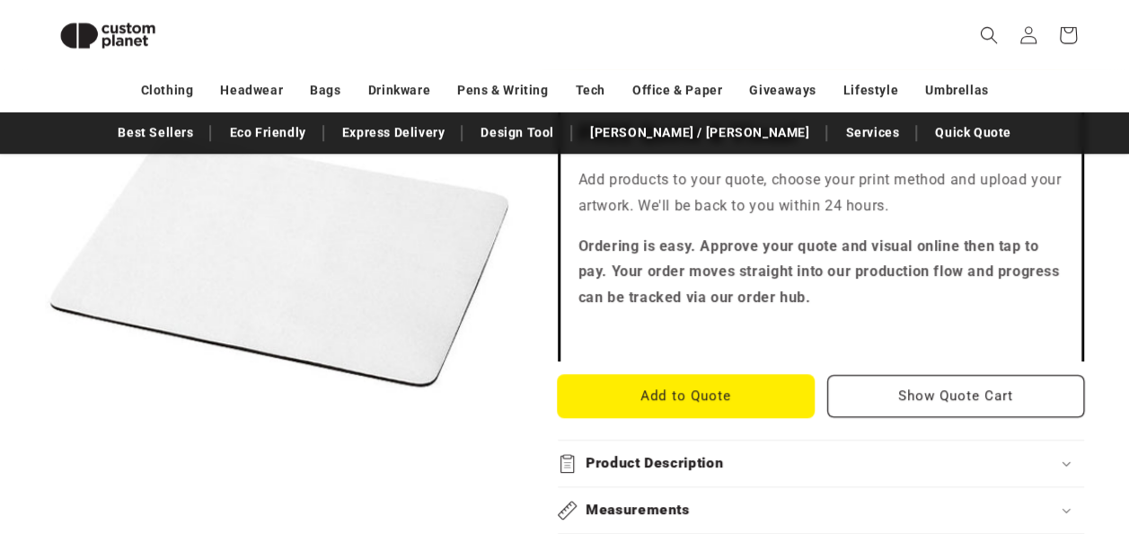
click at [681, 402] on button "Add to Quote" at bounding box center [686, 396] width 257 height 42
